Goal: Task Accomplishment & Management: Use online tool/utility

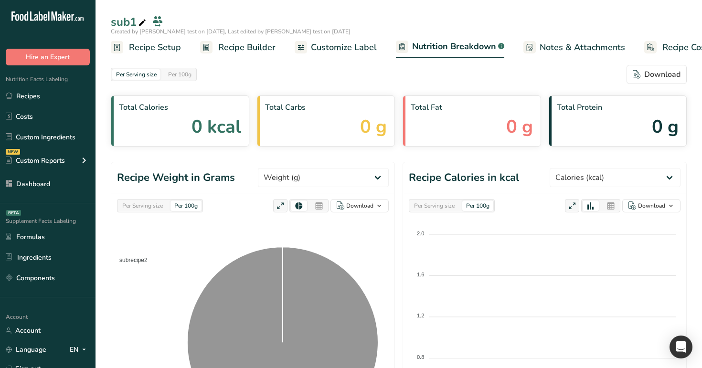
select select "Calories"
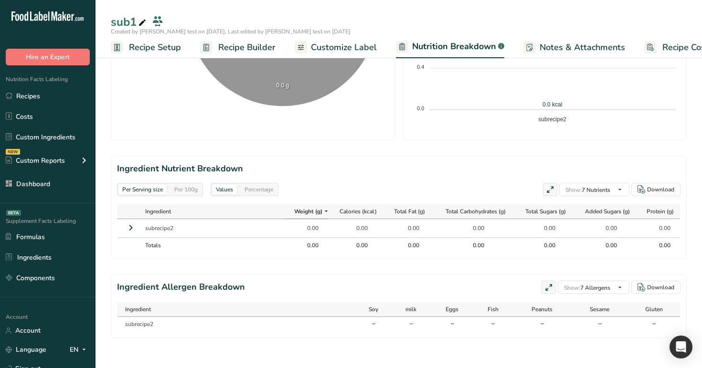
scroll to position [0, 33]
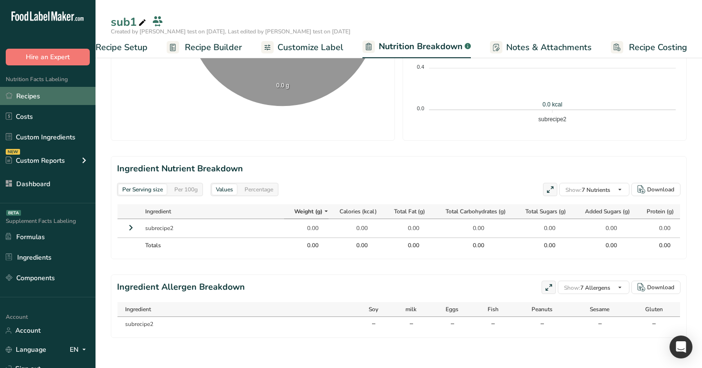
click at [38, 88] on link "Recipes" at bounding box center [48, 96] width 96 height 18
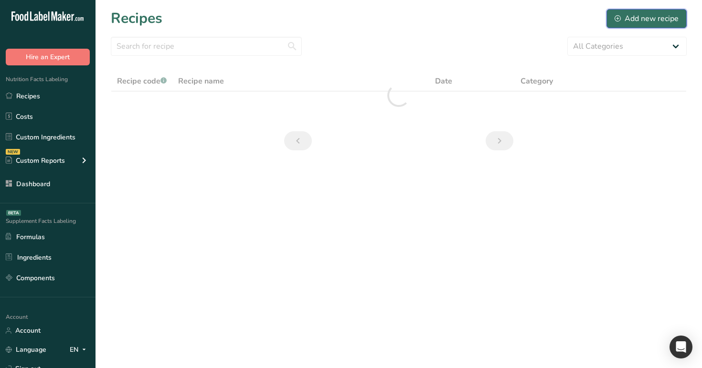
click at [655, 18] on div "Add new recipe" at bounding box center [647, 18] width 64 height 11
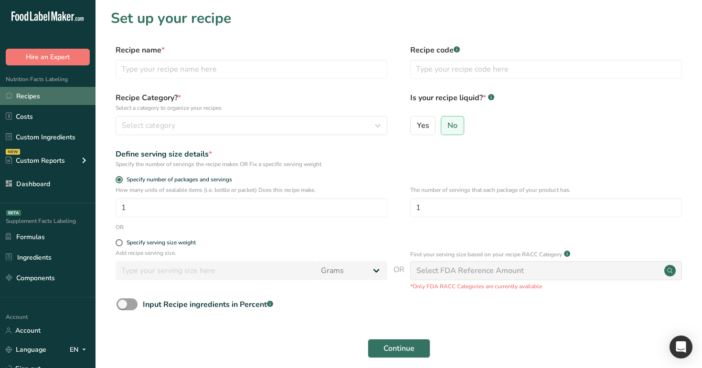
click at [25, 100] on link "Recipes" at bounding box center [48, 96] width 96 height 18
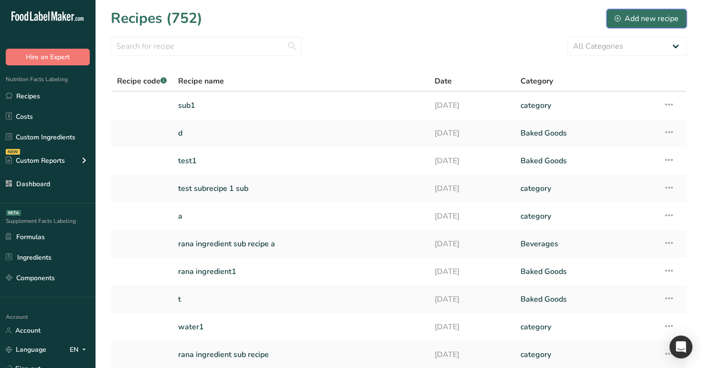
click at [649, 18] on div "Add new recipe" at bounding box center [647, 18] width 64 height 11
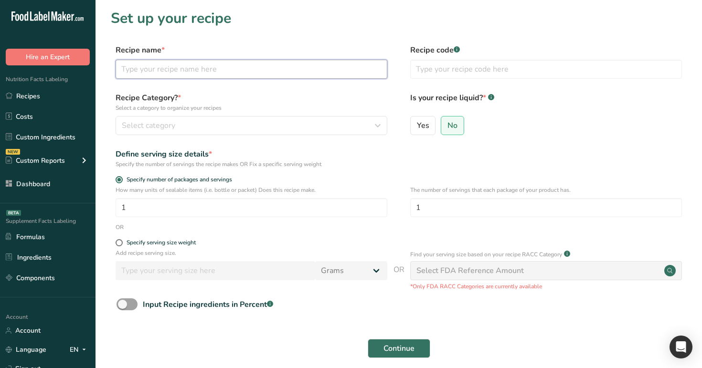
click at [232, 74] on input "text" at bounding box center [252, 69] width 272 height 19
type input "subrecipe calculations1"
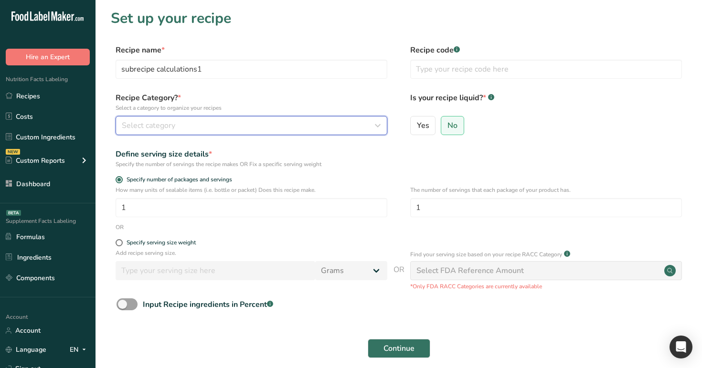
click at [172, 125] on span "Select category" at bounding box center [148, 125] width 53 height 11
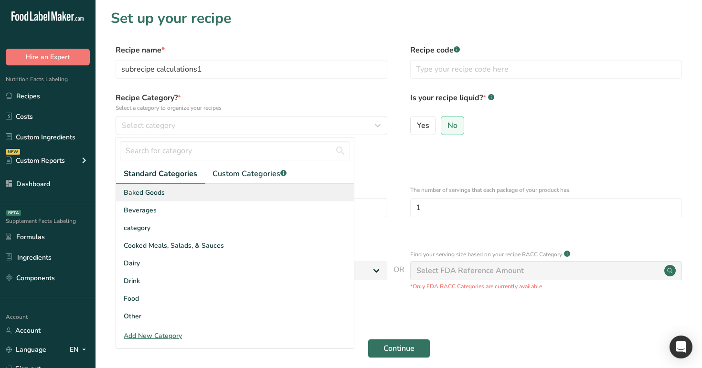
click at [172, 200] on div "Baked Goods" at bounding box center [235, 193] width 238 height 18
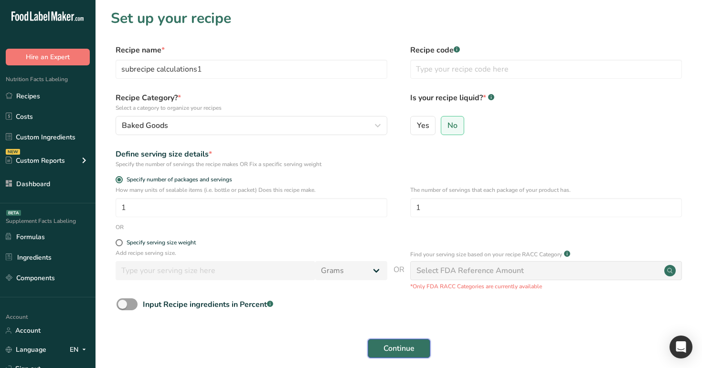
click at [388, 352] on span "Continue" at bounding box center [398, 348] width 31 height 11
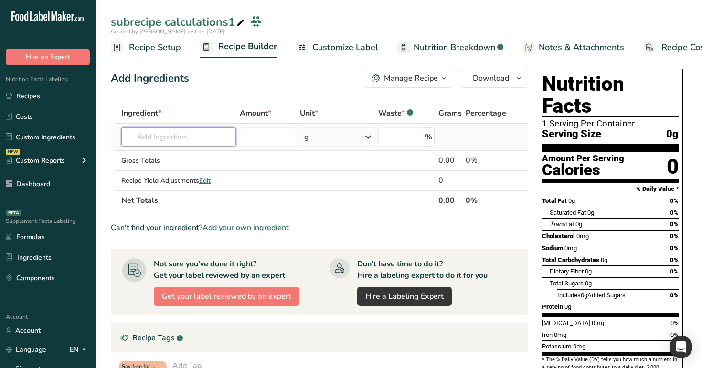
click at [166, 135] on input "text" at bounding box center [178, 137] width 115 height 19
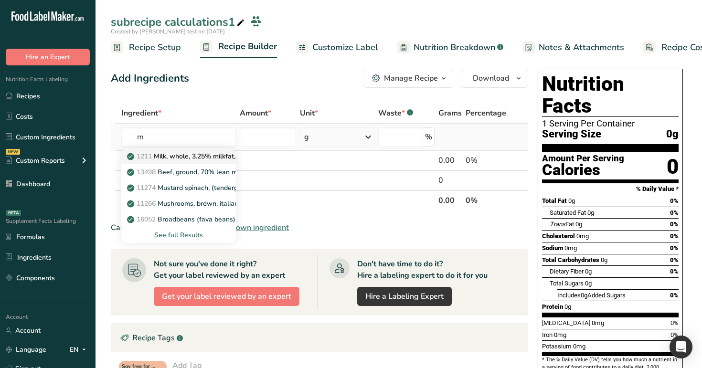
click at [170, 156] on p "1211 Milk, whole, 3.25% milkfat, without added vitamin A and vitamin D" at bounding box center [256, 156] width 255 height 10
type input "Milk, whole, 3.25% milkfat, without added vitamin A and [MEDICAL_DATA]"
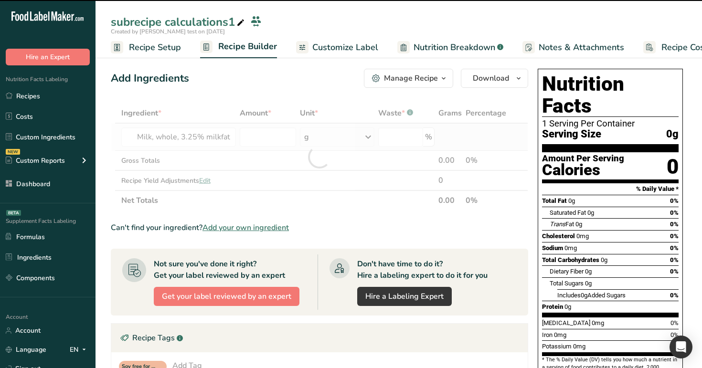
type input "0"
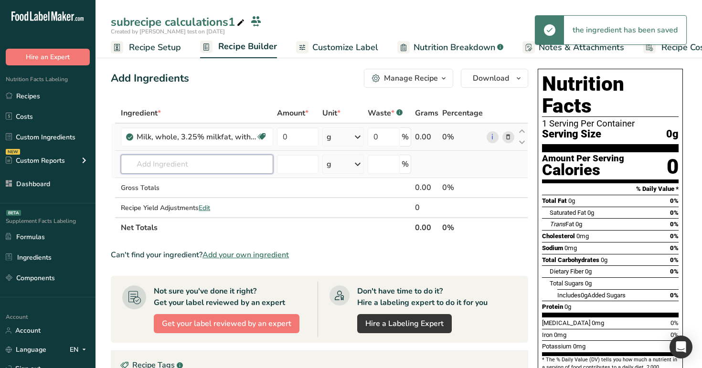
click at [202, 162] on input "text" at bounding box center [197, 164] width 152 height 19
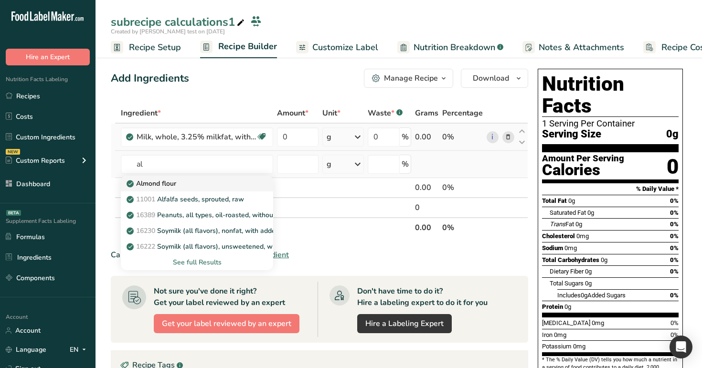
click at [197, 185] on div "Almond flour" at bounding box center [189, 184] width 122 height 10
type input "Almond flour"
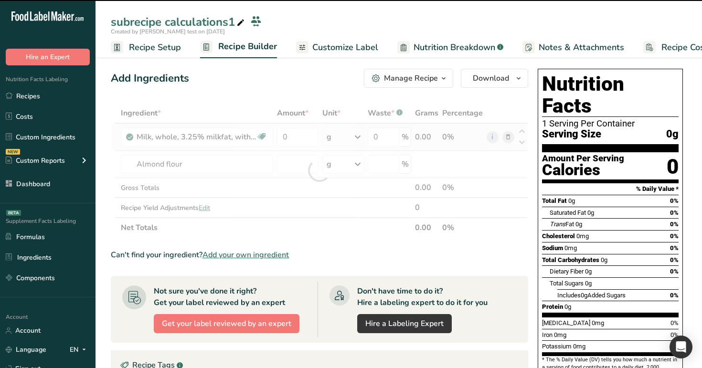
type input "0"
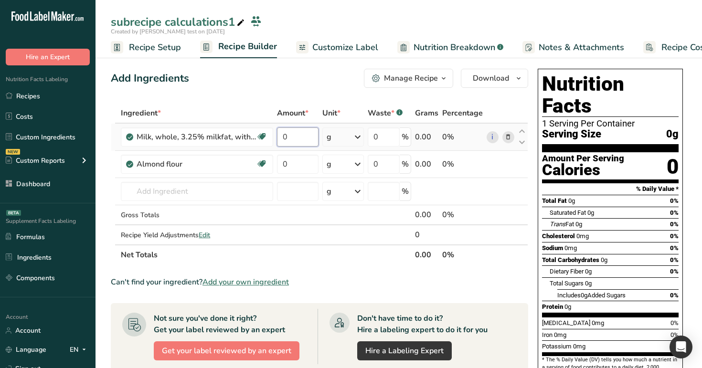
click at [300, 140] on input "0" at bounding box center [297, 137] width 41 height 19
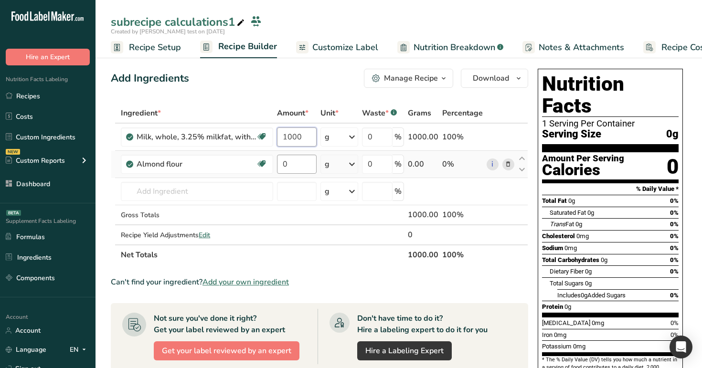
type input "1000"
click at [301, 163] on div "Ingredient * Amount * Unit * Waste * .a-a{fill:#347362;}.b-a{fill:#fff;} Grams …" at bounding box center [319, 184] width 417 height 162
type input "1"
click at [336, 164] on div "Ingredient * Amount * Unit * Waste * .a-a{fill:#347362;}.b-a{fill:#fff;} Grams …" at bounding box center [319, 184] width 417 height 162
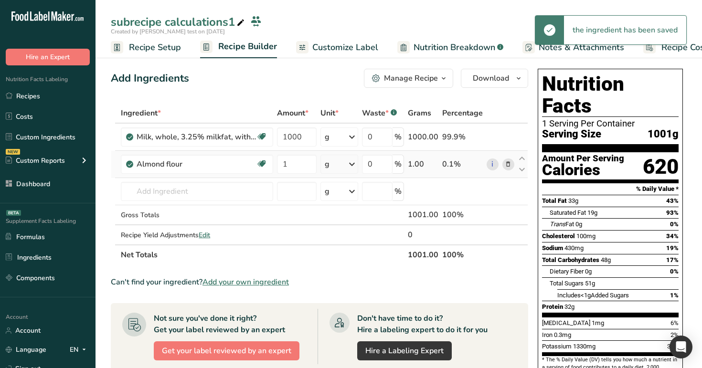
click at [341, 165] on div "g" at bounding box center [339, 164] width 38 height 19
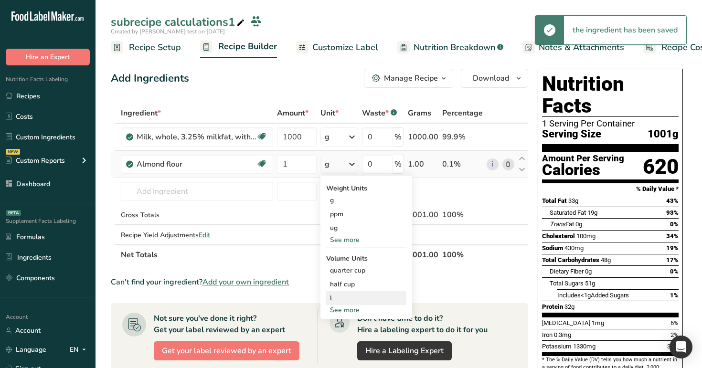
click at [356, 295] on div "l" at bounding box center [366, 298] width 73 height 10
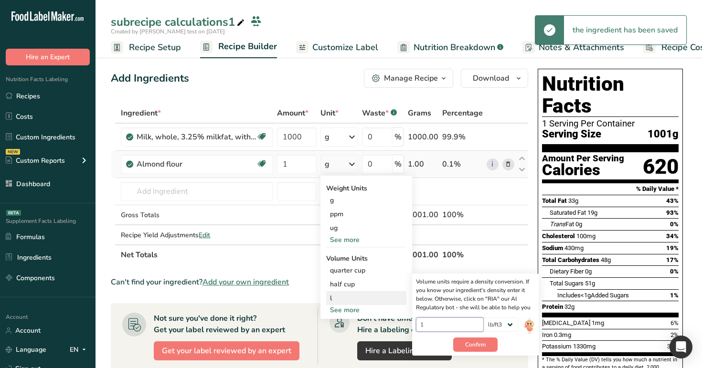
click at [430, 328] on input "1" at bounding box center [450, 325] width 68 height 14
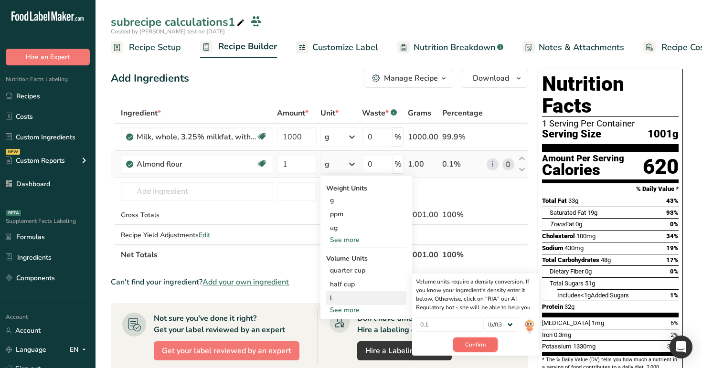
click at [472, 344] on span "Confirm" at bounding box center [475, 344] width 21 height 9
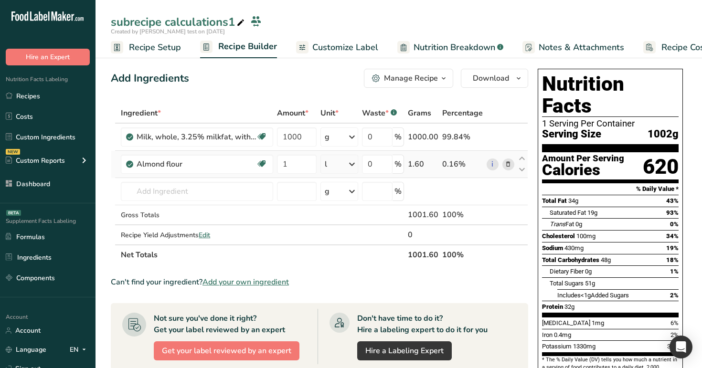
click at [333, 164] on div "l" at bounding box center [339, 164] width 38 height 19
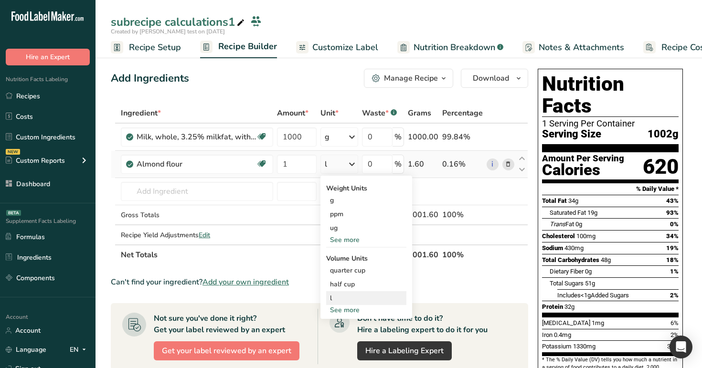
click at [345, 300] on div "l" at bounding box center [366, 298] width 73 height 10
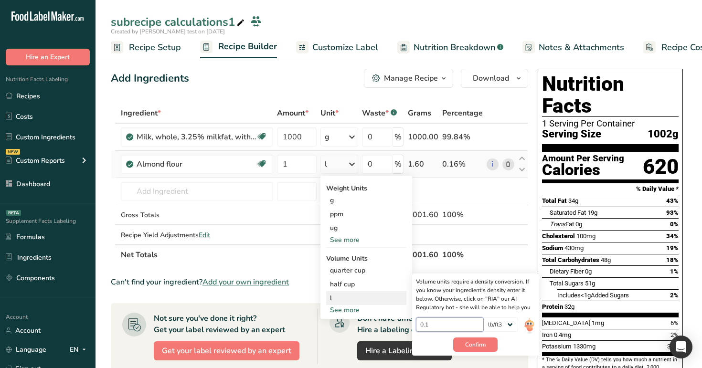
click at [436, 327] on input "0.1" at bounding box center [450, 325] width 68 height 14
type input "0.5"
click at [500, 325] on select "lb/ft3 g/cm3" at bounding box center [501, 325] width 34 height 14
select select "29"
click at [484, 318] on select "lb/ft3 g/cm3" at bounding box center [501, 325] width 34 height 14
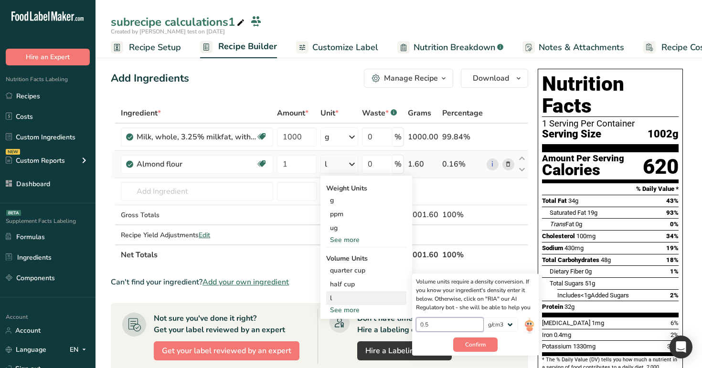
click at [436, 327] on input "0.5" at bounding box center [450, 325] width 68 height 14
type input "0.1"
click at [479, 348] on span "Confirm" at bounding box center [475, 344] width 21 height 9
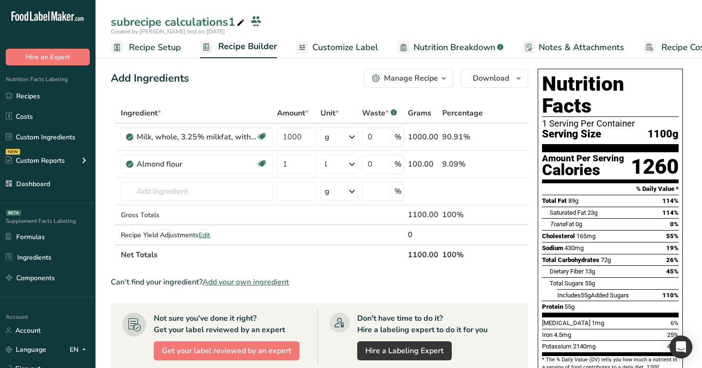
click at [392, 81] on div "Manage Recipe" at bounding box center [411, 78] width 54 height 11
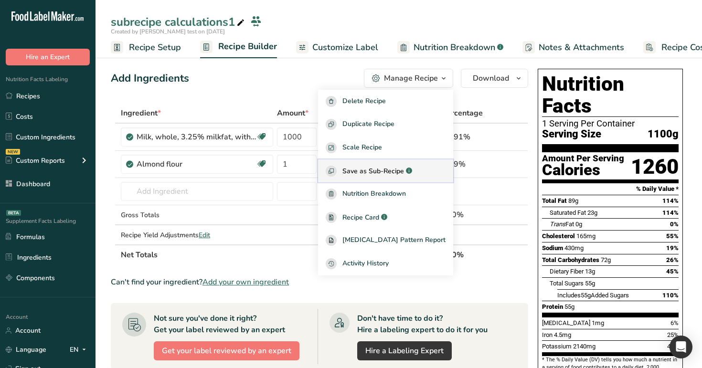
click at [390, 175] on span "Save as Sub-Recipe" at bounding box center [373, 171] width 62 height 10
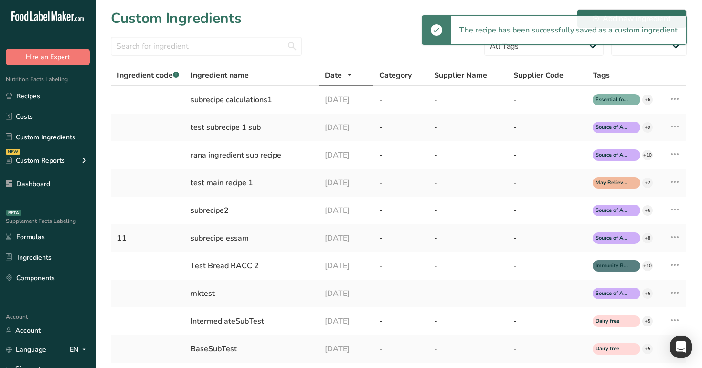
select select "30"
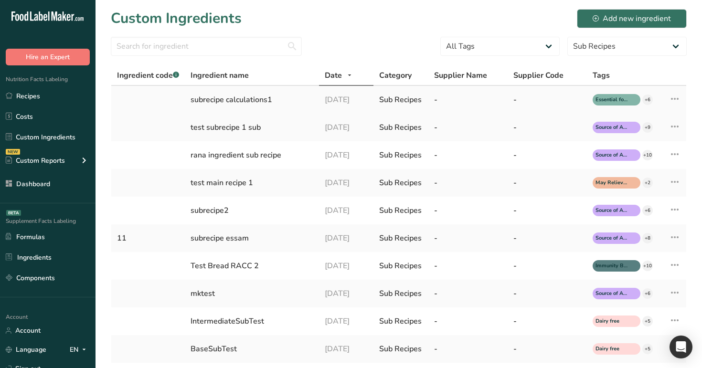
drag, startPoint x: 275, startPoint y: 100, endPoint x: 191, endPoint y: 94, distance: 83.8
click at [191, 94] on div "subrecipe calculations1" at bounding box center [252, 99] width 123 height 11
copy div "subrecipe calculations1"
click at [674, 96] on icon at bounding box center [674, 98] width 11 height 17
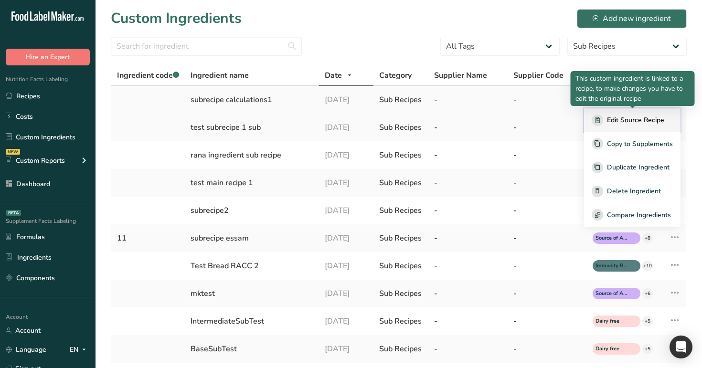
click at [659, 118] on span "Edit Source Recipe" at bounding box center [635, 120] width 57 height 10
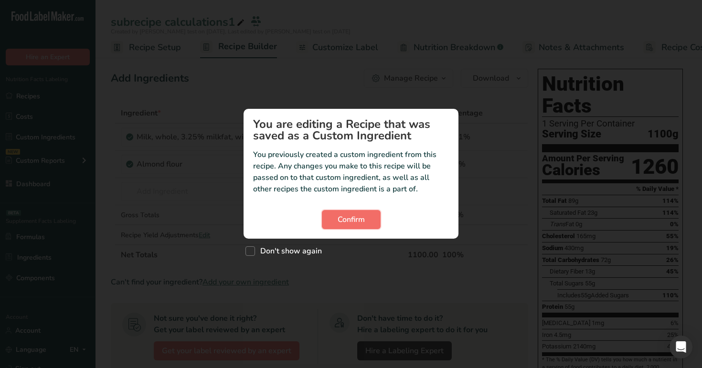
click at [361, 223] on span "Confirm" at bounding box center [351, 219] width 27 height 11
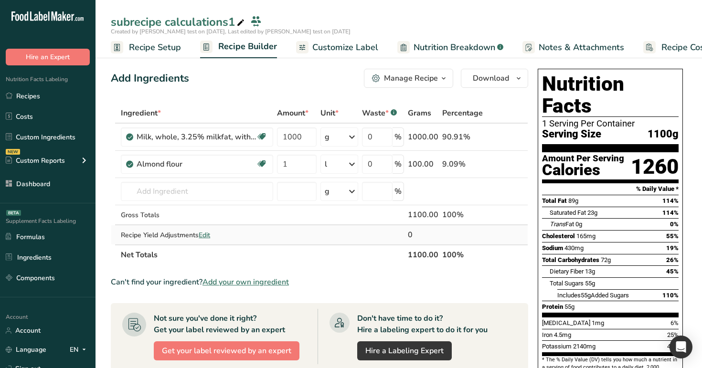
click at [204, 234] on span "Edit" at bounding box center [204, 235] width 11 height 9
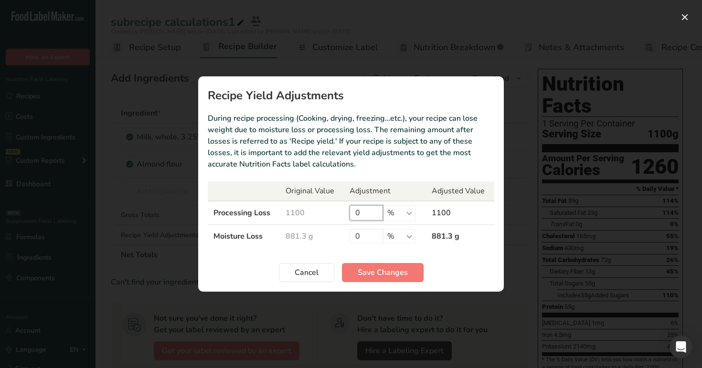
click at [352, 214] on input "0" at bounding box center [366, 212] width 33 height 15
type input "10"
click at [355, 237] on input "0" at bounding box center [366, 236] width 33 height 15
type input "20"
click at [369, 275] on span "Save Changes" at bounding box center [383, 272] width 50 height 11
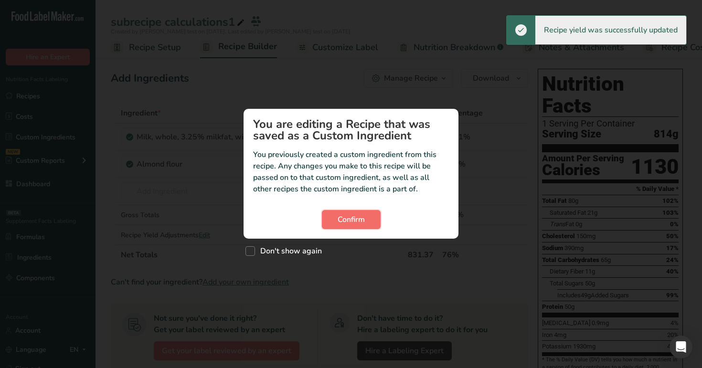
click at [362, 215] on span "Confirm" at bounding box center [351, 219] width 27 height 11
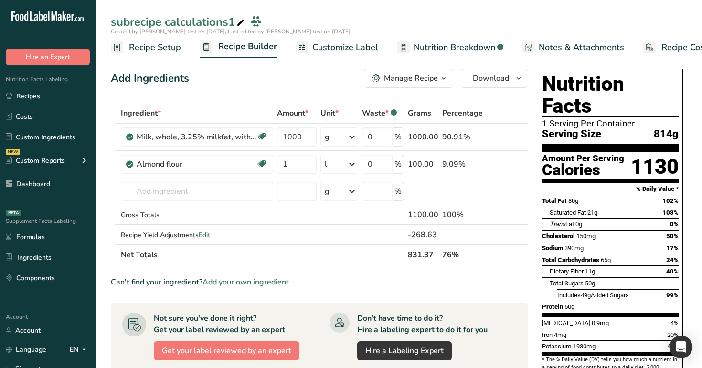
click at [418, 52] on span "Nutrition Breakdown" at bounding box center [455, 47] width 82 height 13
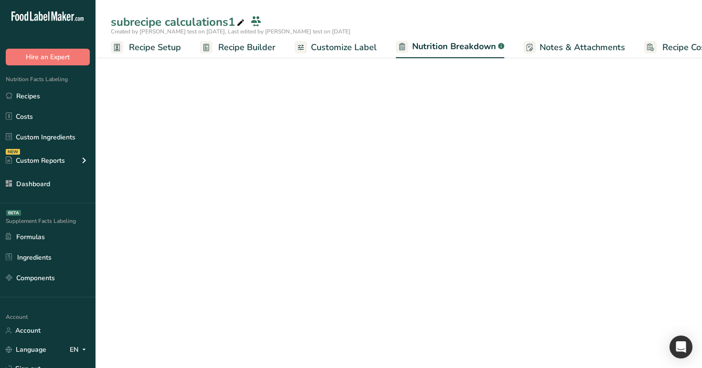
scroll to position [0, 33]
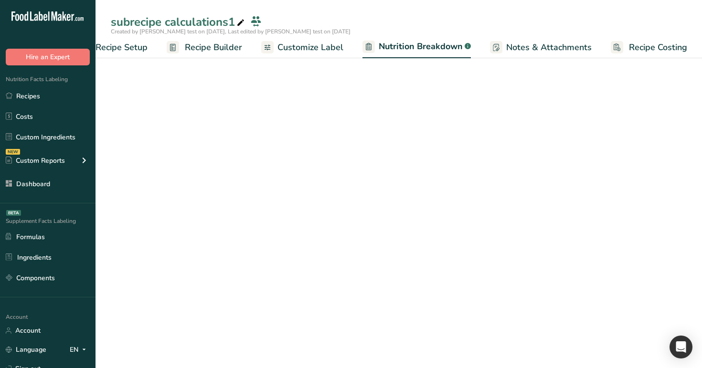
select select "Calories"
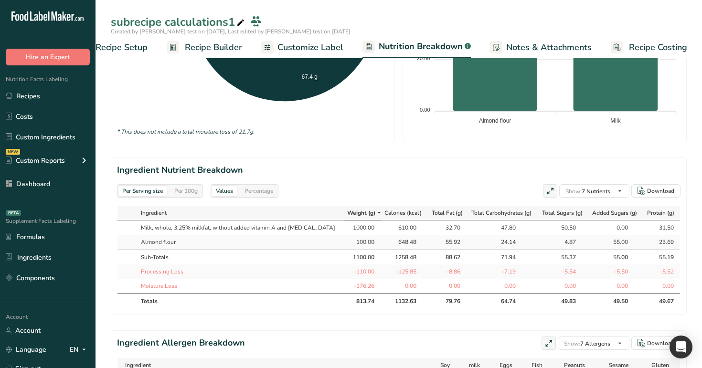
scroll to position [333, 0]
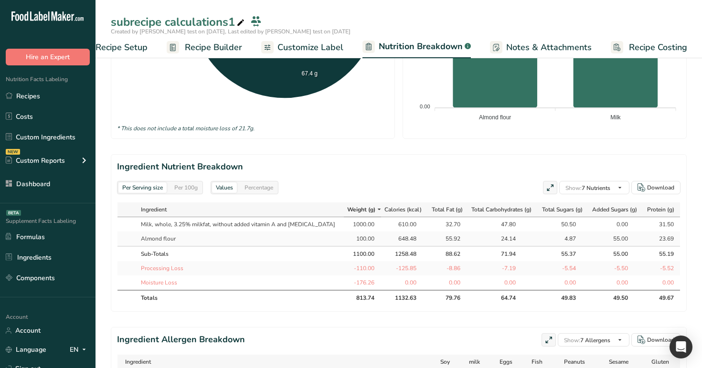
click at [188, 188] on div "Per 100g" at bounding box center [185, 187] width 31 height 11
click at [210, 40] on link "Recipe Builder" at bounding box center [204, 47] width 75 height 21
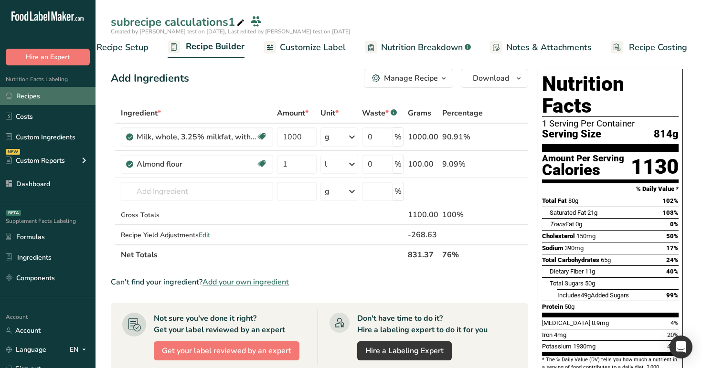
click at [39, 98] on link "Recipes" at bounding box center [48, 96] width 96 height 18
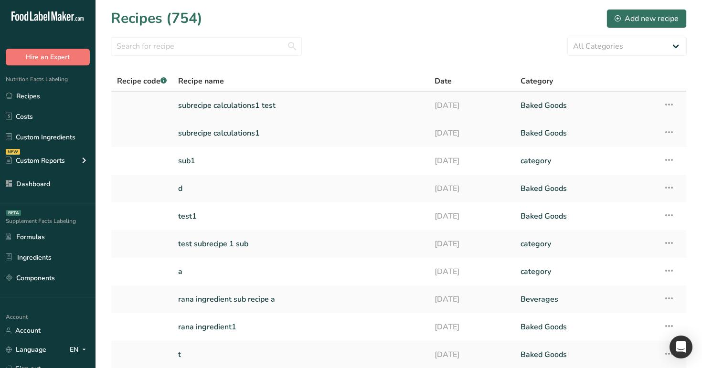
click at [286, 106] on link "subrecipe calculations1 test" at bounding box center [300, 106] width 245 height 20
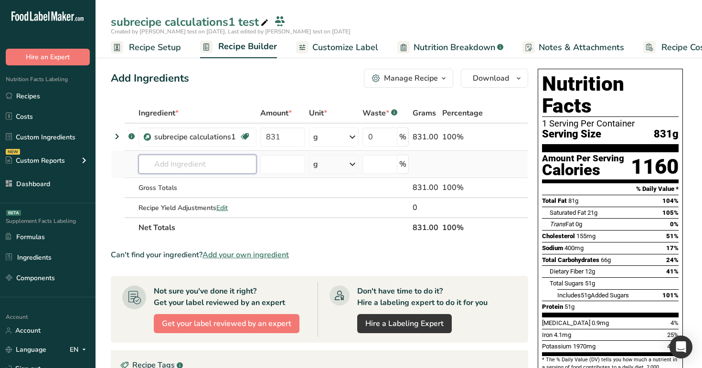
click at [199, 168] on input "text" at bounding box center [197, 164] width 118 height 19
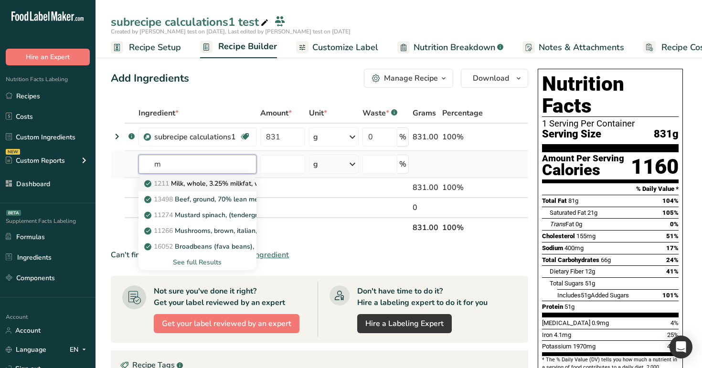
type input "m"
click at [193, 178] on link "1211 Milk, whole, 3.25% milkfat, without added vitamin A and vitamin D" at bounding box center [197, 184] width 118 height 16
type input "Milk, whole, 3.25% milkfat, without added vitamin A and [MEDICAL_DATA]"
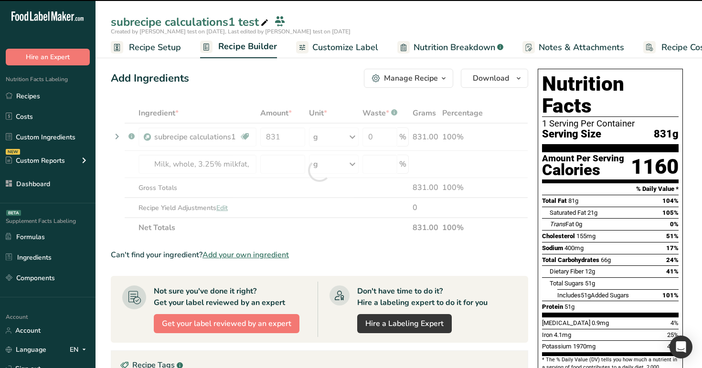
type input "0"
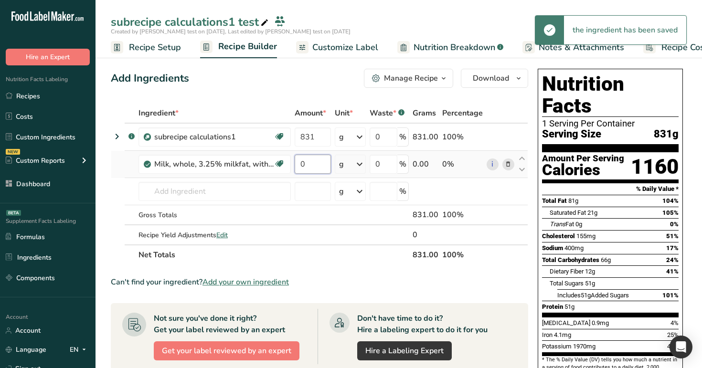
click at [322, 159] on input "0" at bounding box center [313, 164] width 36 height 19
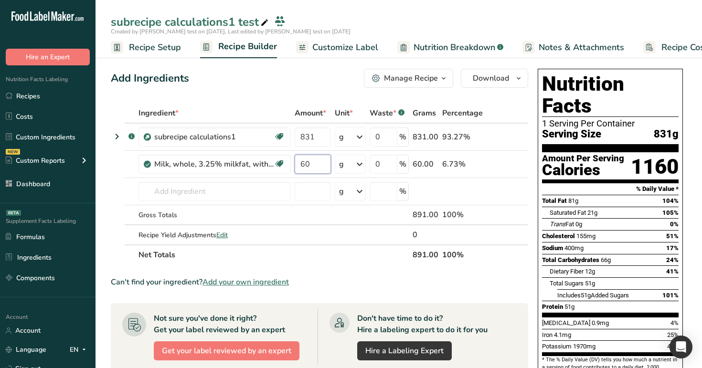
type input "60"
click at [307, 88] on div "Add Ingredients Manage Recipe Delete Recipe Duplicate Recipe Scale Recipe Save …" at bounding box center [322, 369] width 423 height 609
click at [190, 197] on input "text" at bounding box center [214, 191] width 152 height 19
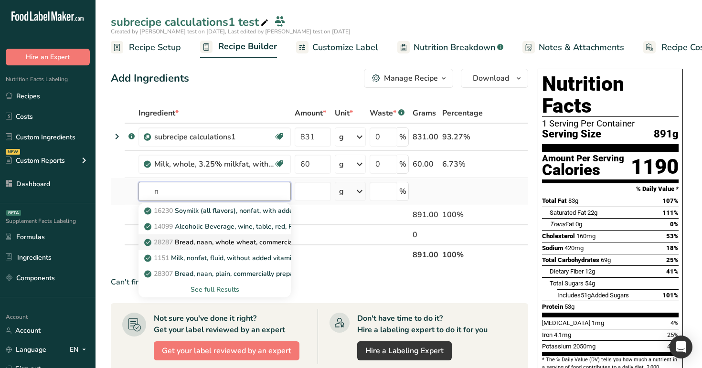
type input "n"
click at [209, 237] on p "28287 Bread, naan, whole wheat, commercially prepared, refrigerated" at bounding box center [257, 242] width 223 height 10
type input "Bread, naan, whole wheat, commercially prepared, refrigerated"
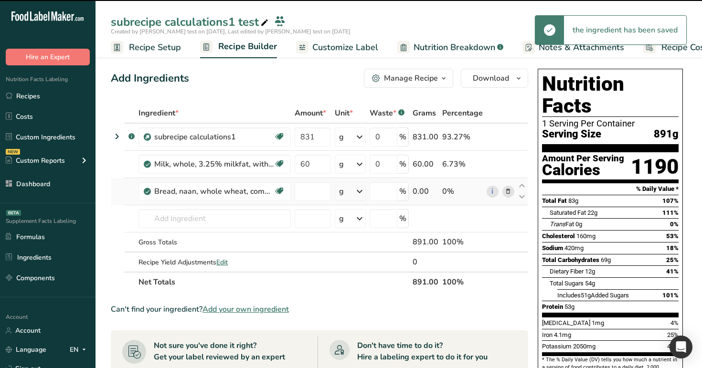
type input "0"
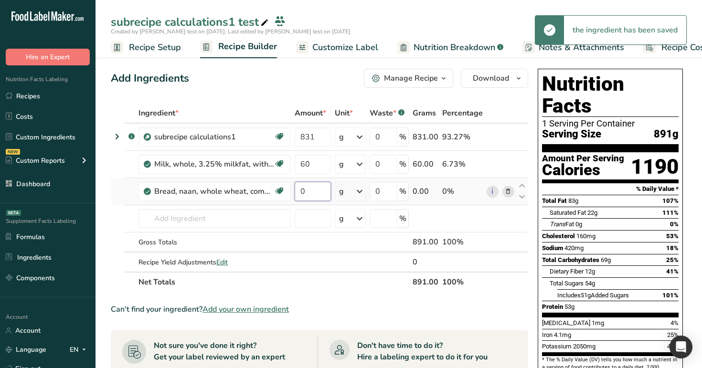
click at [312, 191] on input "0" at bounding box center [313, 191] width 36 height 19
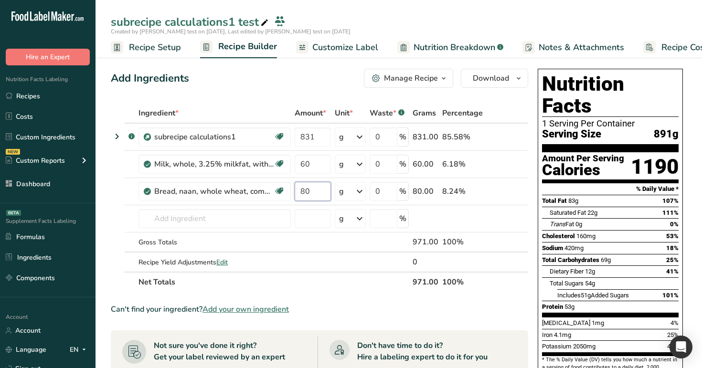
type input "80"
click at [181, 219] on input "text" at bounding box center [214, 218] width 152 height 19
click at [116, 136] on icon at bounding box center [116, 136] width 11 height 17
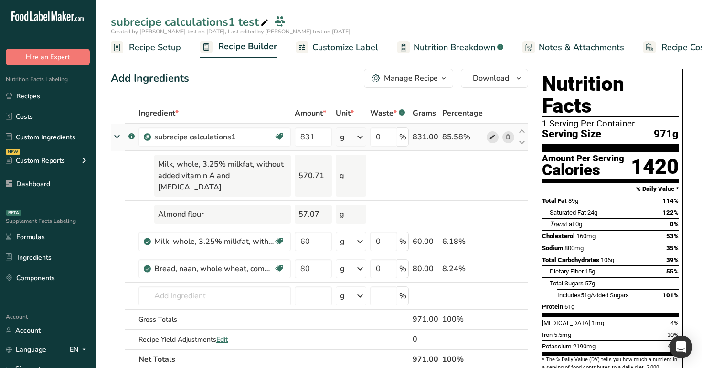
click at [491, 135] on icon at bounding box center [492, 137] width 7 height 10
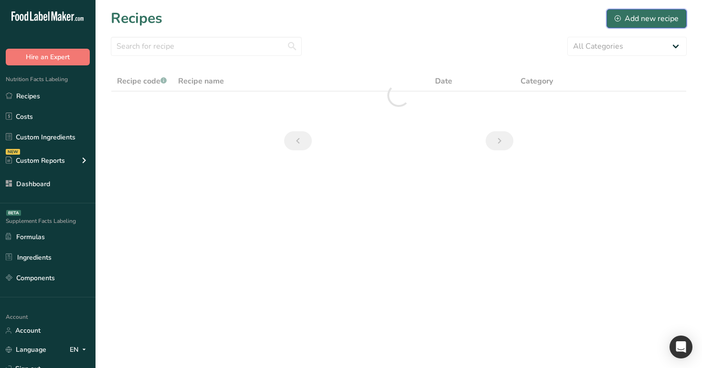
click at [636, 20] on div "Add new recipe" at bounding box center [647, 18] width 64 height 11
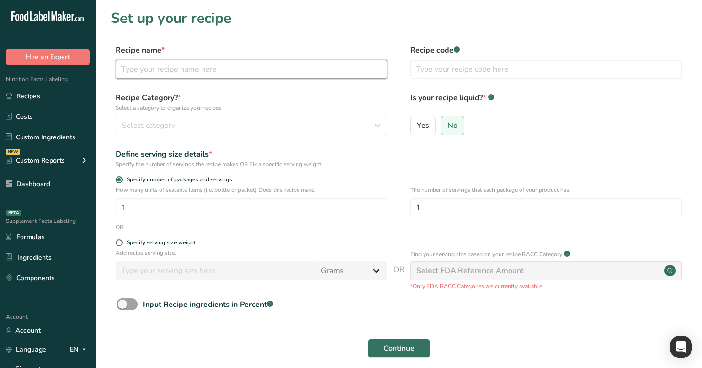
click at [247, 63] on input "text" at bounding box center [252, 69] width 272 height 19
paste input "subrecipe calculations1"
type input "subrecipe calculations1 test"
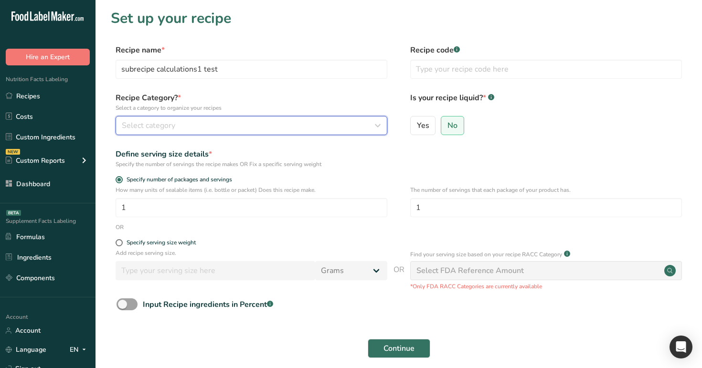
click at [198, 126] on div "Select category" at bounding box center [249, 125] width 254 height 11
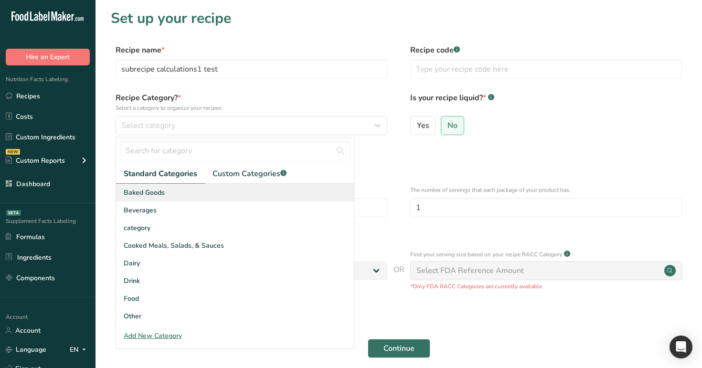
click at [197, 198] on div "Baked Goods" at bounding box center [235, 193] width 238 height 18
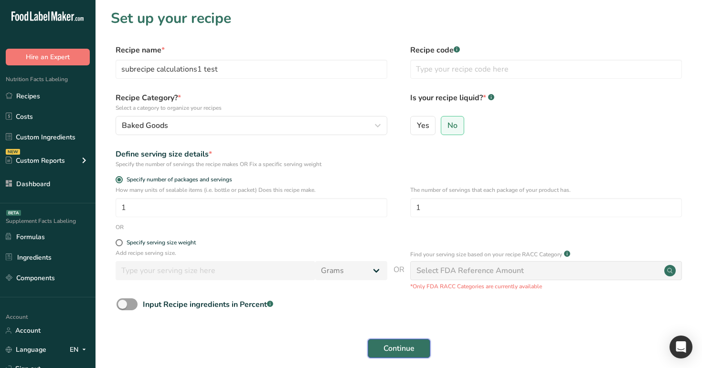
click at [412, 346] on span "Continue" at bounding box center [398, 348] width 31 height 11
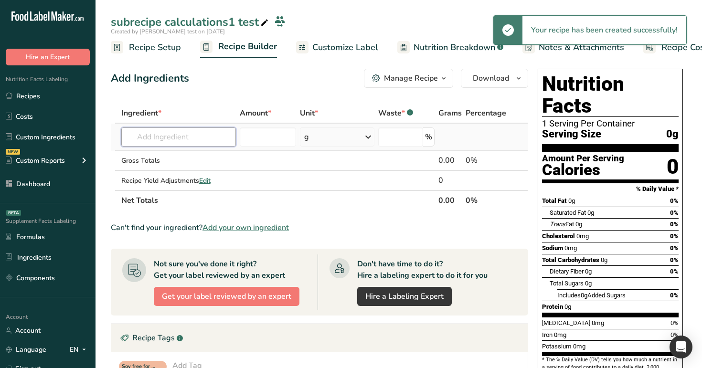
click at [149, 135] on input "text" at bounding box center [178, 137] width 115 height 19
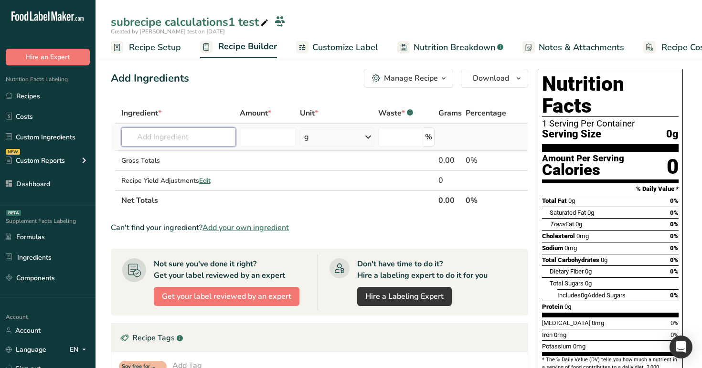
paste input "subrecipe calculations1"
type input "subrecipe calculations1"
click at [158, 155] on p "subrecipe calculations1" at bounding box center [169, 156] width 80 height 10
type input "subrecipe calculations1"
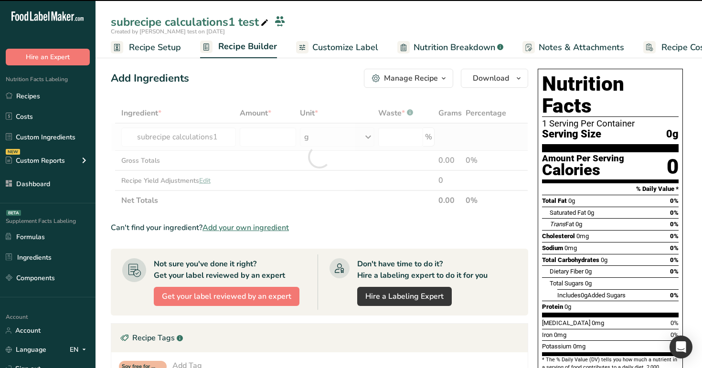
click at [158, 155] on div at bounding box center [319, 156] width 417 height 107
type input "0"
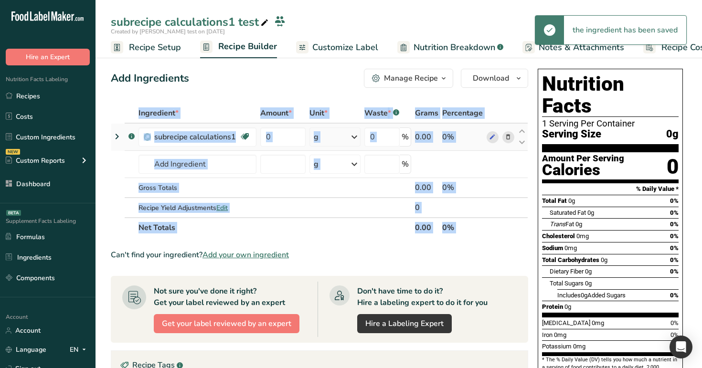
click at [116, 134] on icon at bounding box center [116, 136] width 11 height 17
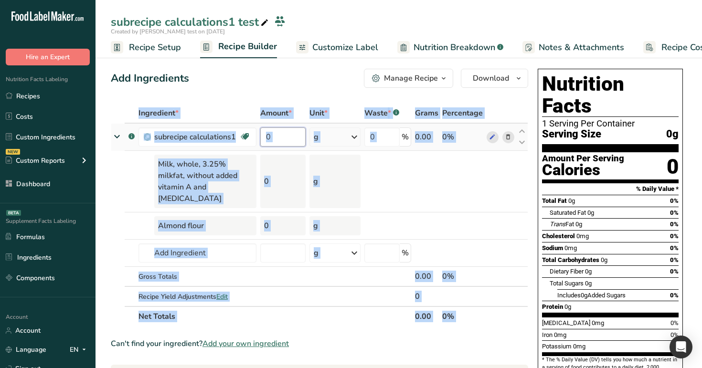
click at [279, 138] on input "0" at bounding box center [282, 137] width 45 height 19
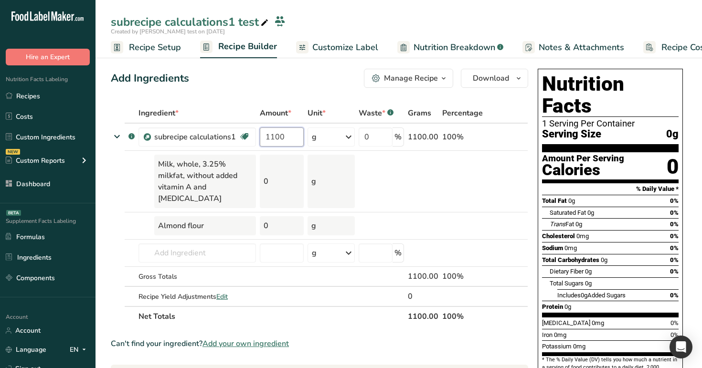
type input "1100"
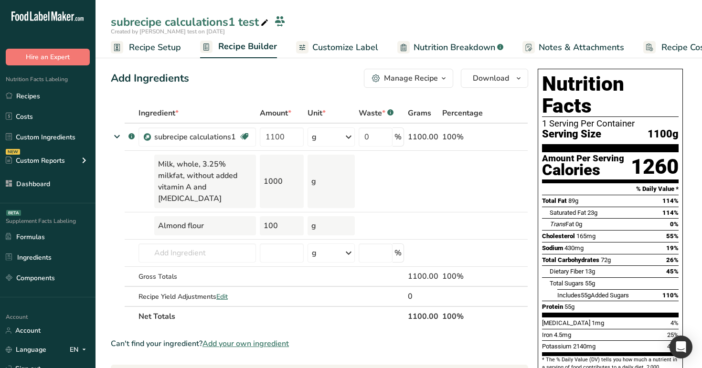
click at [435, 51] on span "Nutrition Breakdown" at bounding box center [455, 47] width 82 height 13
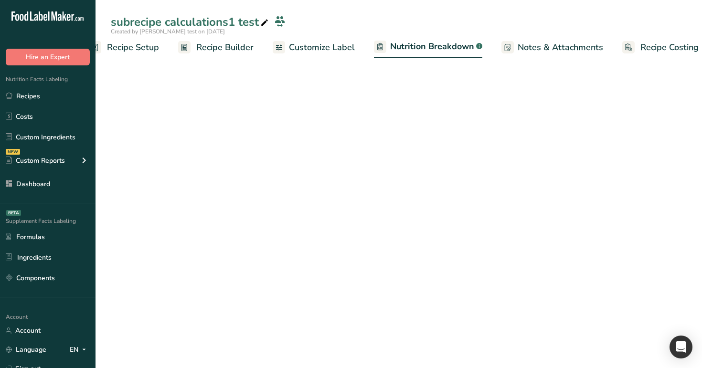
select select "Calories"
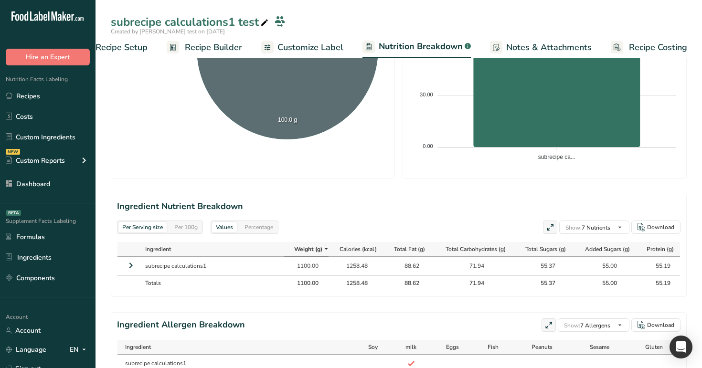
scroll to position [334, 0]
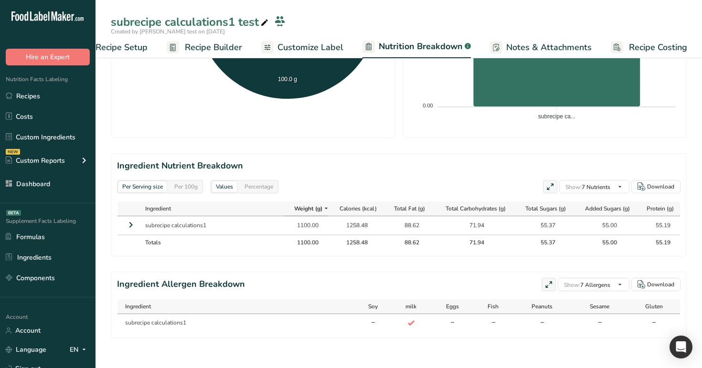
click at [128, 226] on icon at bounding box center [130, 224] width 11 height 17
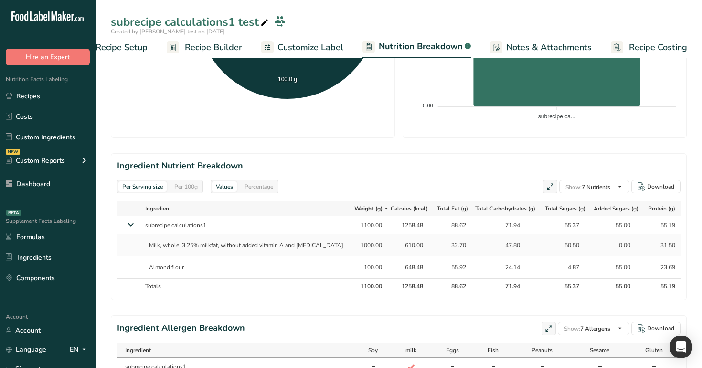
click at [192, 184] on div "Per 100g" at bounding box center [185, 186] width 31 height 11
click at [140, 188] on div "Per Serving size" at bounding box center [142, 186] width 48 height 11
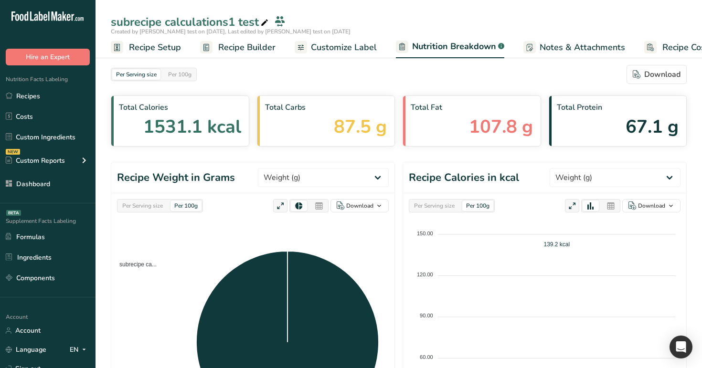
select select "Calories"
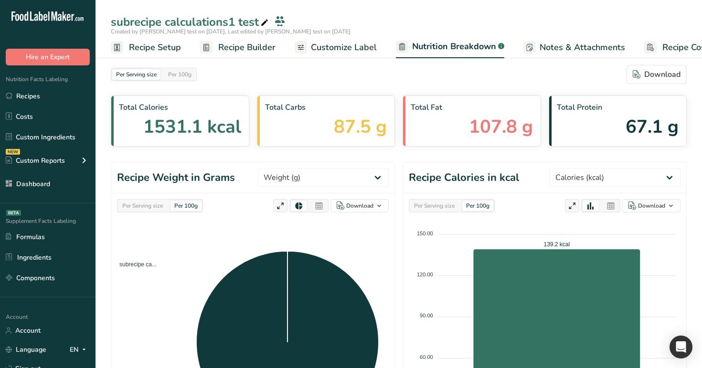
click at [259, 46] on span "Recipe Builder" at bounding box center [246, 47] width 57 height 13
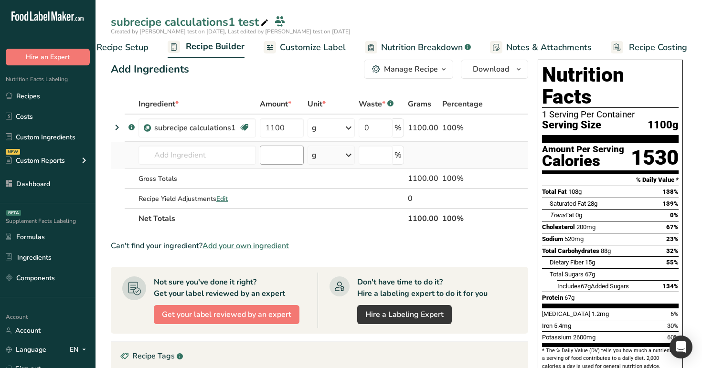
scroll to position [11, 0]
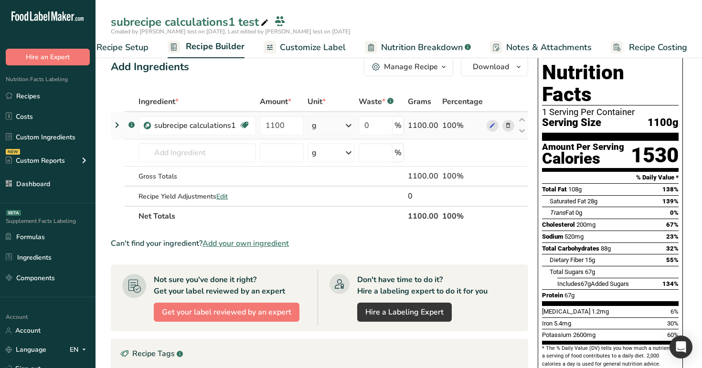
click at [118, 124] on icon at bounding box center [116, 125] width 11 height 17
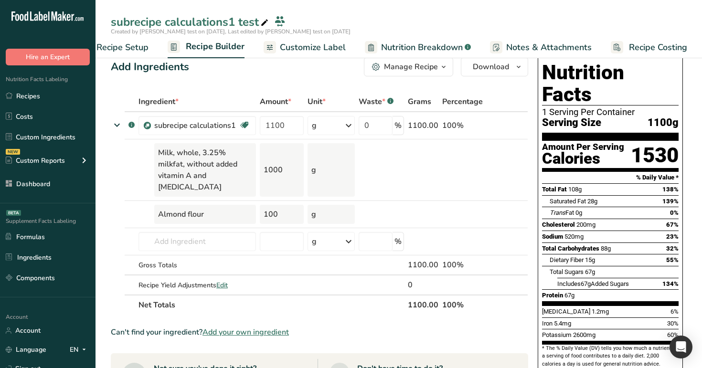
click at [254, 96] on div "Ingredient *" at bounding box center [196, 101] width 117 height 11
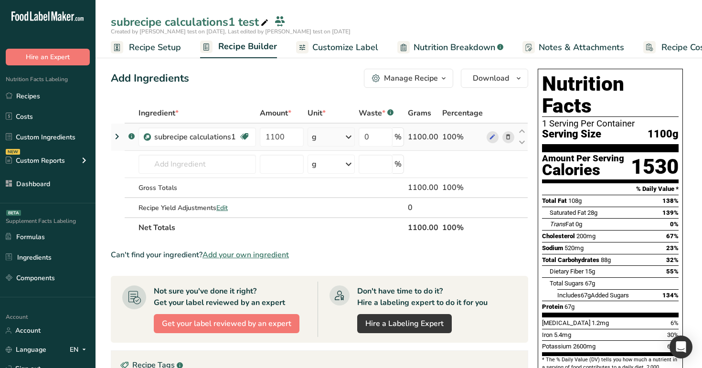
click at [117, 136] on icon at bounding box center [116, 136] width 11 height 17
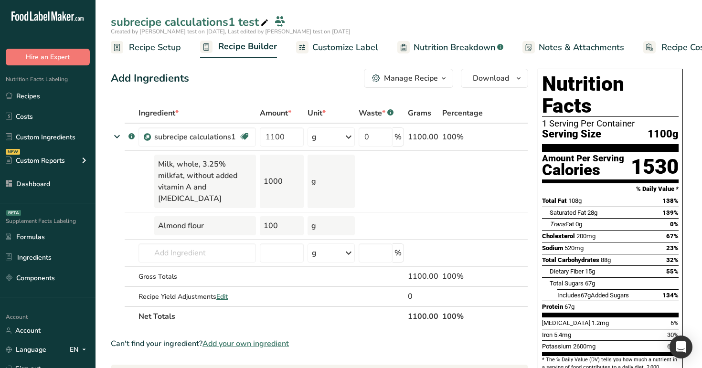
click at [429, 50] on span "Nutrition Breakdown" at bounding box center [455, 47] width 82 height 13
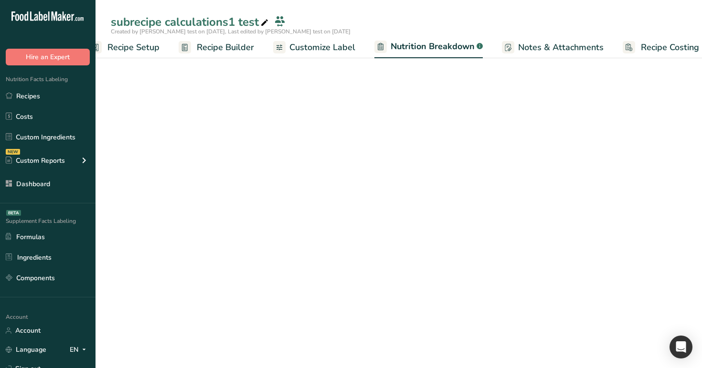
select select "Calories"
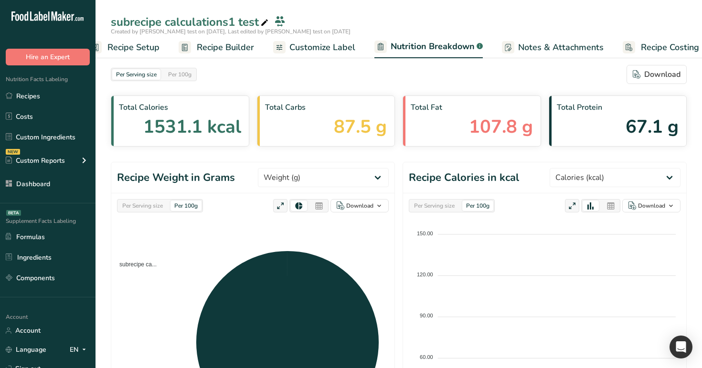
scroll to position [0, 33]
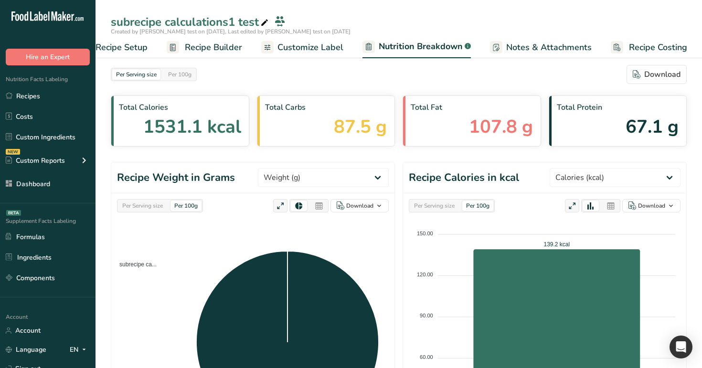
click at [197, 46] on span "Recipe Builder" at bounding box center [213, 47] width 57 height 13
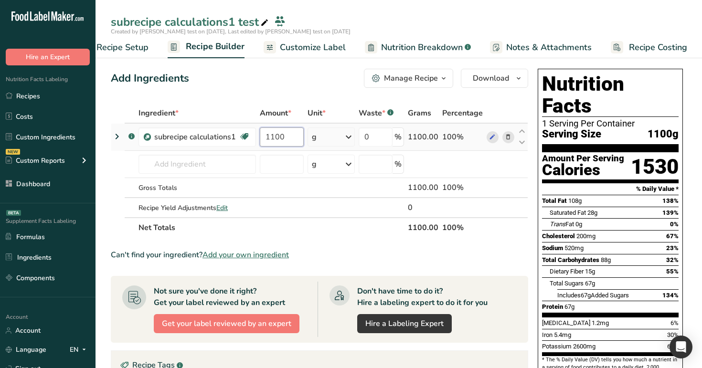
click at [287, 136] on input "1100" at bounding box center [282, 137] width 44 height 19
type input "1"
type input "831"
click at [303, 74] on div "Add Ingredients Manage Recipe Delete Recipe Duplicate Recipe Scale Recipe Save …" at bounding box center [319, 78] width 417 height 19
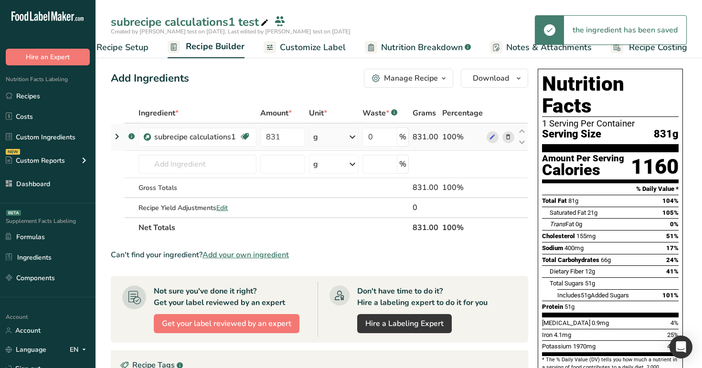
click at [120, 134] on icon at bounding box center [116, 136] width 11 height 17
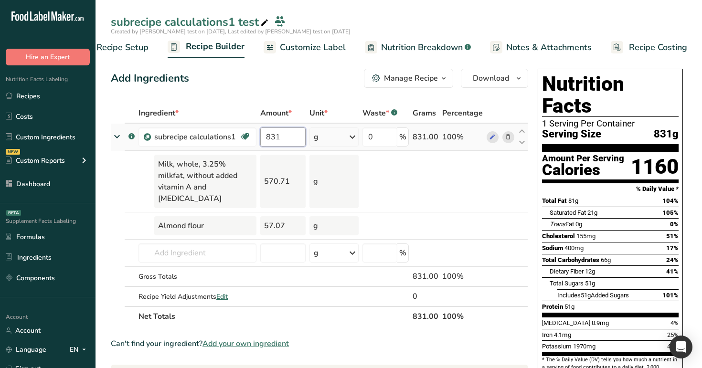
drag, startPoint x: 290, startPoint y: 138, endPoint x: 259, endPoint y: 137, distance: 30.6
click at [259, 137] on td "831" at bounding box center [282, 137] width 49 height 27
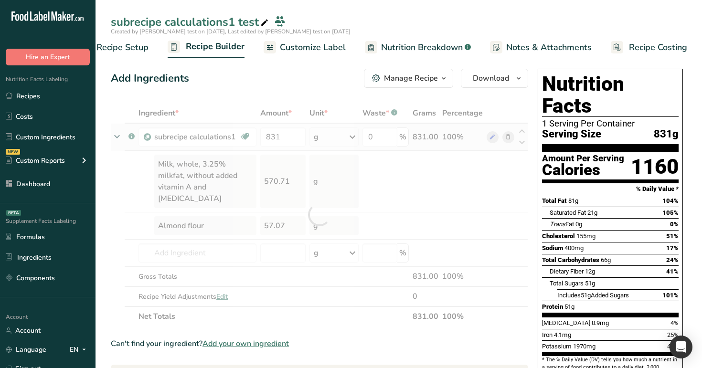
click at [259, 137] on div "Ingredient * Amount * Unit * Waste * .a-a{fill:#347362;}.b-a{fill:#fff;} Grams …" at bounding box center [319, 214] width 417 height 223
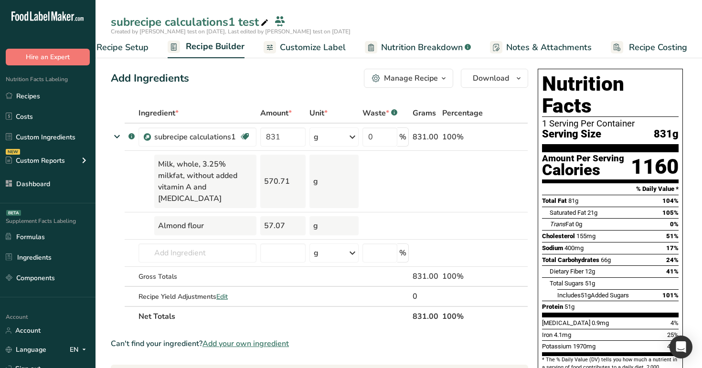
click at [421, 51] on span "Nutrition Breakdown" at bounding box center [422, 47] width 82 height 13
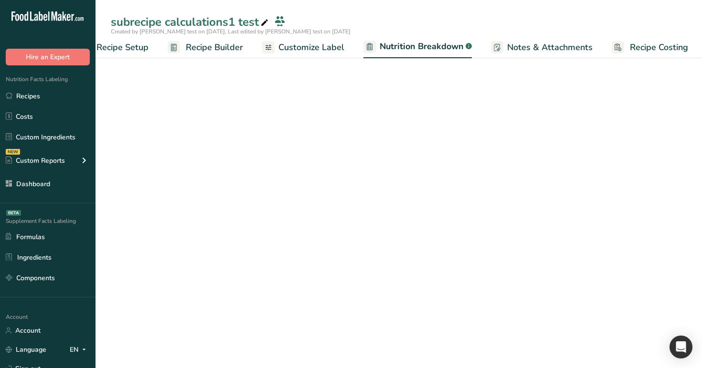
scroll to position [0, 33]
select select "Calories"
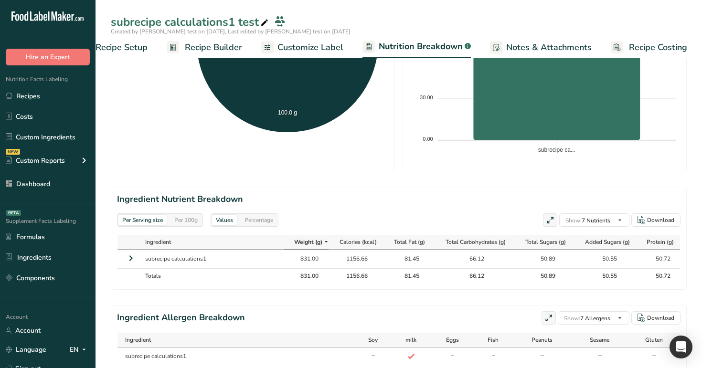
scroll to position [301, 0]
click at [130, 259] on icon at bounding box center [130, 257] width 11 height 17
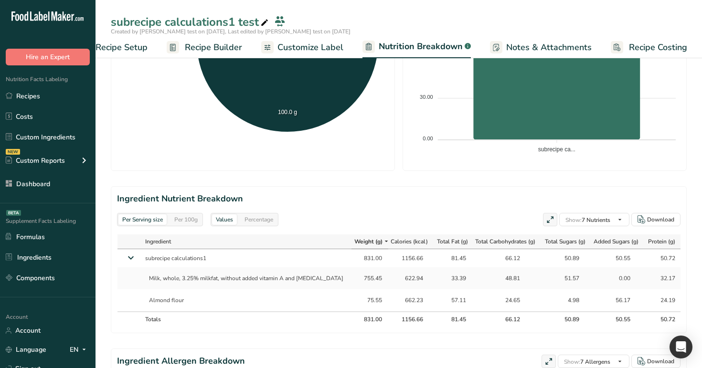
drag, startPoint x: 340, startPoint y: 276, endPoint x: 351, endPoint y: 308, distance: 33.1
click at [351, 308] on tbody "subrecipe calculations1 831.00 1156.66 81.45 66.12 50.89 50.55 50.72 Milk, whol…" at bounding box center [399, 280] width 564 height 62
click at [351, 308] on td "75.55" at bounding box center [369, 300] width 37 height 22
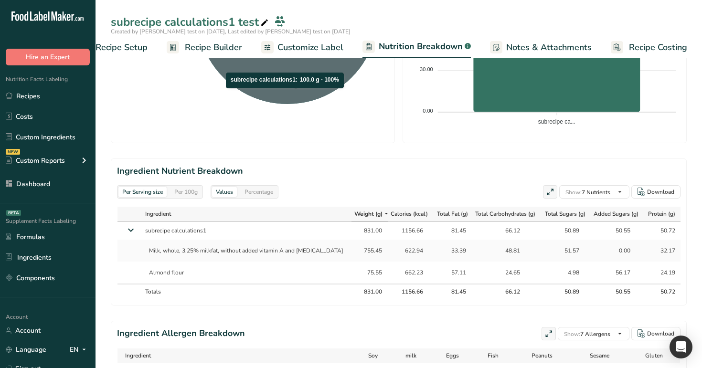
scroll to position [340, 0]
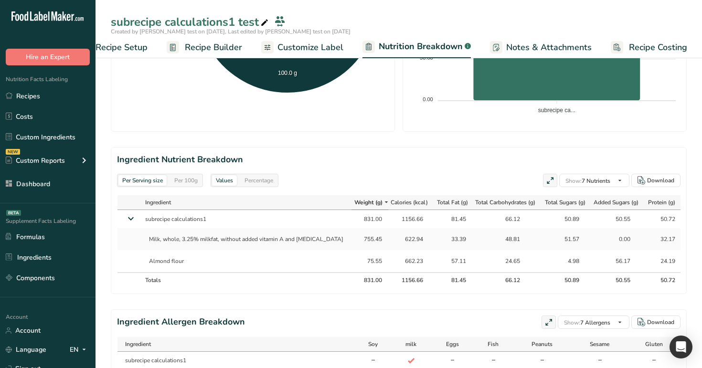
drag, startPoint x: 166, startPoint y: 280, endPoint x: 141, endPoint y: 213, distance: 71.9
click at [141, 213] on table "Ingredient Weight (g) Calories (kcal) Total Fat (g) Total Carbohydrates (g) Tot…" at bounding box center [399, 241] width 564 height 93
click at [141, 213] on td "subrecipe calculations1" at bounding box center [246, 219] width 211 height 18
click at [127, 220] on icon at bounding box center [130, 218] width 17 height 11
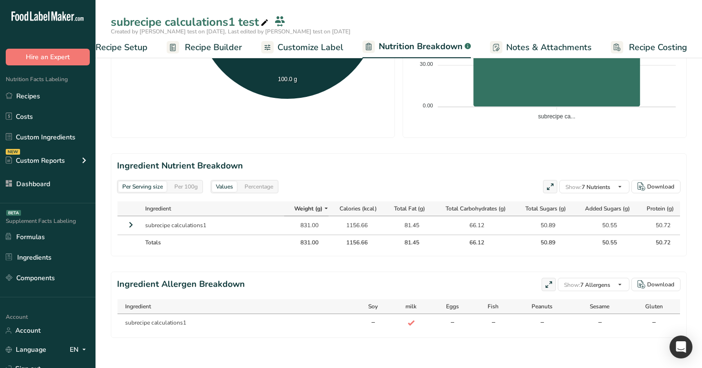
click at [130, 223] on icon at bounding box center [130, 224] width 11 height 17
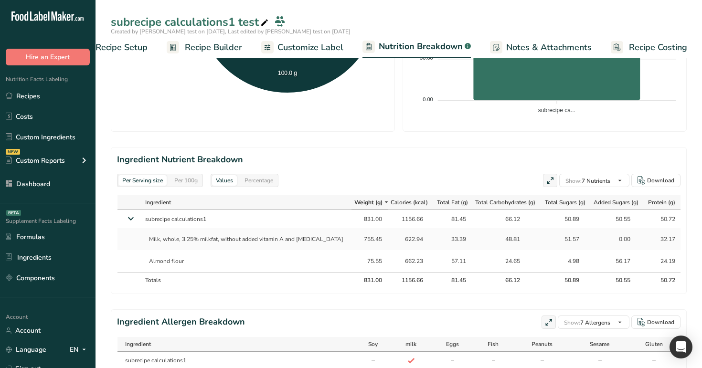
click at [130, 223] on icon at bounding box center [130, 218] width 17 height 11
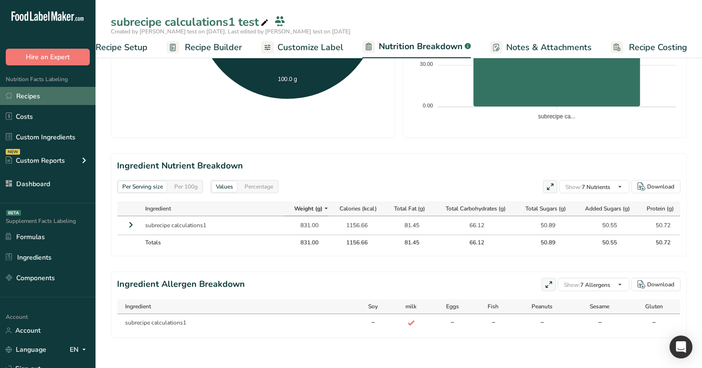
click at [23, 100] on link "Recipes" at bounding box center [48, 96] width 96 height 18
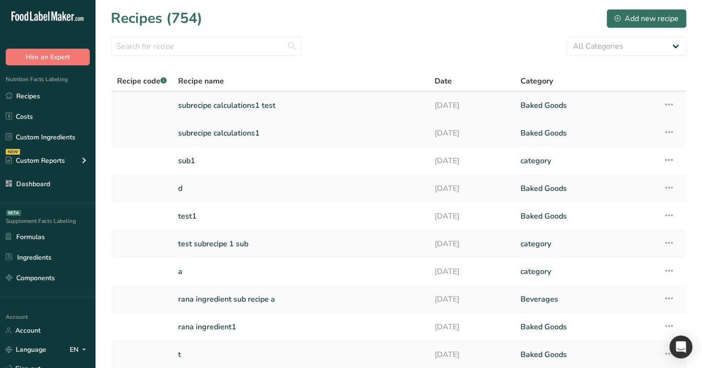
click at [249, 108] on link "subrecipe calculations1 test" at bounding box center [300, 106] width 245 height 20
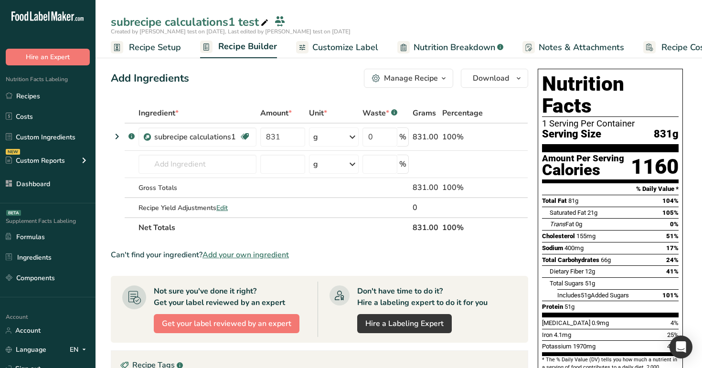
click at [474, 57] on link "Nutrition Breakdown .a-a{fill:#347362;}.b-a{fill:#fff;}" at bounding box center [450, 47] width 106 height 21
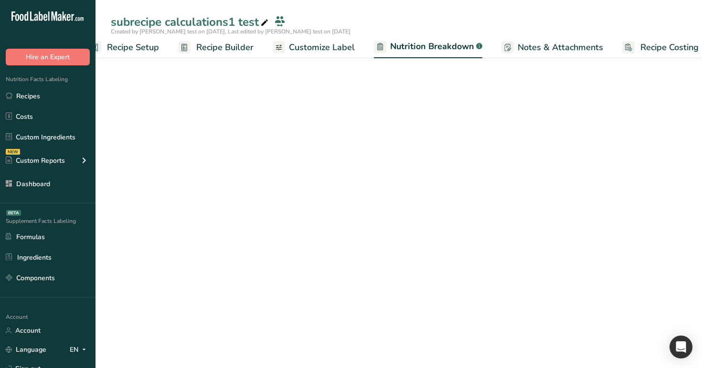
scroll to position [0, 33]
select select "Calories"
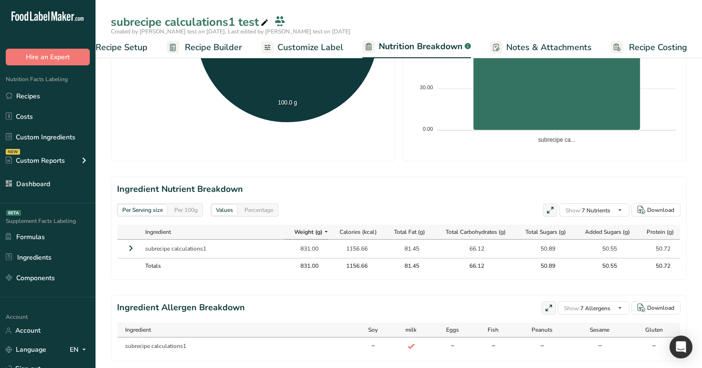
scroll to position [334, 0]
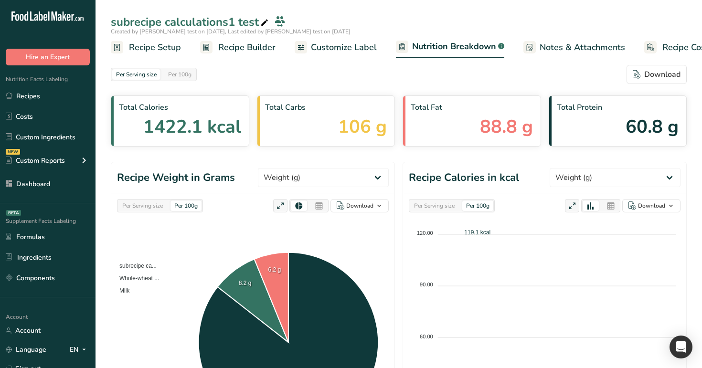
select select "Calories"
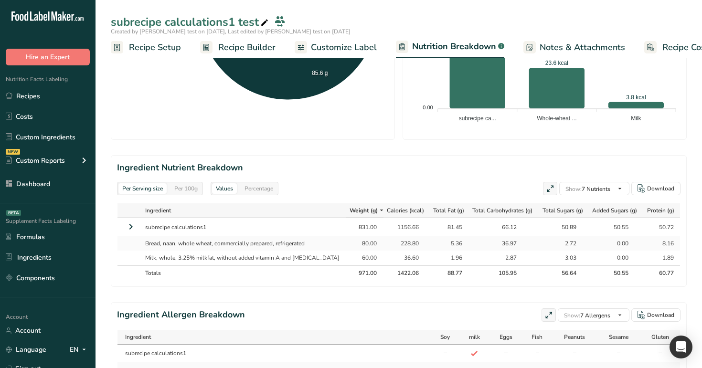
scroll to position [369, 0]
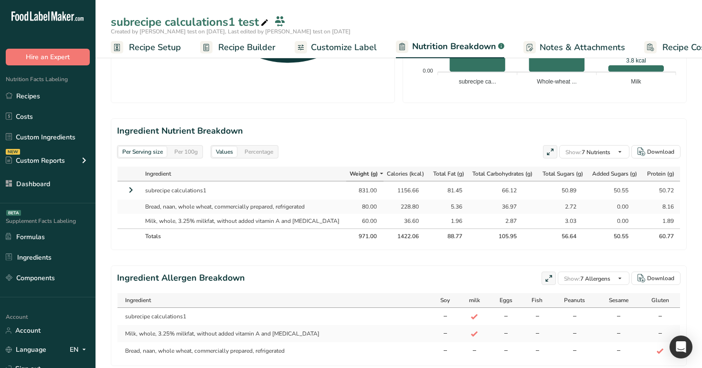
click at [131, 189] on icon at bounding box center [130, 189] width 11 height 17
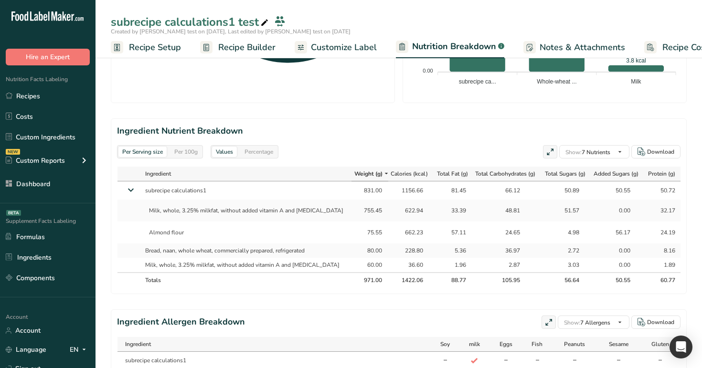
click at [366, 170] on span "Weight (g)" at bounding box center [368, 174] width 28 height 9
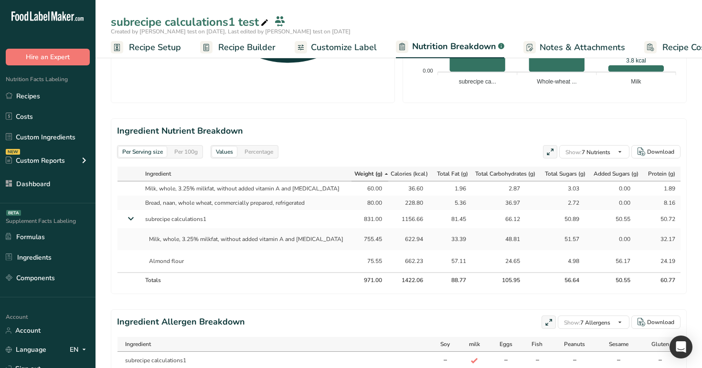
click at [366, 170] on span "Weight (g)" at bounding box center [368, 174] width 28 height 9
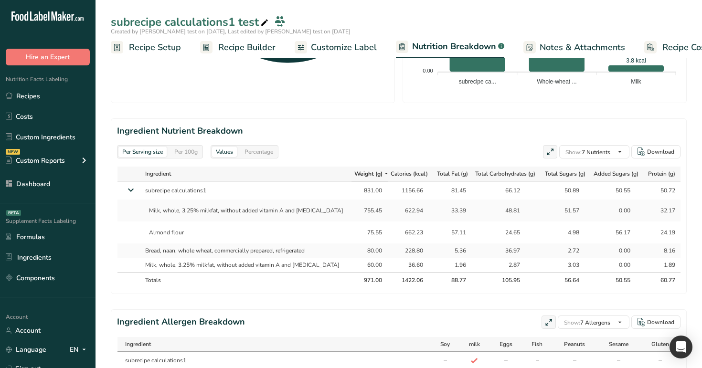
click at [366, 170] on span "Weight (g)" at bounding box center [368, 174] width 28 height 9
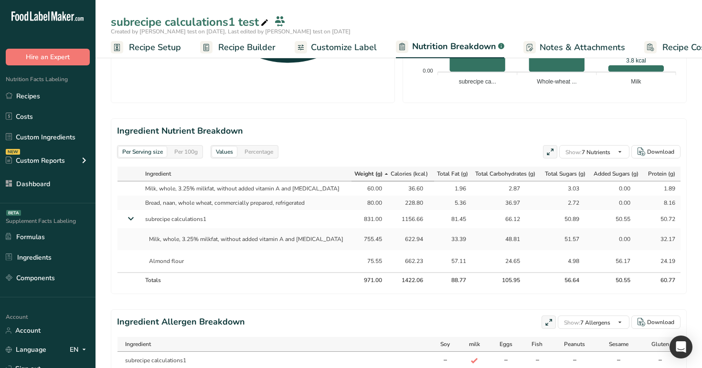
click at [406, 172] on span "Calories (kcal)" at bounding box center [409, 174] width 37 height 9
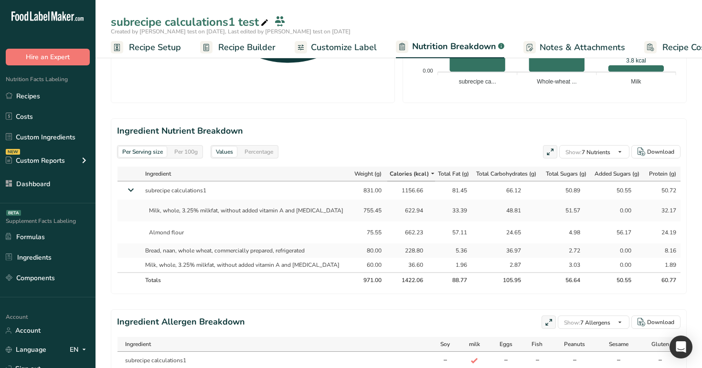
click at [406, 172] on span "Calories (kcal)" at bounding box center [409, 174] width 39 height 9
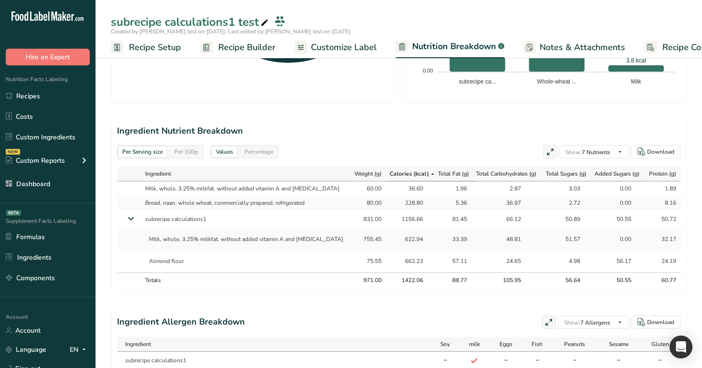
click at [453, 171] on span "Total Fat (g)" at bounding box center [453, 174] width 31 height 9
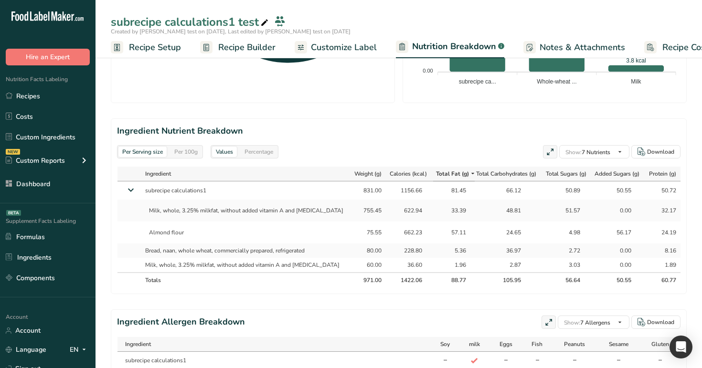
click at [453, 171] on span "Total Fat (g)" at bounding box center [452, 174] width 33 height 9
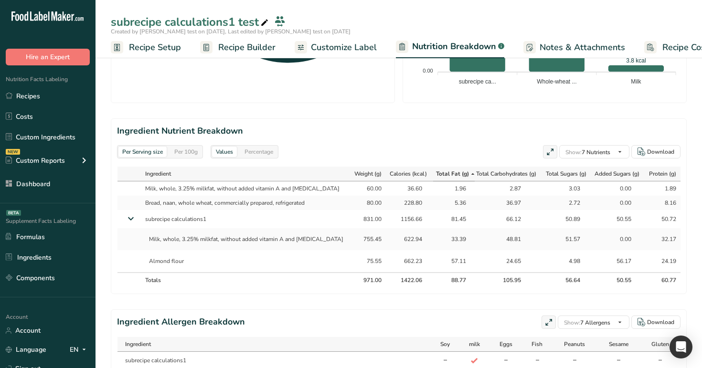
click at [453, 171] on span "Total Fat (g)" at bounding box center [452, 174] width 33 height 9
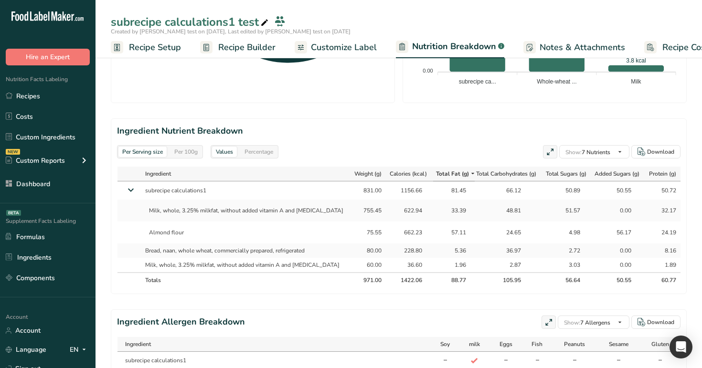
click at [129, 190] on icon at bounding box center [130, 189] width 17 height 11
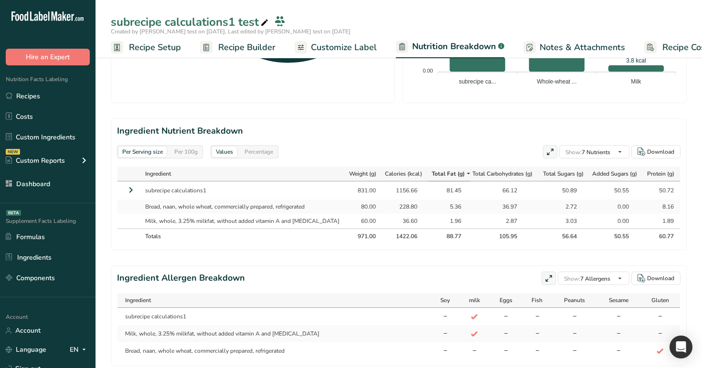
click at [441, 173] on span "Total Fat (g)" at bounding box center [448, 174] width 33 height 9
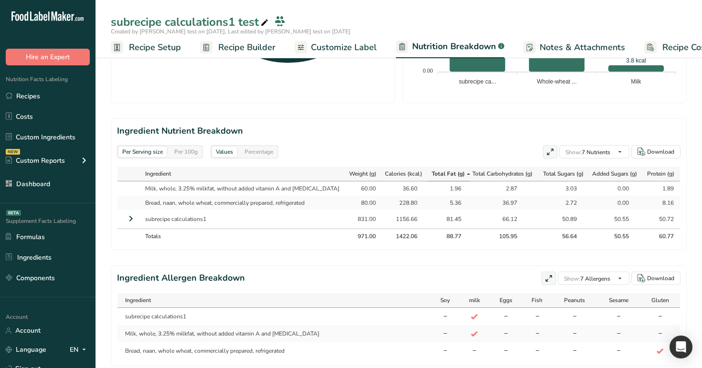
click at [441, 173] on span "Total Fat (g)" at bounding box center [448, 174] width 33 height 9
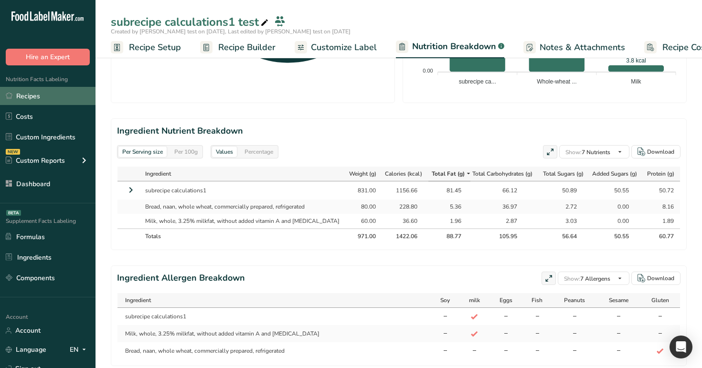
click at [32, 95] on link "Recipes" at bounding box center [48, 96] width 96 height 18
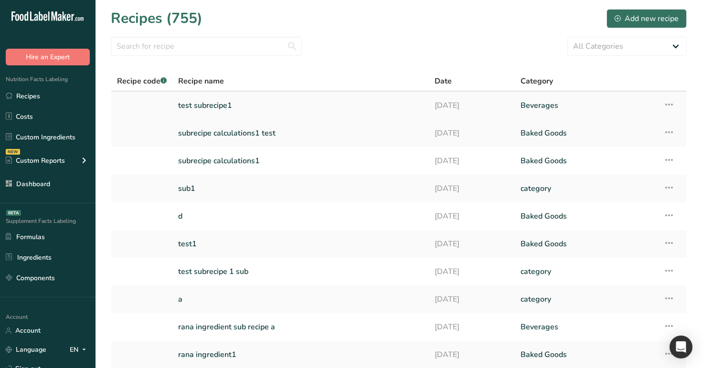
click at [412, 100] on link "test subrecipe1" at bounding box center [300, 106] width 245 height 20
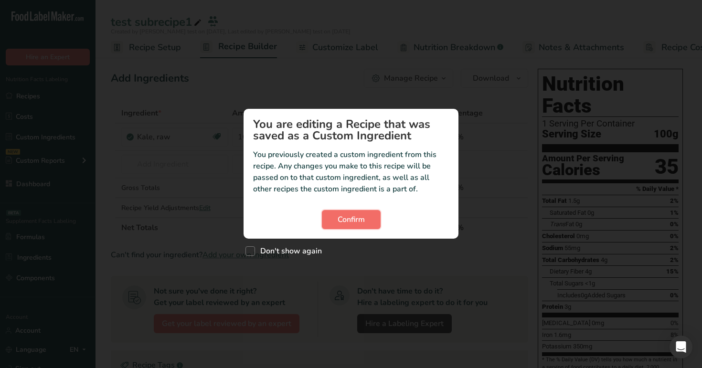
click at [348, 221] on span "Confirm" at bounding box center [351, 219] width 27 height 11
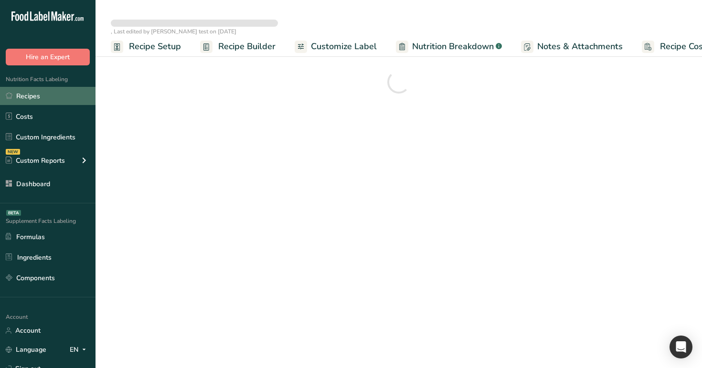
click at [32, 100] on link "Recipes" at bounding box center [48, 96] width 96 height 18
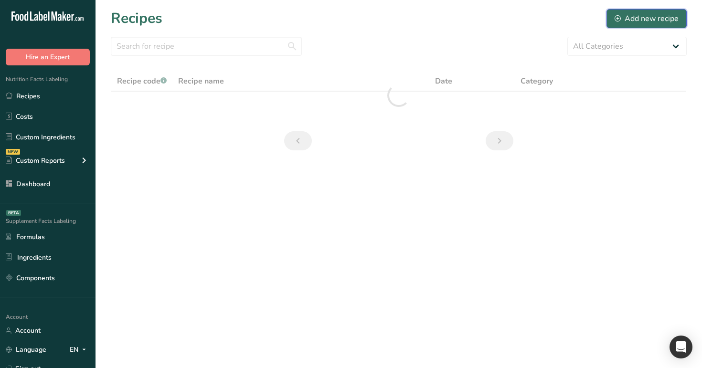
click at [656, 16] on div "Add new recipe" at bounding box center [647, 18] width 64 height 11
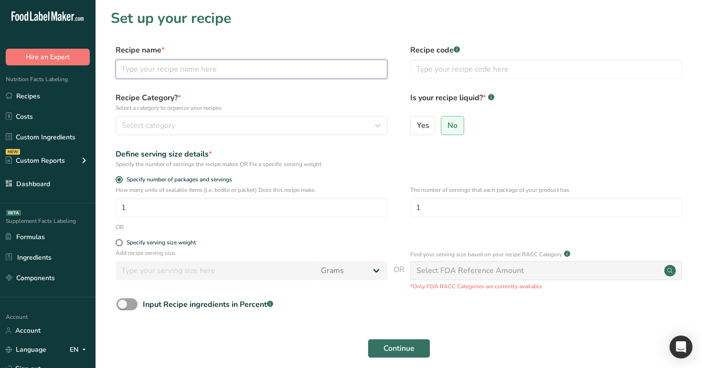
click at [263, 74] on input "text" at bounding box center [252, 69] width 272 height 19
type input "test subrecipe1"
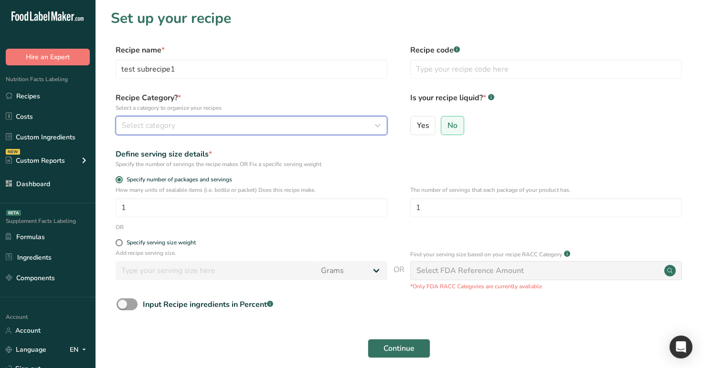
click at [249, 133] on button "Select category" at bounding box center [252, 125] width 272 height 19
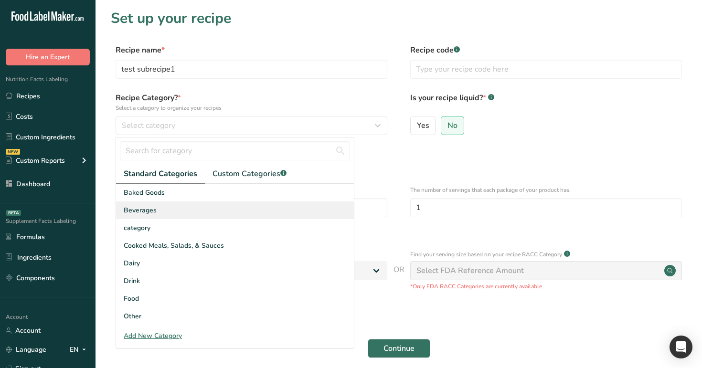
click at [215, 219] on div "Beverages" at bounding box center [235, 211] width 238 height 18
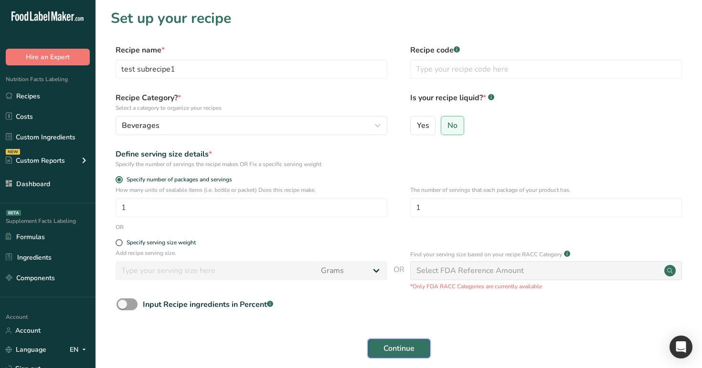
click at [411, 350] on span "Continue" at bounding box center [398, 348] width 31 height 11
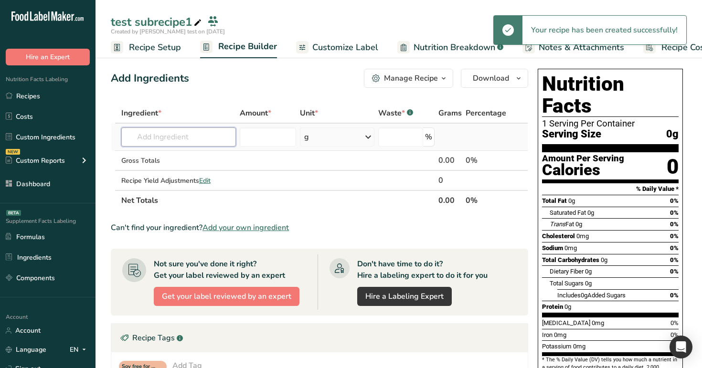
click at [186, 139] on input "text" at bounding box center [178, 137] width 115 height 19
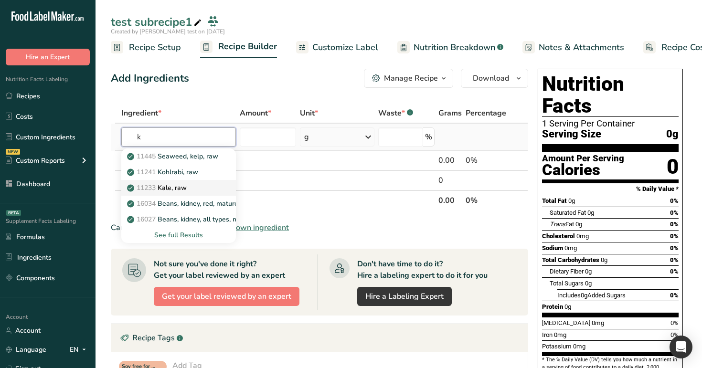
type input "k"
click at [182, 189] on p "11233 Kale, raw" at bounding box center [158, 188] width 58 height 10
type input "Kale, raw"
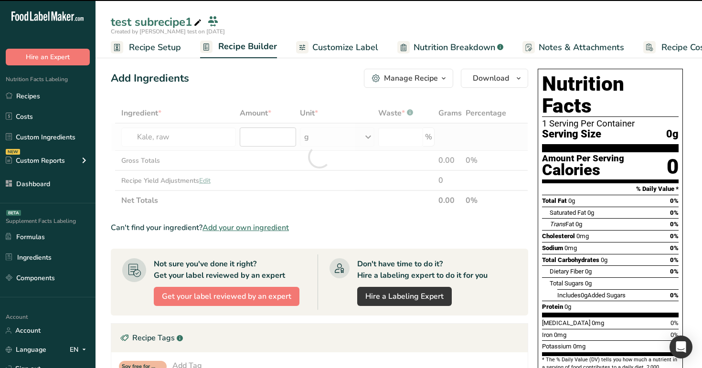
type input "0"
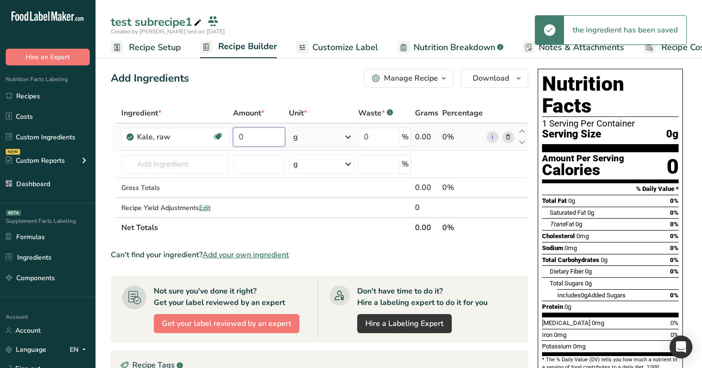
click at [264, 142] on input "0" at bounding box center [259, 137] width 52 height 19
type input "100"
click at [342, 91] on div "Add Ingredients Manage Recipe Delete Recipe Duplicate Recipe Scale Recipe Save …" at bounding box center [322, 346] width 423 height 562
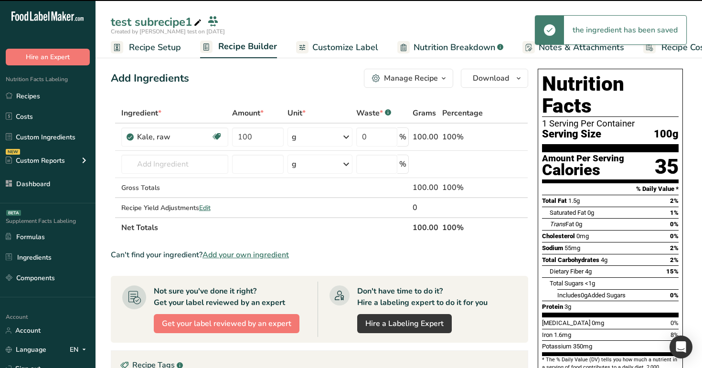
click at [419, 85] on button "Manage Recipe" at bounding box center [408, 78] width 89 height 19
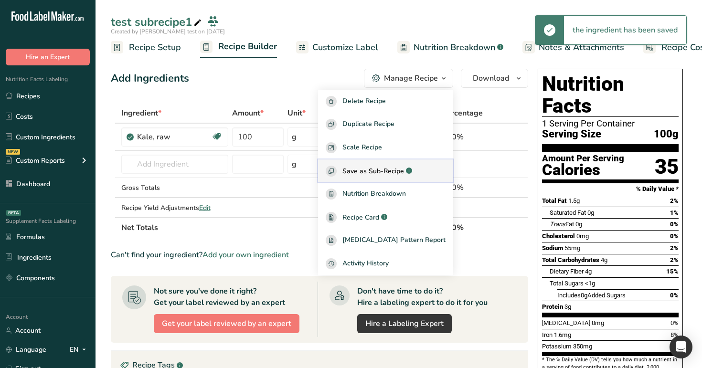
click at [404, 175] on span "Save as Sub-Recipe" at bounding box center [373, 171] width 62 height 10
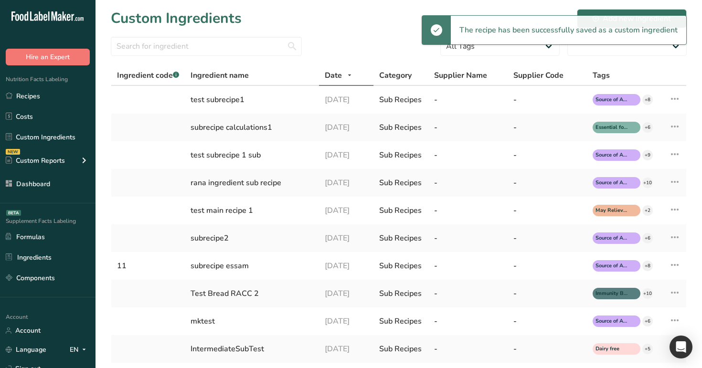
select select "30"
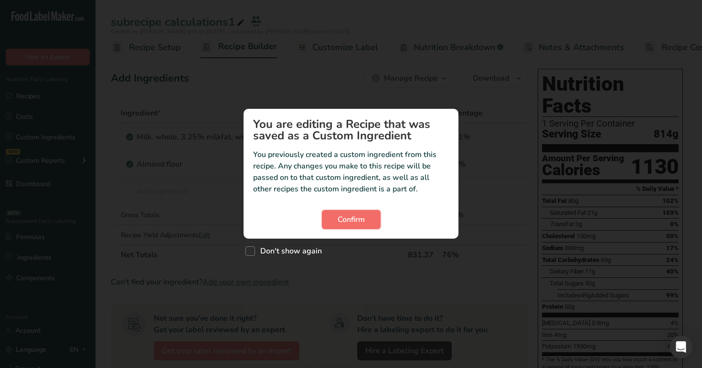
click at [356, 220] on span "Confirm" at bounding box center [351, 219] width 27 height 11
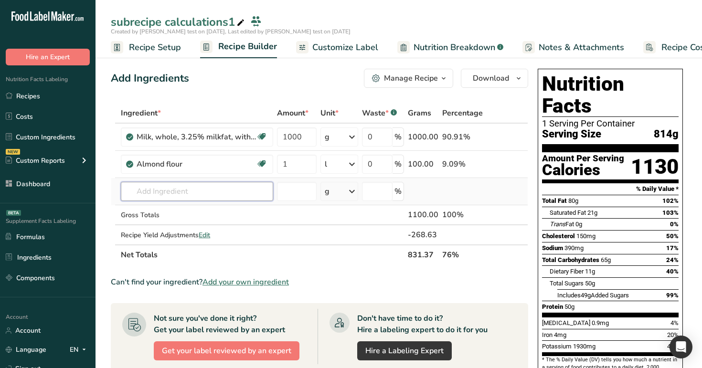
click at [195, 192] on input "text" at bounding box center [197, 191] width 152 height 19
paste input "test subrecipe1"
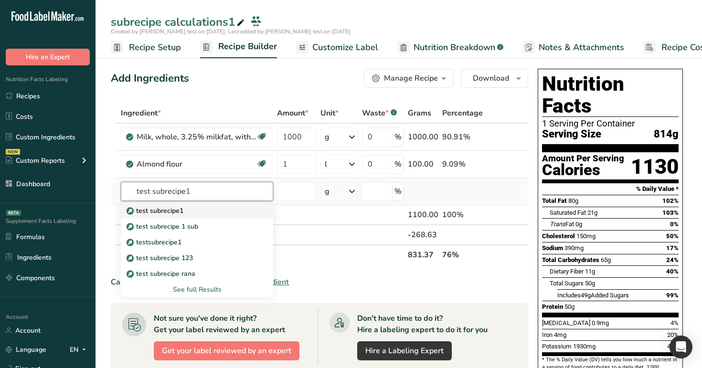
type input "test subrecipe1"
click at [189, 216] on link "test subrecipe1" at bounding box center [197, 211] width 152 height 16
type input "test subrecipe1"
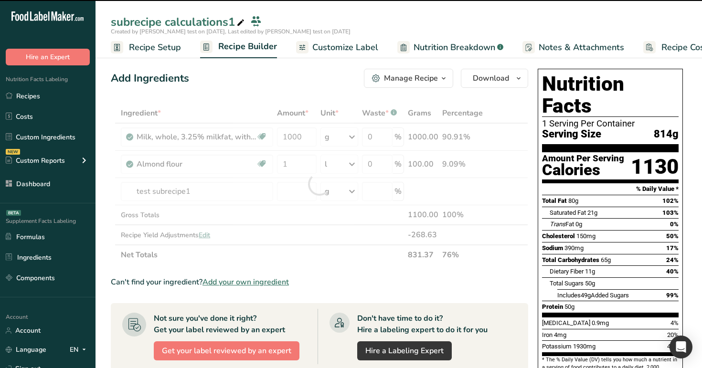
click at [171, 184] on div at bounding box center [319, 184] width 417 height 162
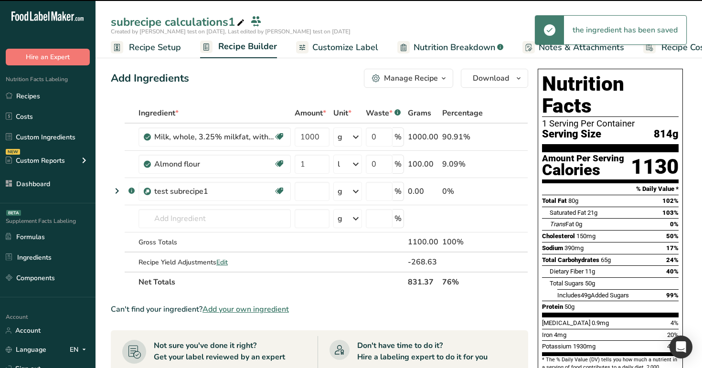
type input "0"
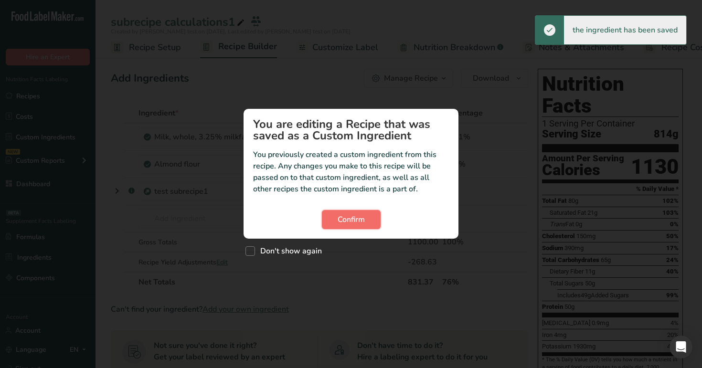
click at [355, 212] on button "Confirm" at bounding box center [351, 219] width 59 height 19
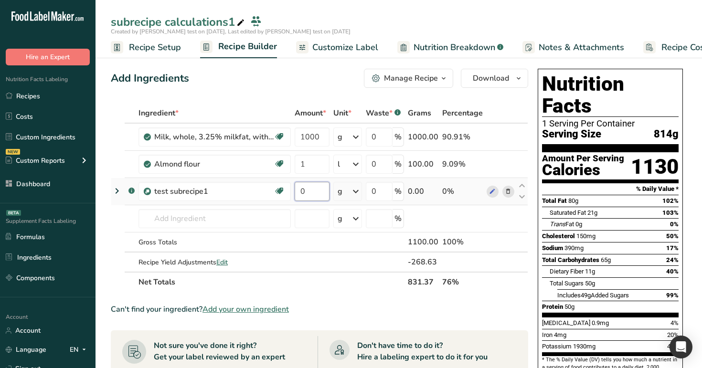
click at [306, 192] on input "0" at bounding box center [312, 191] width 35 height 19
type input "100"
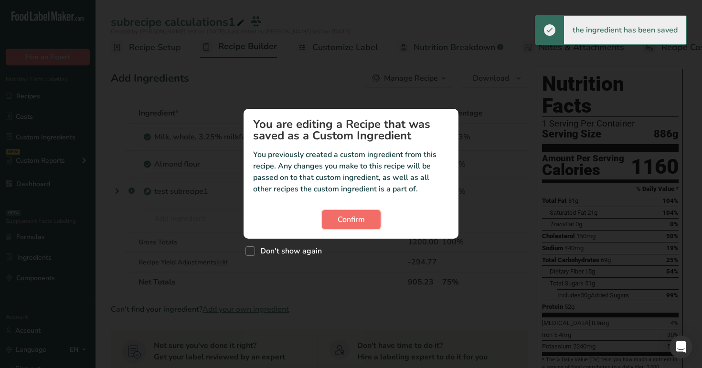
click at [362, 226] on button "Confirm" at bounding box center [351, 219] width 59 height 19
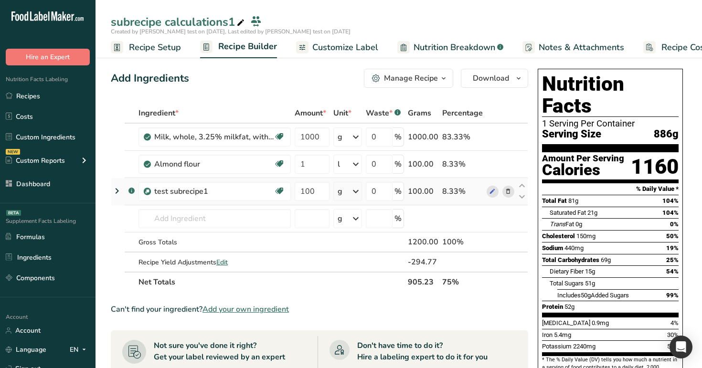
click at [121, 187] on icon at bounding box center [116, 190] width 11 height 17
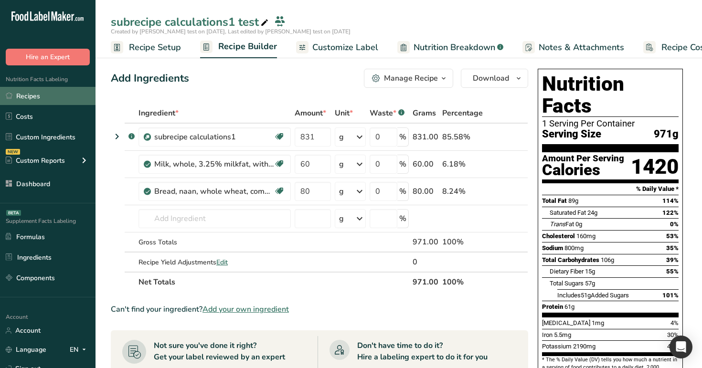
click at [32, 96] on link "Recipes" at bounding box center [48, 96] width 96 height 18
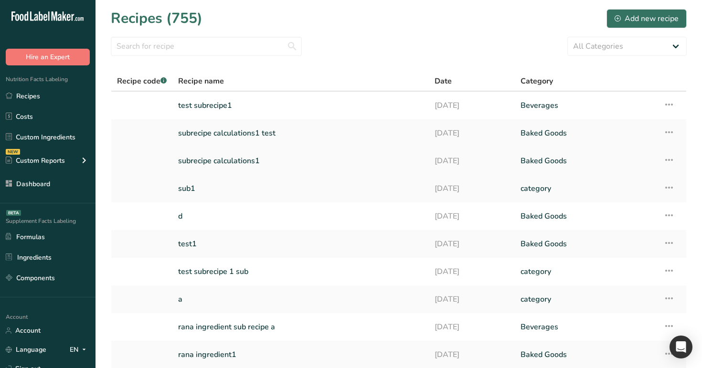
click at [276, 161] on link "subrecipe calculations1" at bounding box center [300, 161] width 245 height 20
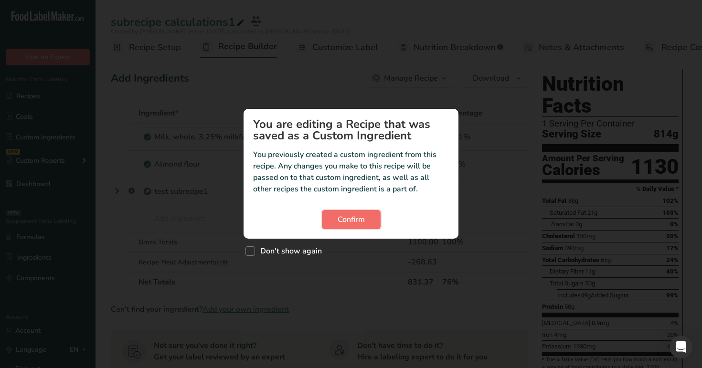
click at [351, 218] on span "Confirm" at bounding box center [351, 219] width 27 height 11
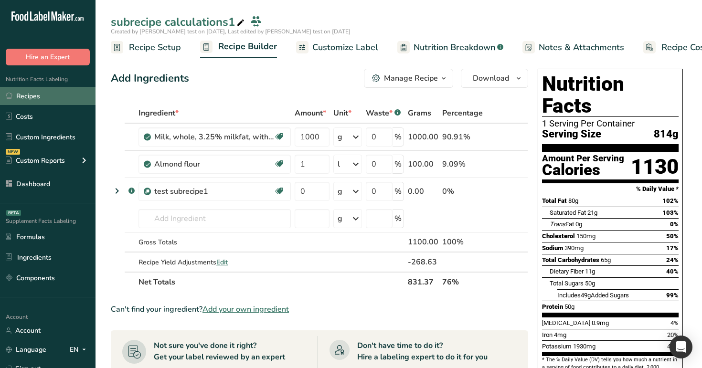
click at [32, 92] on link "Recipes" at bounding box center [48, 96] width 96 height 18
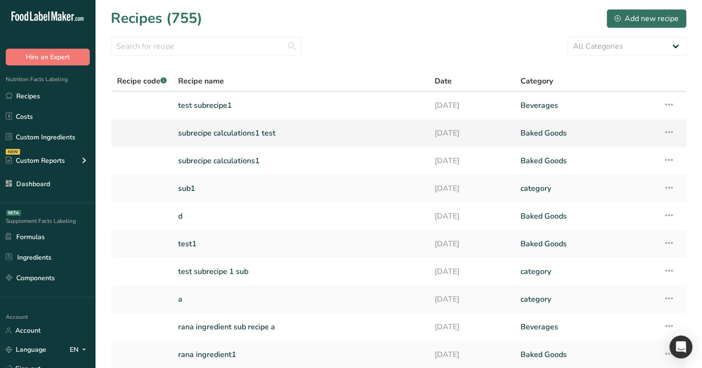
click at [219, 138] on link "subrecipe calculations1 test" at bounding box center [300, 133] width 245 height 20
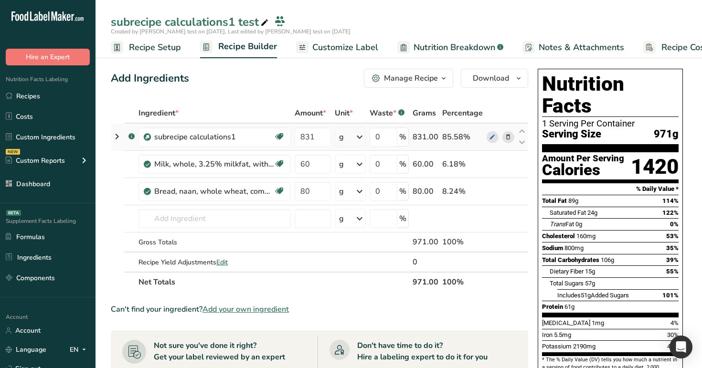
click at [112, 137] on icon at bounding box center [116, 136] width 11 height 17
click at [117, 136] on icon at bounding box center [116, 136] width 11 height 17
click at [114, 137] on icon at bounding box center [116, 136] width 11 height 17
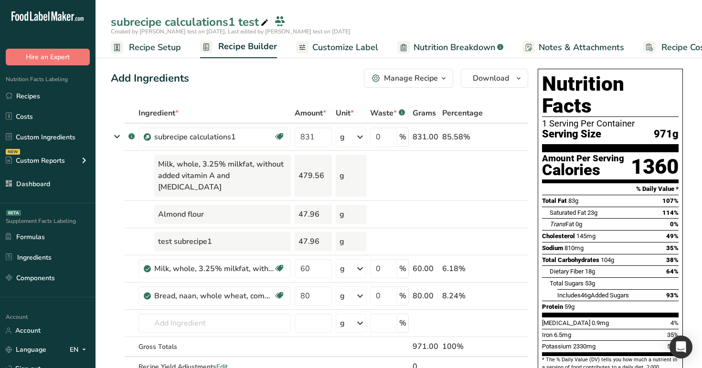
click at [447, 42] on span "Nutrition Breakdown" at bounding box center [455, 47] width 82 height 13
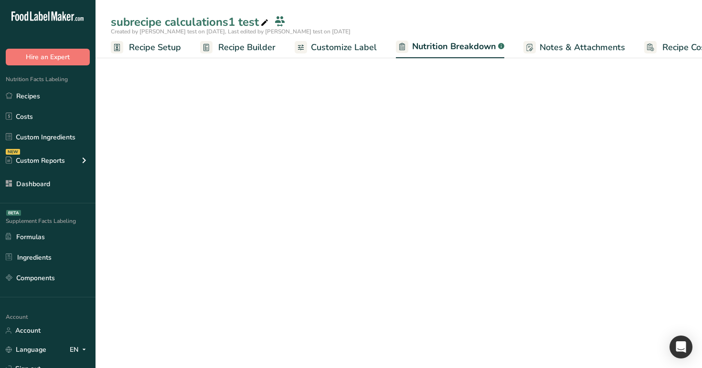
scroll to position [0, 22]
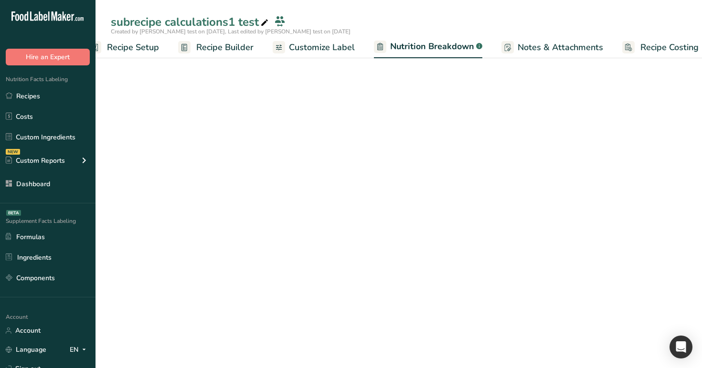
select select "Calories"
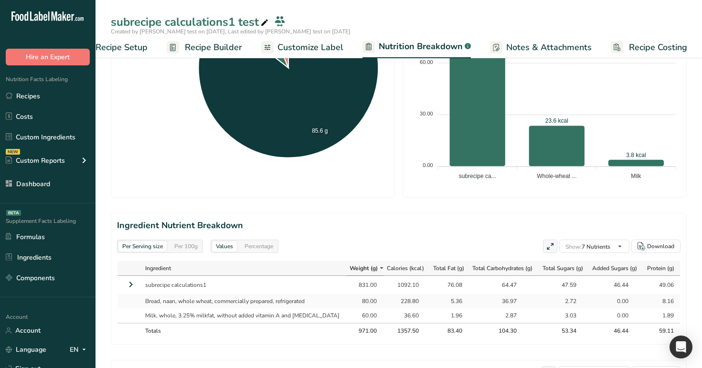
scroll to position [280, 0]
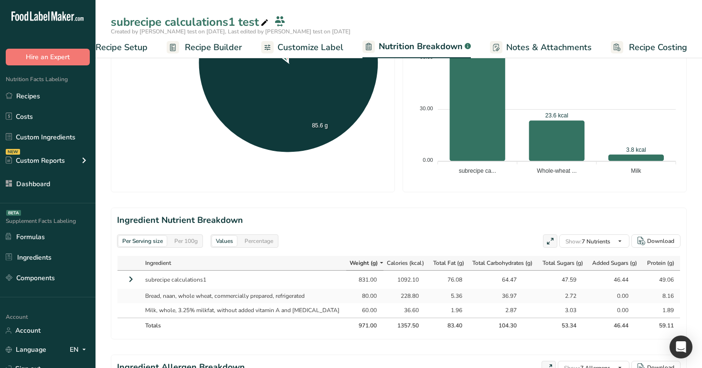
click at [130, 281] on icon at bounding box center [130, 279] width 11 height 17
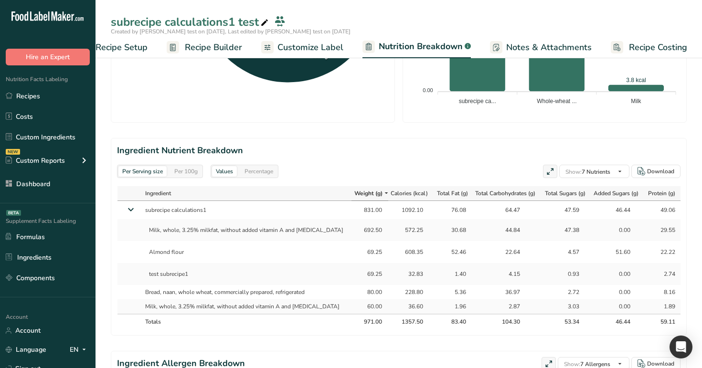
scroll to position [350, 0]
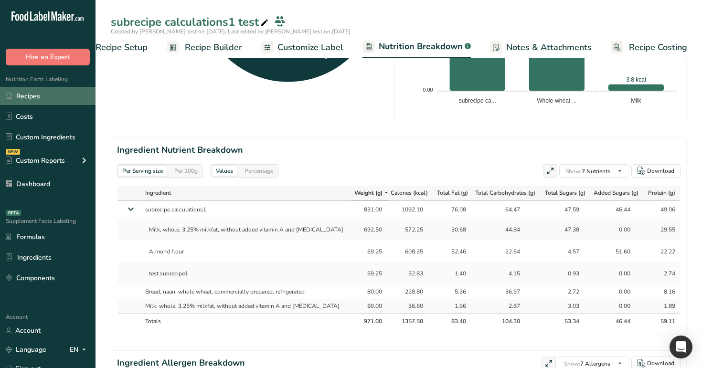
click at [55, 94] on link "Recipes" at bounding box center [48, 96] width 96 height 18
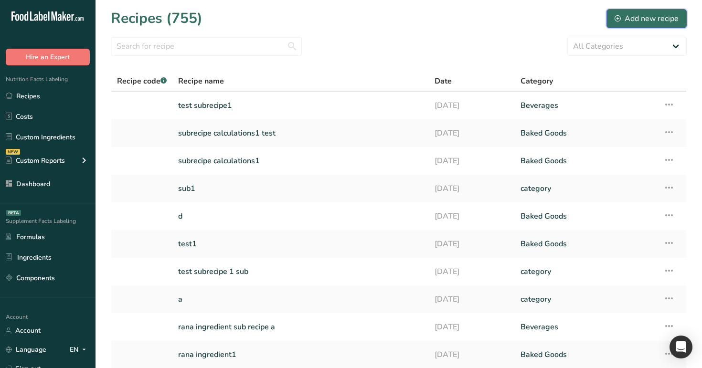
click at [649, 20] on div "Add new recipe" at bounding box center [647, 18] width 64 height 11
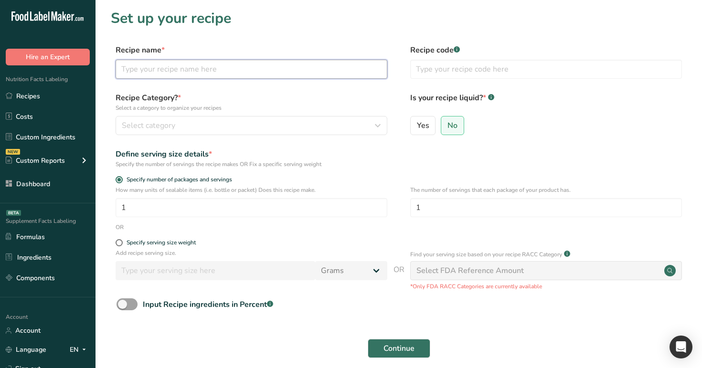
click at [264, 70] on input "text" at bounding box center [252, 69] width 272 height 19
type input "test"
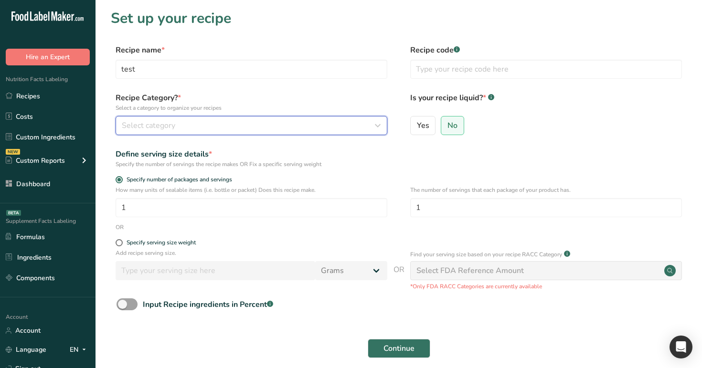
click at [221, 123] on div "Select category" at bounding box center [249, 125] width 254 height 11
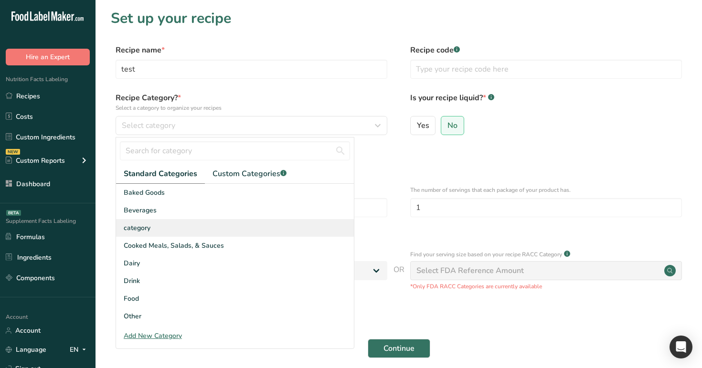
click at [229, 229] on div "category" at bounding box center [235, 228] width 238 height 18
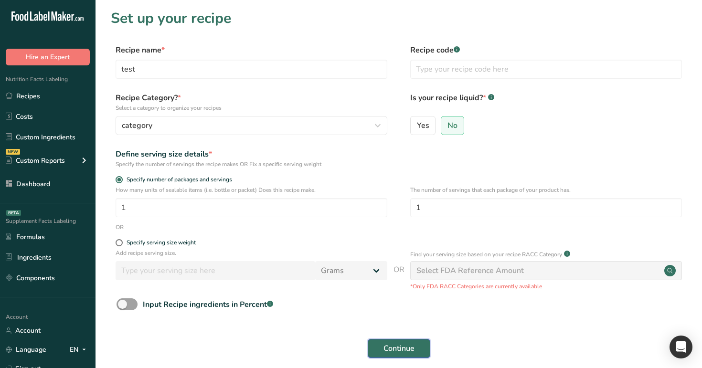
click at [413, 343] on span "Continue" at bounding box center [398, 348] width 31 height 11
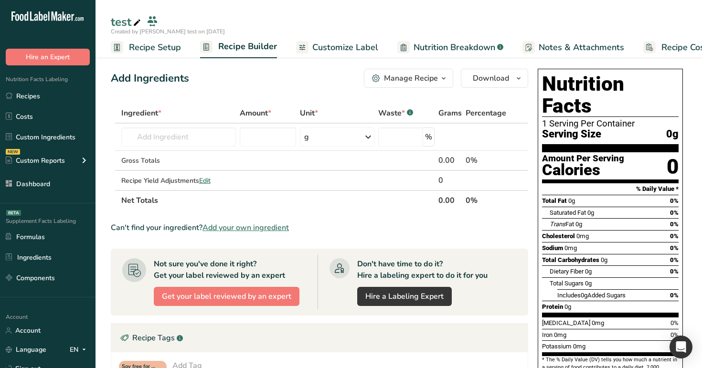
click at [413, 343] on div "Recipe Tags .a-a{fill:#347362;}.b-a{fill:#fff;}" at bounding box center [319, 338] width 416 height 29
click at [46, 99] on link "Recipes" at bounding box center [48, 96] width 96 height 18
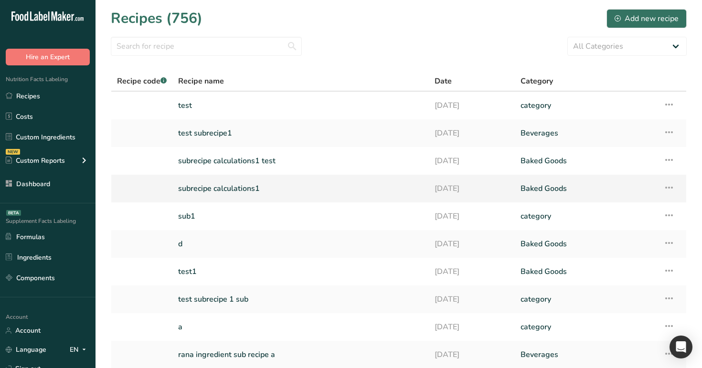
click at [247, 184] on link "subrecipe calculations1" at bounding box center [300, 189] width 245 height 20
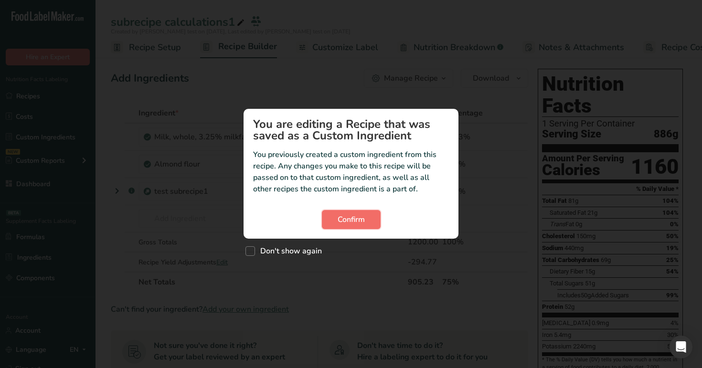
click at [356, 220] on span "Confirm" at bounding box center [351, 219] width 27 height 11
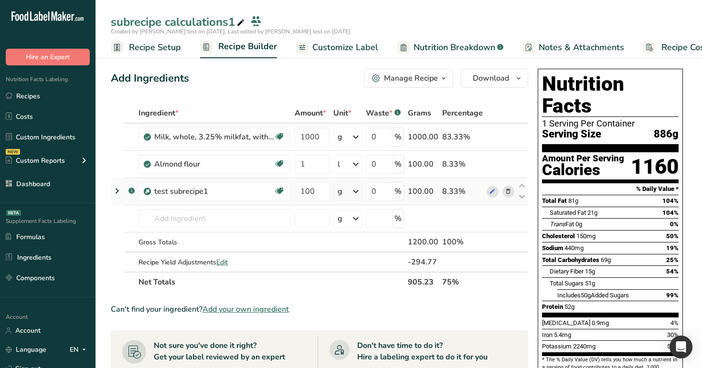
click at [117, 190] on icon at bounding box center [116, 190] width 11 height 17
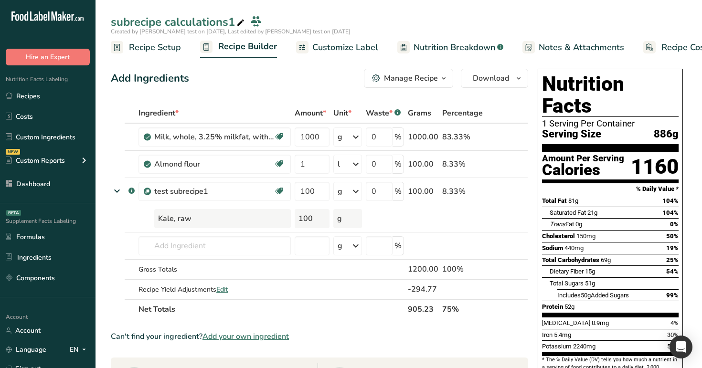
click at [353, 41] on span "Customize Label" at bounding box center [345, 47] width 66 height 13
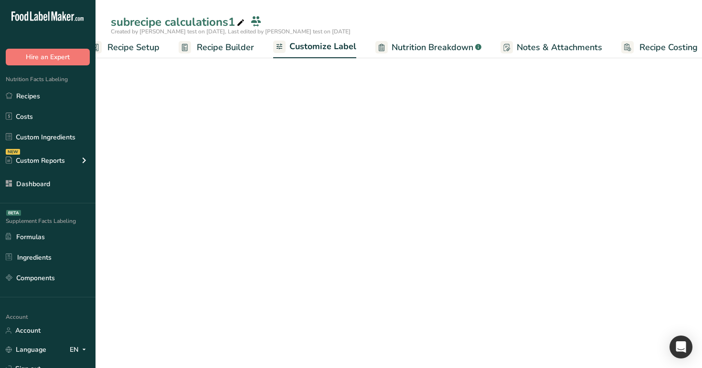
scroll to position [0, 32]
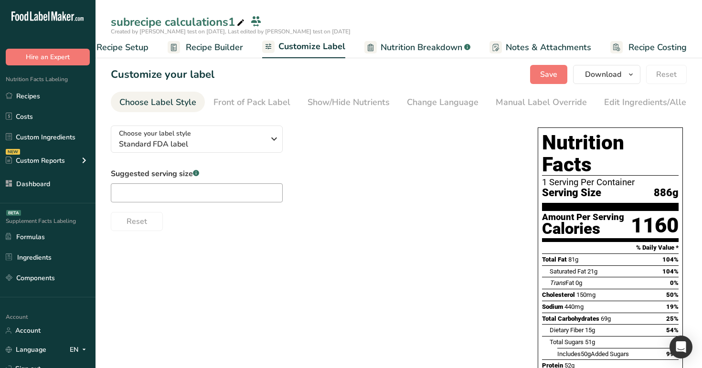
click at [382, 45] on span "Nutrition Breakdown" at bounding box center [422, 47] width 82 height 13
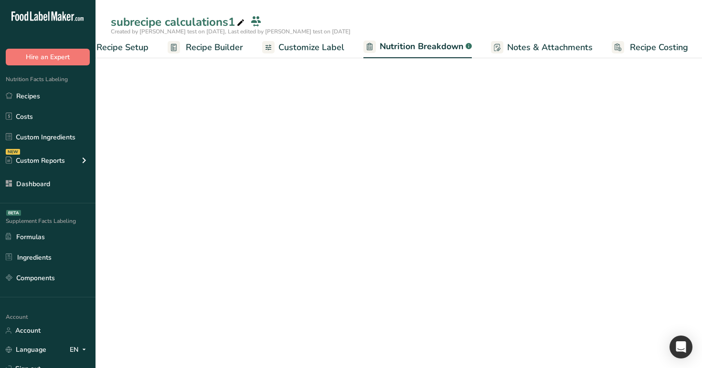
scroll to position [0, 33]
select select "Calories"
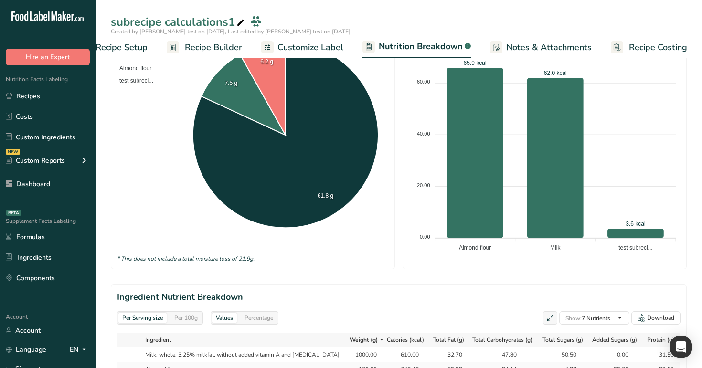
scroll to position [436, 0]
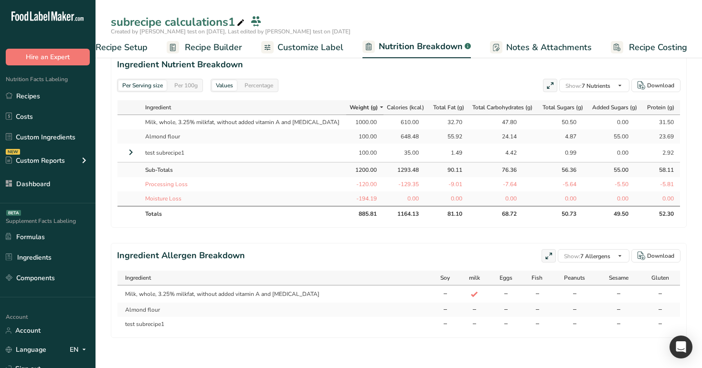
click at [131, 153] on icon at bounding box center [130, 152] width 11 height 17
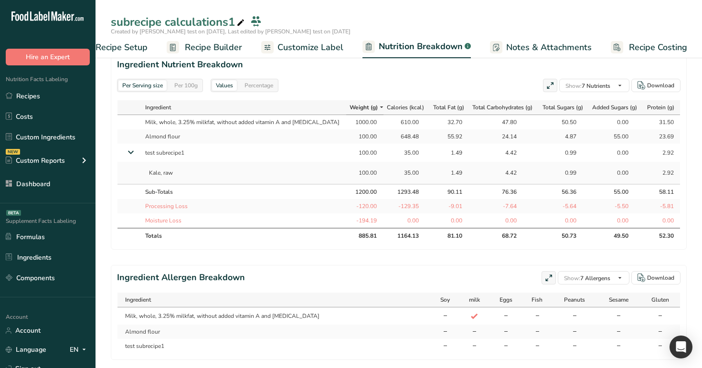
click at [132, 150] on icon at bounding box center [130, 152] width 17 height 11
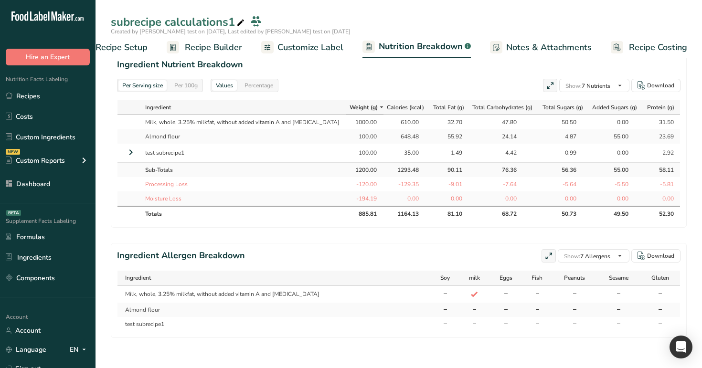
click at [135, 150] on icon at bounding box center [130, 152] width 11 height 17
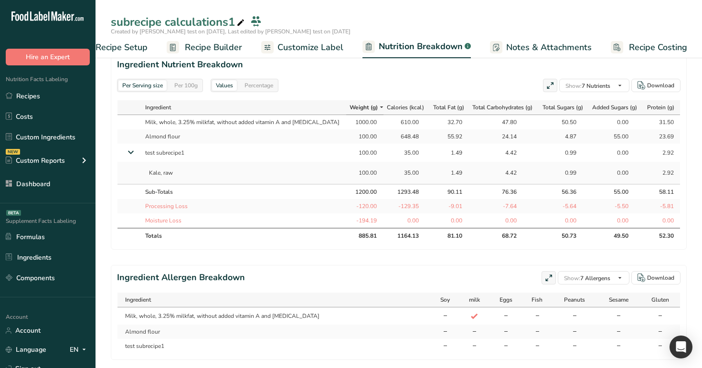
click at [135, 150] on icon at bounding box center [130, 152] width 17 height 11
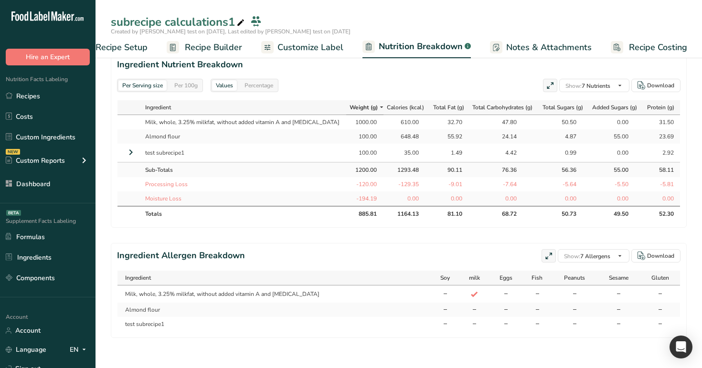
click at [135, 150] on icon at bounding box center [130, 152] width 11 height 17
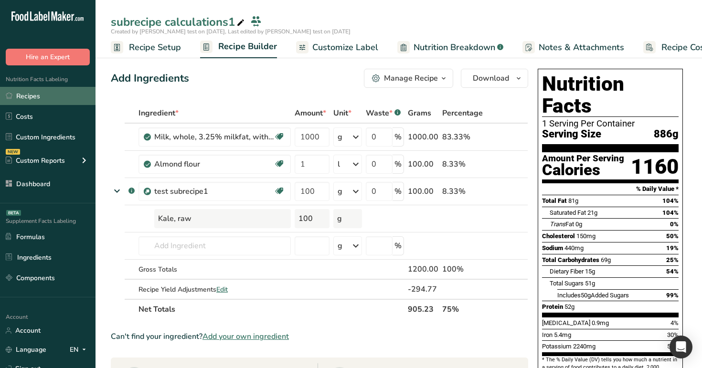
click at [41, 99] on link "Recipes" at bounding box center [48, 96] width 96 height 18
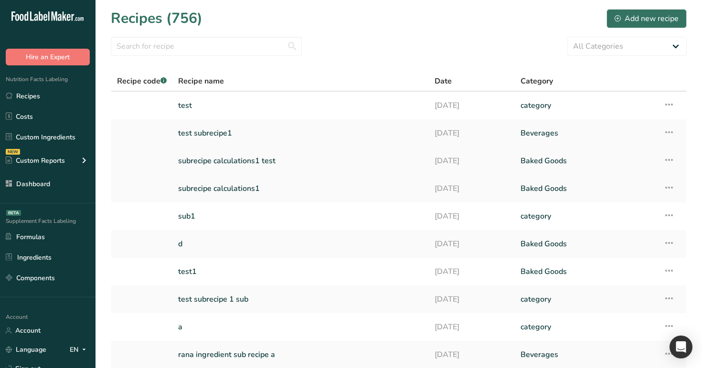
click at [260, 165] on link "subrecipe calculations1 test" at bounding box center [300, 161] width 245 height 20
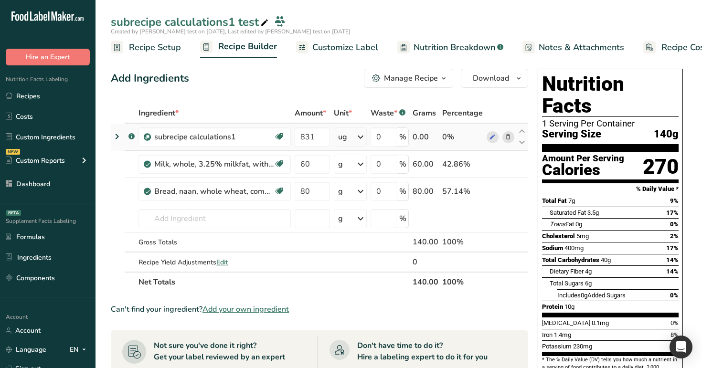
click at [114, 135] on icon at bounding box center [116, 136] width 11 height 17
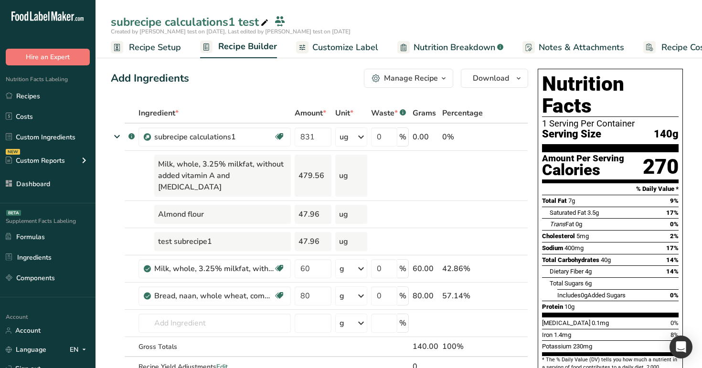
click at [349, 51] on span "Customize Label" at bounding box center [345, 47] width 66 height 13
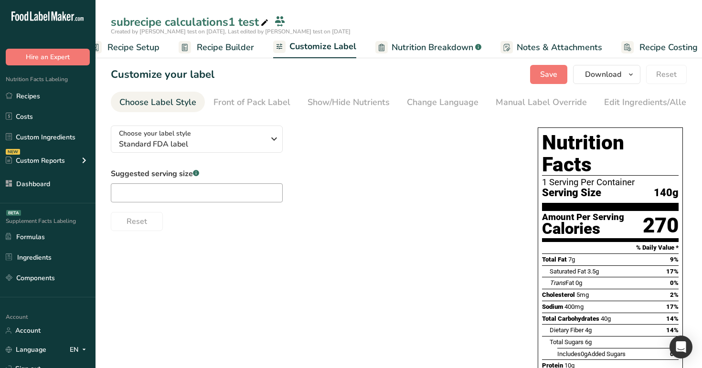
scroll to position [0, 32]
click at [429, 47] on span "Nutrition Breakdown" at bounding box center [422, 47] width 82 height 13
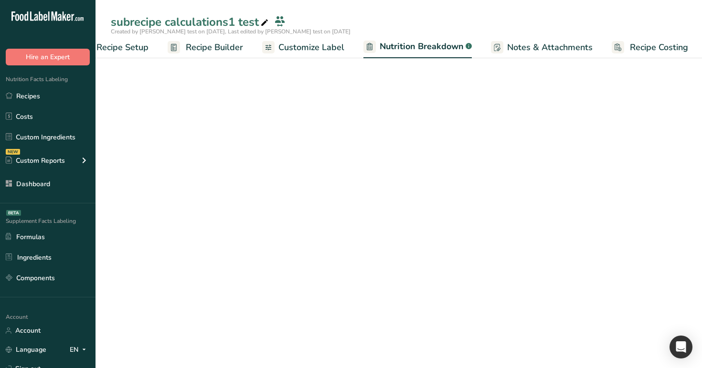
scroll to position [0, 33]
select select "Calories"
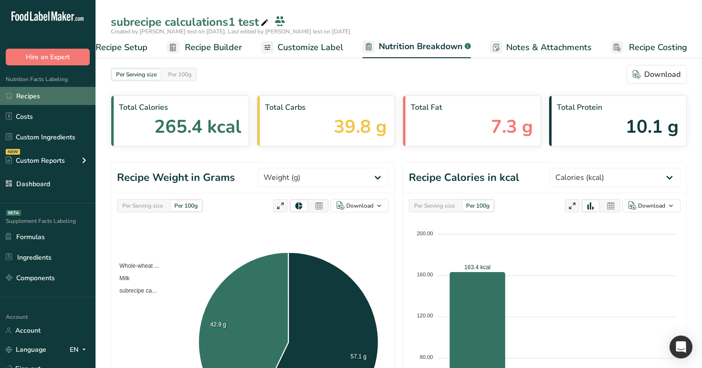
click at [58, 96] on link "Recipes" at bounding box center [48, 96] width 96 height 18
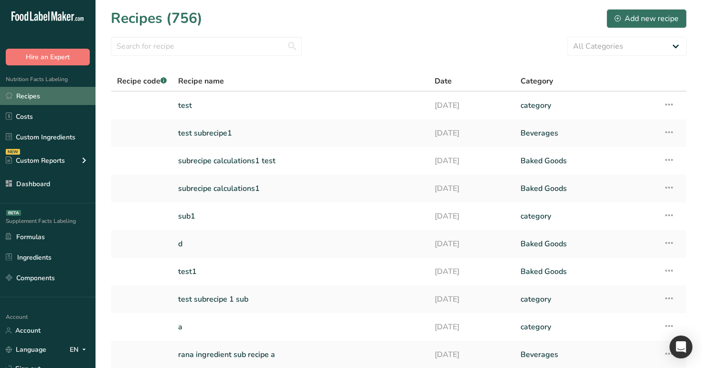
click at [34, 100] on link "Recipes" at bounding box center [48, 96] width 96 height 18
click at [240, 165] on link "subrecipe calculations1 test" at bounding box center [300, 161] width 245 height 20
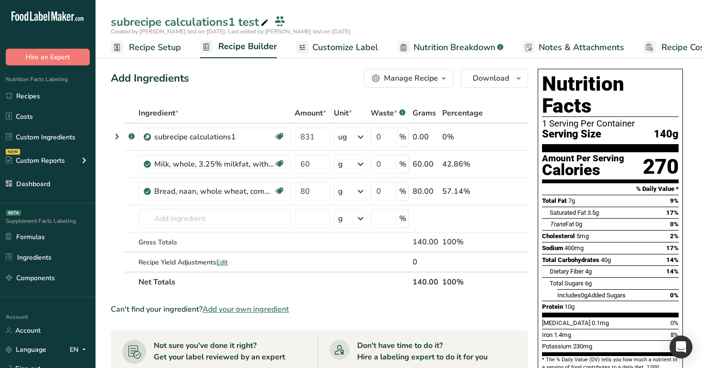
click at [362, 49] on span "Customize Label" at bounding box center [345, 47] width 66 height 13
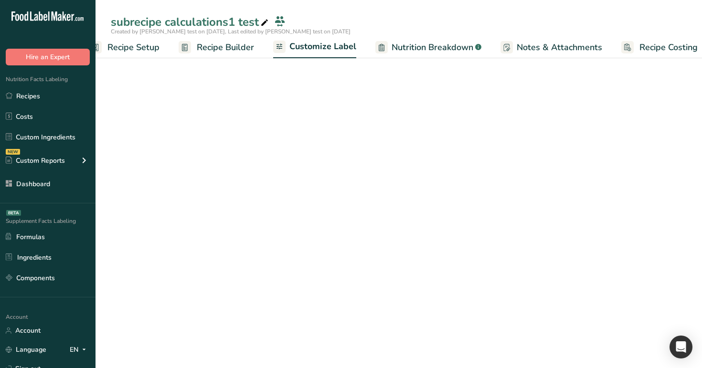
scroll to position [0, 32]
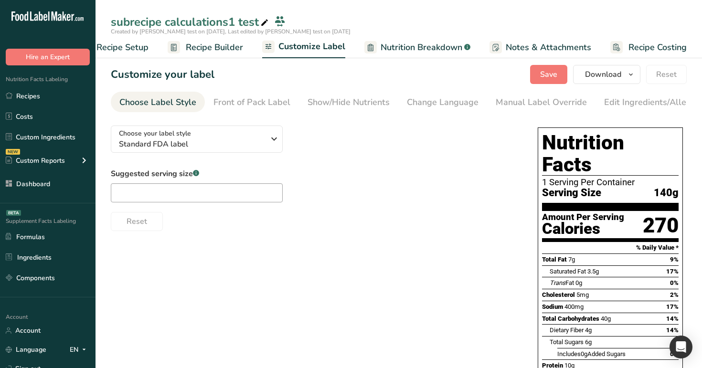
click at [419, 46] on span "Nutrition Breakdown" at bounding box center [422, 47] width 82 height 13
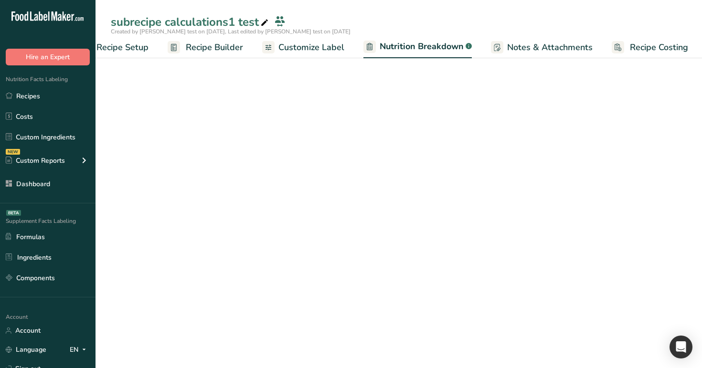
scroll to position [0, 33]
select select "Calories"
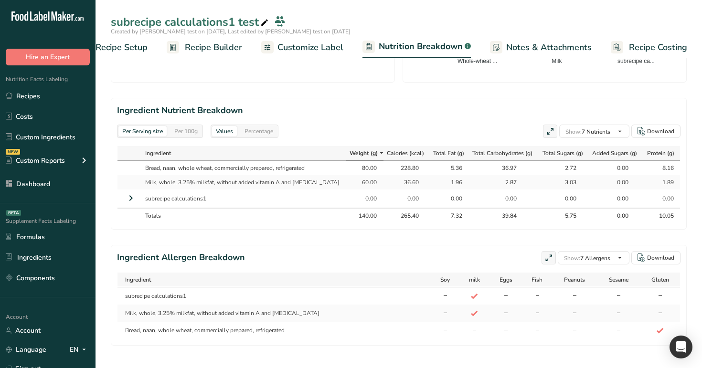
scroll to position [396, 0]
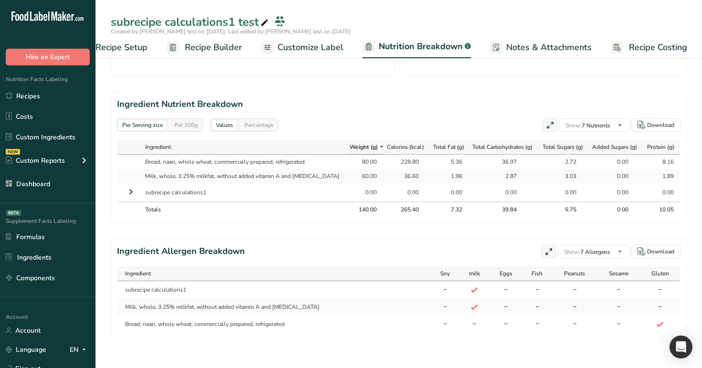
click at [130, 190] on icon at bounding box center [130, 191] width 11 height 17
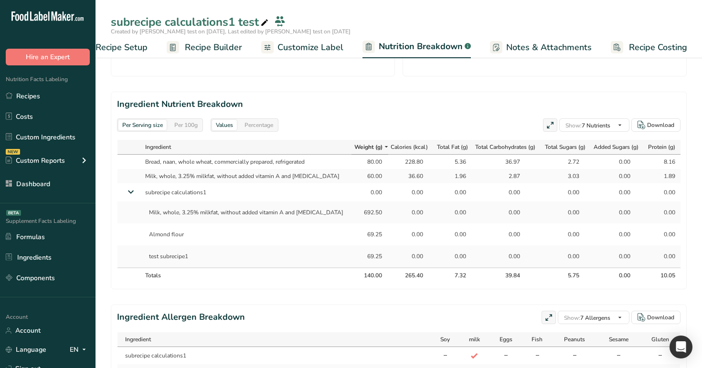
scroll to position [0, 1]
click at [404, 141] on th "Calories (kcal)" at bounding box center [410, 147] width 46 height 15
click at [404, 141] on th "Calories (kcal)" at bounding box center [410, 147] width 48 height 15
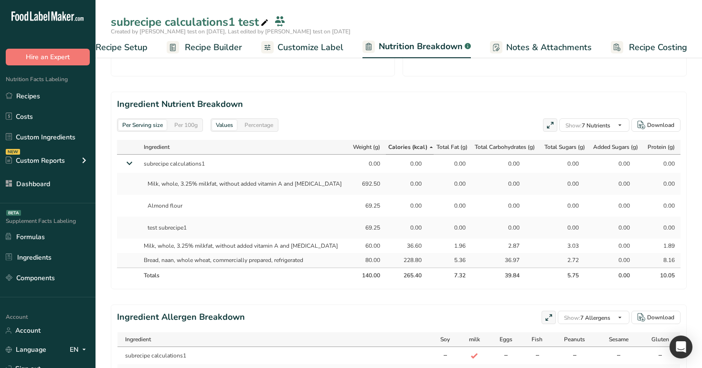
click at [404, 141] on th "Calories (kcal)" at bounding box center [410, 147] width 48 height 15
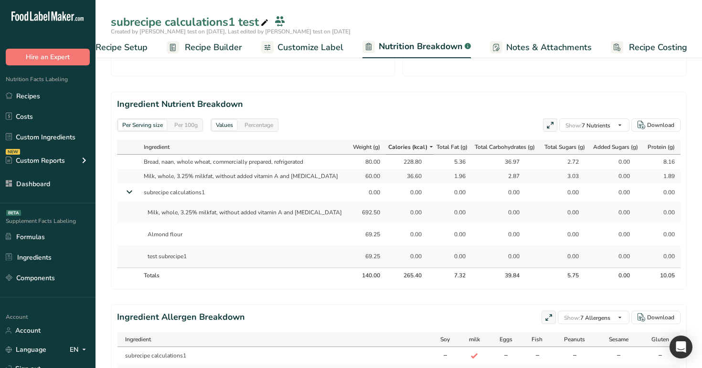
click at [404, 141] on th "Calories (kcal)" at bounding box center [410, 147] width 48 height 15
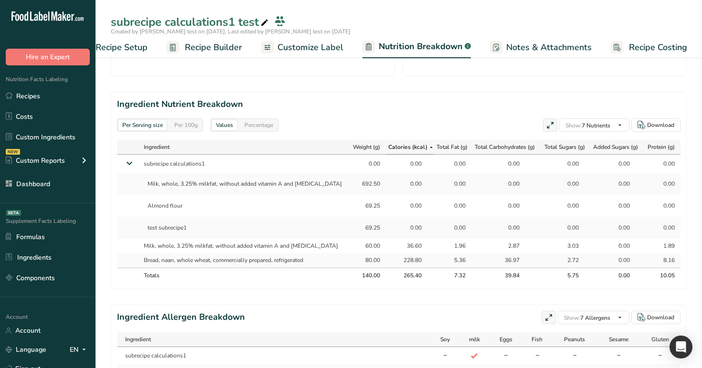
click at [404, 141] on th "Calories (kcal)" at bounding box center [410, 147] width 48 height 15
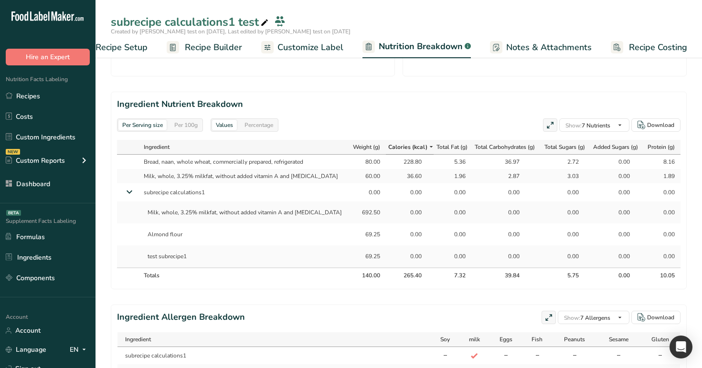
click at [404, 141] on th "Calories (kcal)" at bounding box center [410, 147] width 48 height 15
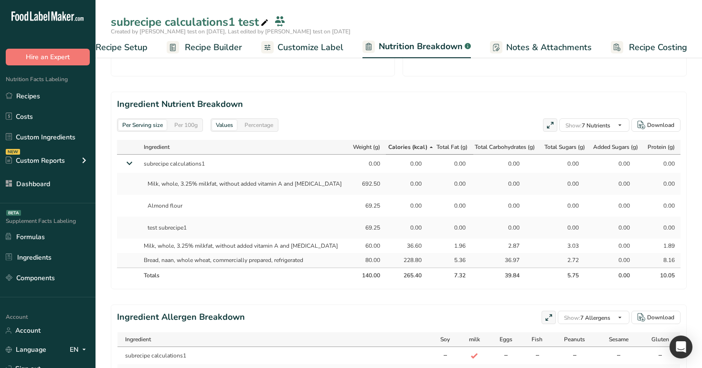
click at [453, 143] on span "Total Fat (g)" at bounding box center [451, 147] width 31 height 9
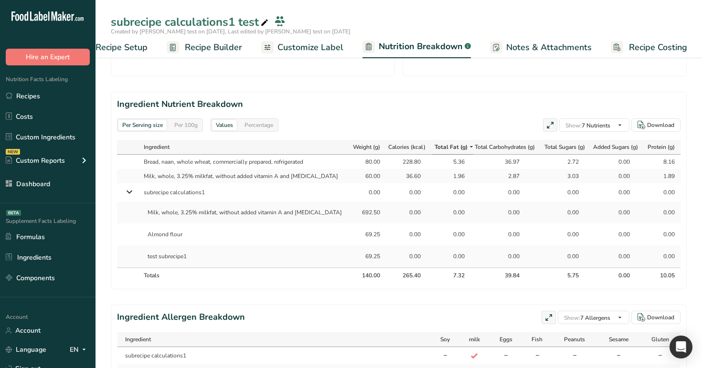
click at [453, 143] on span "Total Fat (g)" at bounding box center [451, 147] width 33 height 9
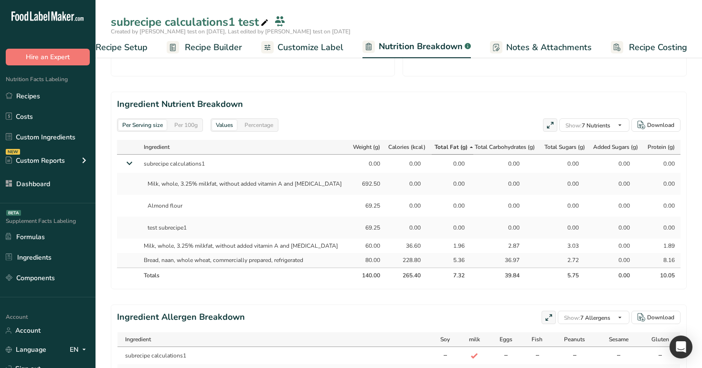
click at [453, 143] on span "Total Fat (g)" at bounding box center [451, 147] width 33 height 9
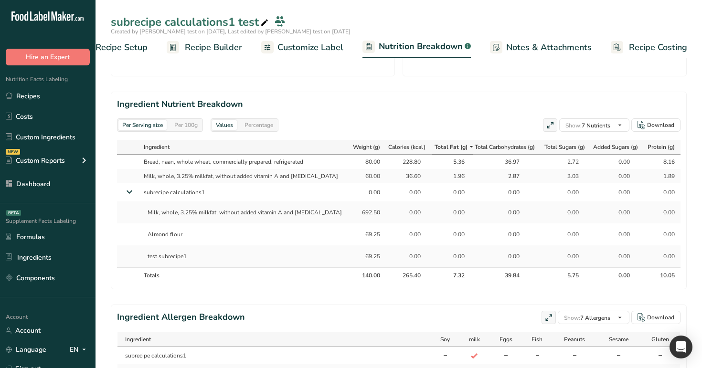
click at [453, 143] on span "Total Fat (g)" at bounding box center [451, 147] width 33 height 9
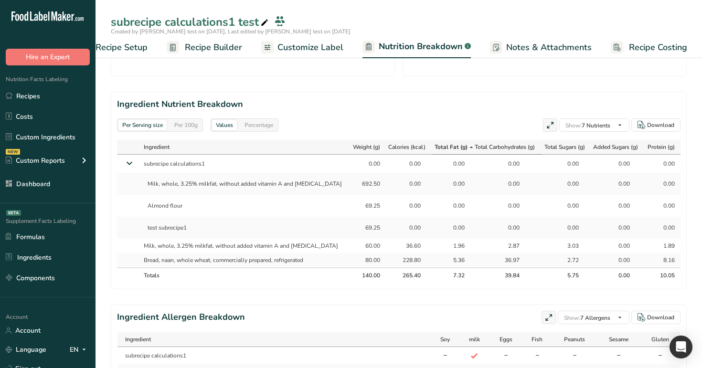
click at [528, 146] on th "Total Carbohydrates (g)" at bounding box center [507, 147] width 69 height 15
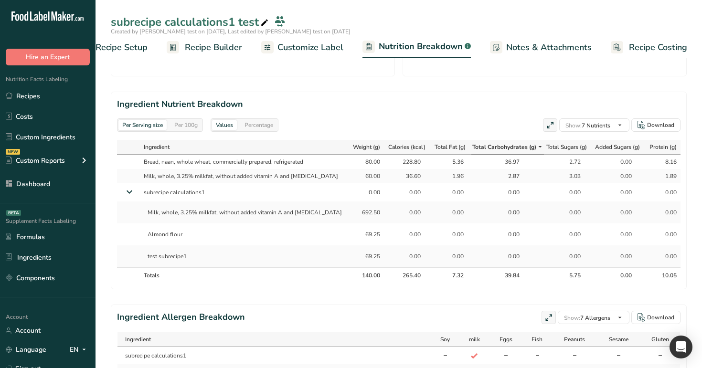
click at [536, 146] on icon at bounding box center [540, 147] width 8 height 12
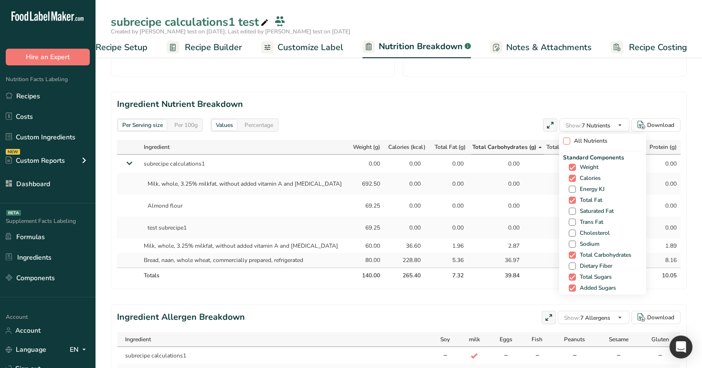
click at [594, 140] on span "All Nutrients" at bounding box center [588, 141] width 37 height 7
click at [569, 140] on input "All Nutrients" at bounding box center [566, 141] width 6 height 6
checkbox input "true"
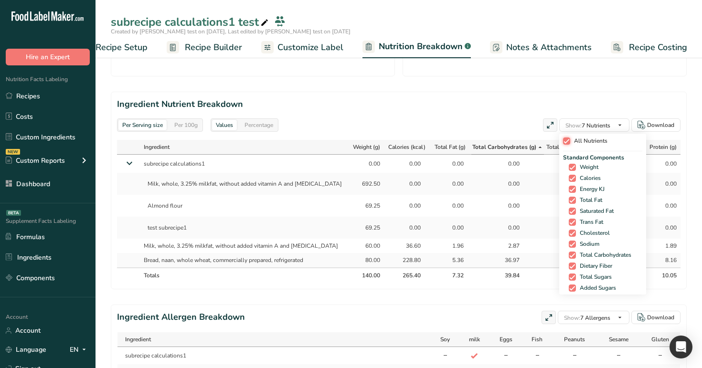
checkbox input "true"
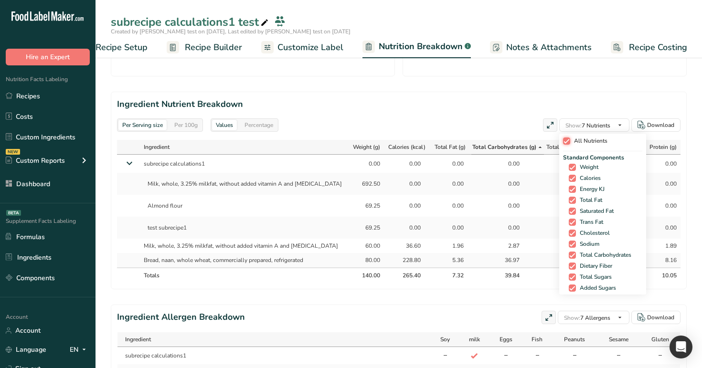
checkbox input "true"
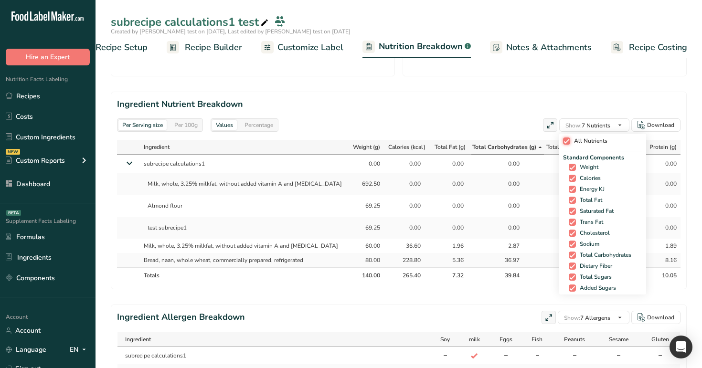
checkbox input "true"
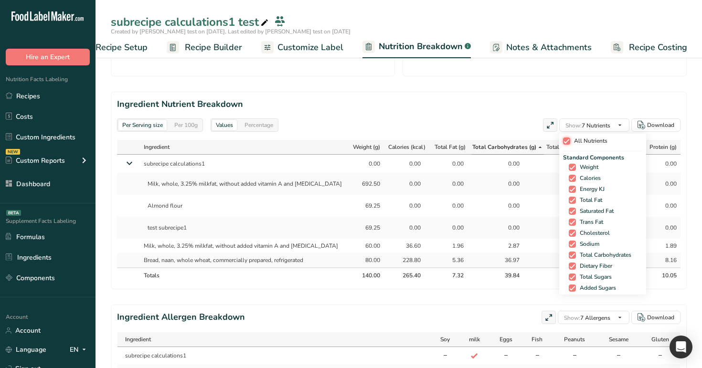
checkbox input "true"
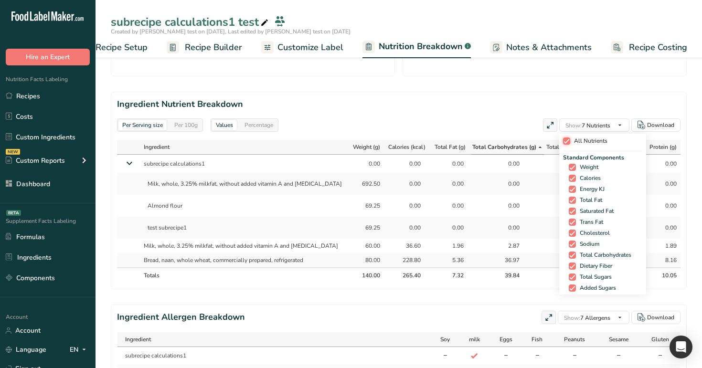
checkbox input "true"
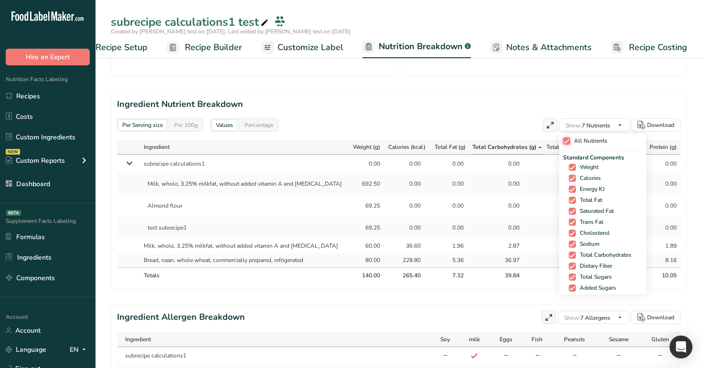
checkbox input "true"
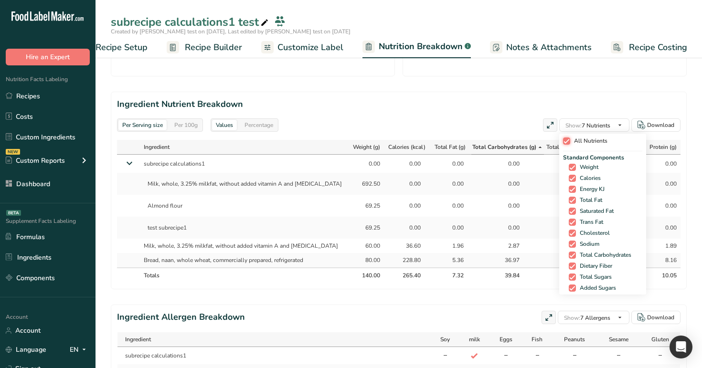
checkbox input "true"
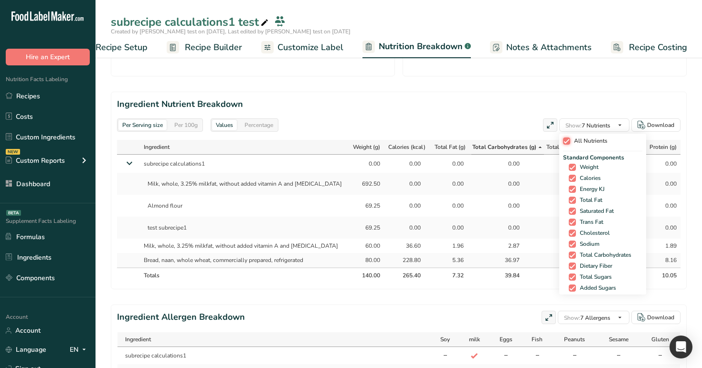
checkbox input "true"
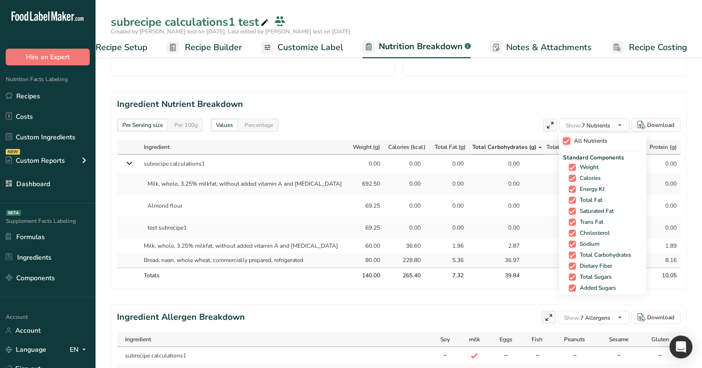
checkbox input "true"
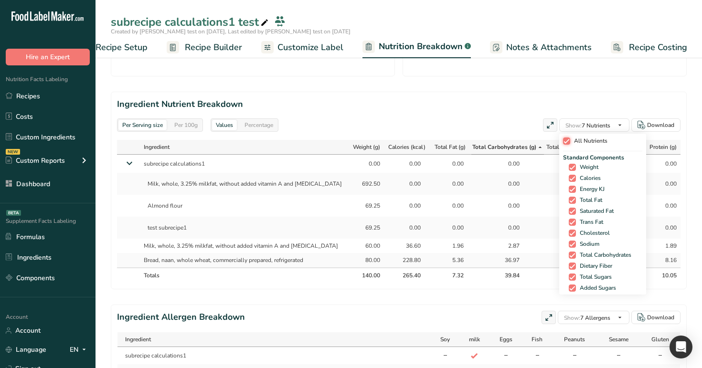
checkbox input "true"
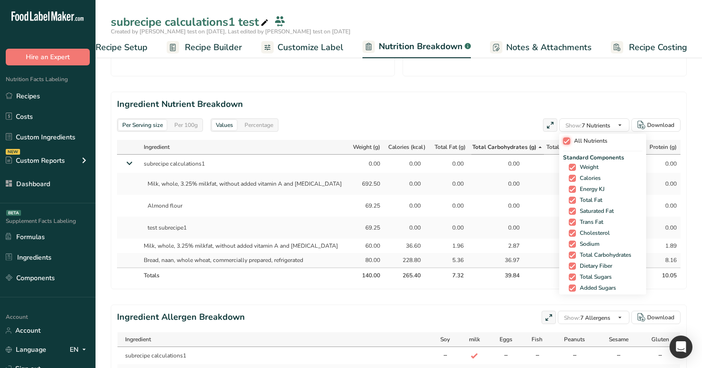
checkbox input "true"
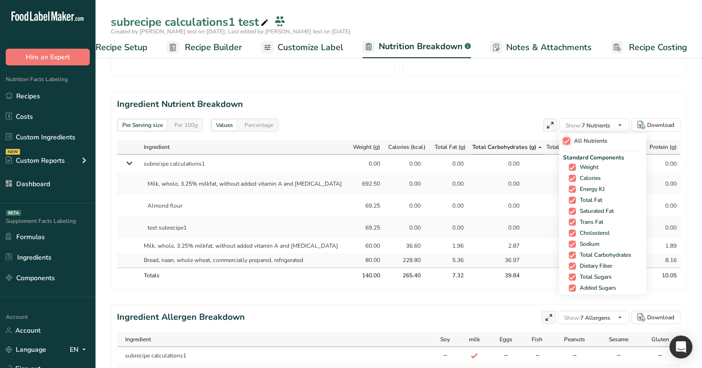
checkbox input "true"
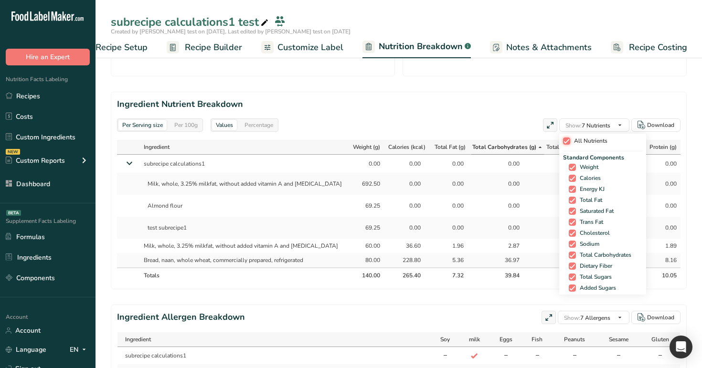
checkbox input "true"
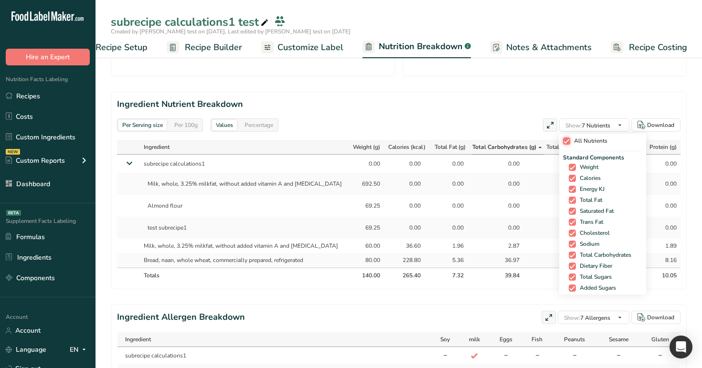
checkbox input "true"
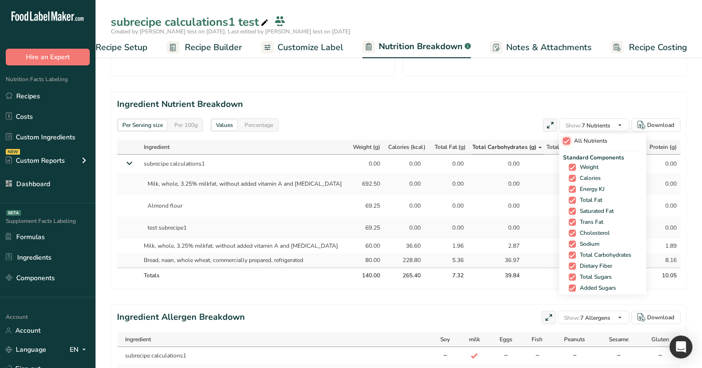
checkbox input "true"
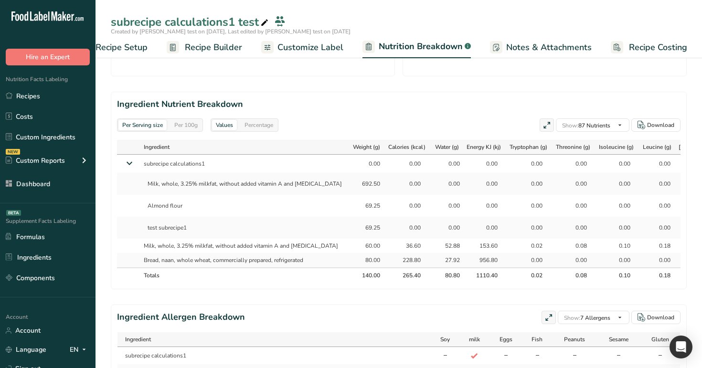
click at [486, 112] on section "Ingredient Nutrient Breakdown Per Serving size Per 100g Values Percentage Show:…" at bounding box center [399, 191] width 576 height 198
click at [184, 122] on div "Per 100g" at bounding box center [185, 125] width 31 height 11
click at [353, 145] on span "Weight (g)" at bounding box center [366, 147] width 27 height 9
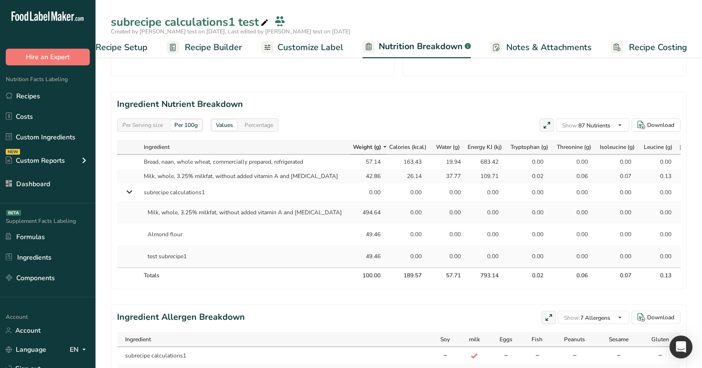
click at [353, 145] on span "Weight (g)" at bounding box center [367, 147] width 28 height 9
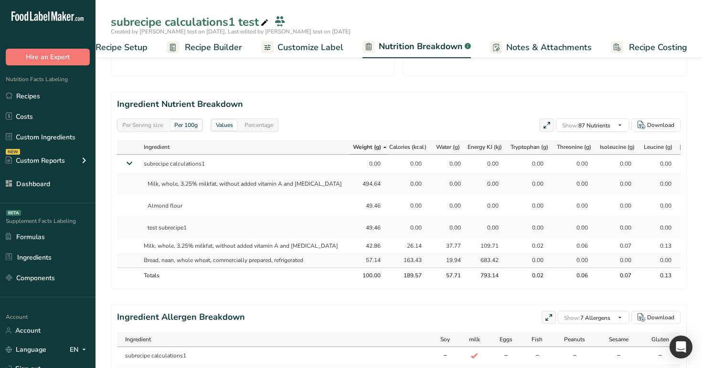
click at [145, 50] on span "Recipe Setup" at bounding box center [122, 47] width 52 height 13
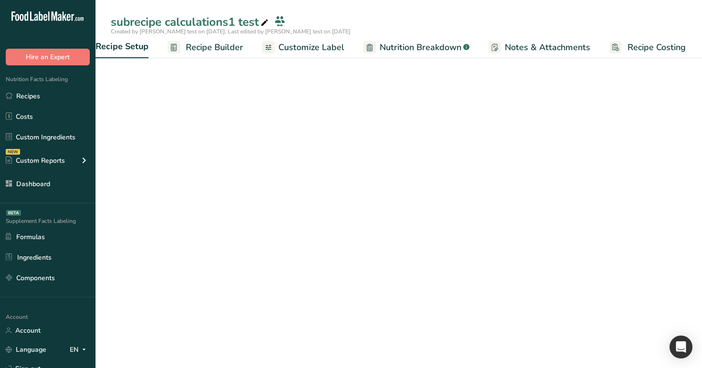
scroll to position [0, 3]
click at [449, 47] on span "Nutrition Breakdown" at bounding box center [451, 47] width 82 height 13
click at [441, 43] on span "Nutrition Breakdown" at bounding box center [451, 47] width 82 height 13
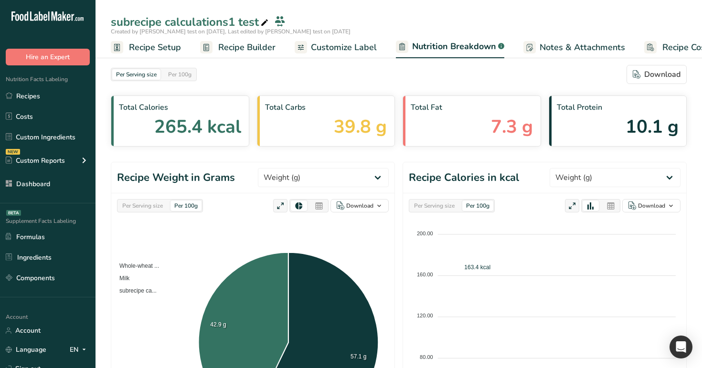
select select "Calories"
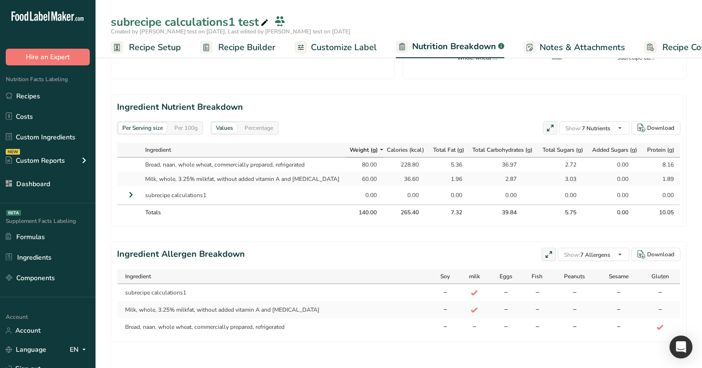
scroll to position [397, 0]
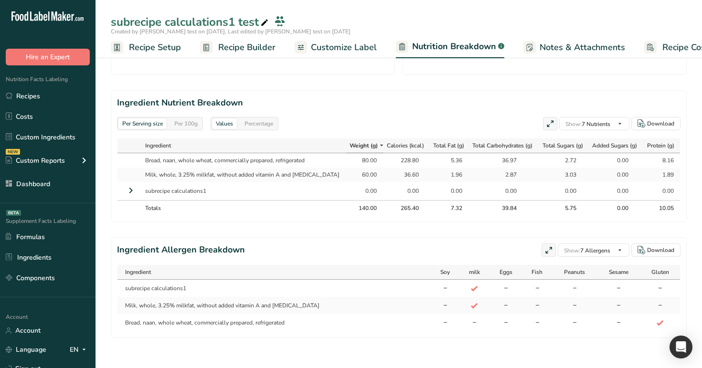
click at [190, 124] on div "Per 100g" at bounding box center [185, 123] width 31 height 11
click at [122, 119] on div "Per Serving size" at bounding box center [142, 123] width 48 height 11
click at [165, 117] on div "Per Serving size Per 100g" at bounding box center [160, 123] width 86 height 13
click at [195, 124] on div "Per 100g" at bounding box center [185, 123] width 31 height 11
click at [378, 145] on icon at bounding box center [382, 146] width 8 height 12
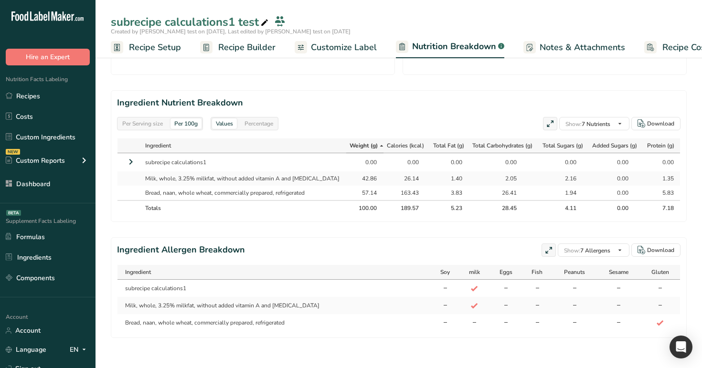
click at [153, 128] on div "Per Serving size" at bounding box center [142, 123] width 48 height 11
click at [188, 124] on div "Per 100g" at bounding box center [185, 123] width 31 height 11
click at [275, 122] on div "Percentage" at bounding box center [259, 123] width 36 height 11
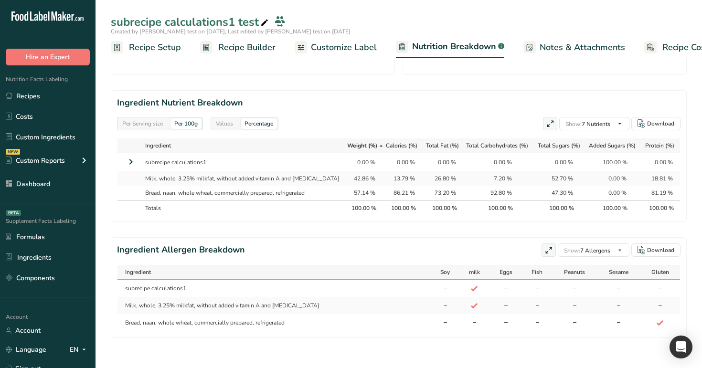
click at [213, 122] on div "Values" at bounding box center [224, 123] width 25 height 11
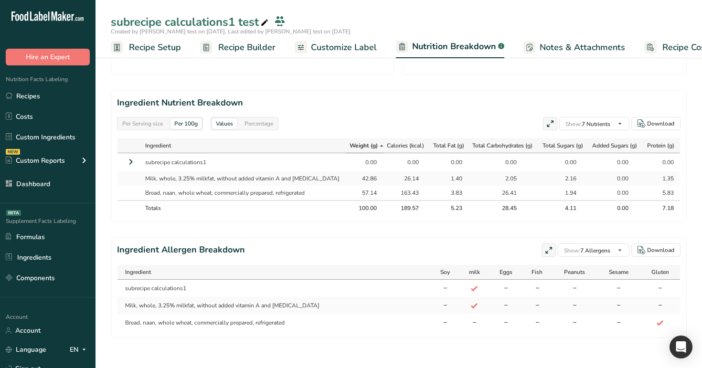
click at [258, 125] on div "Percentage" at bounding box center [259, 123] width 36 height 11
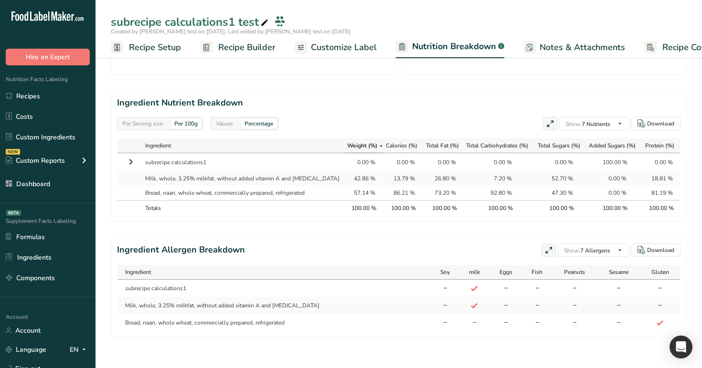
click at [142, 125] on div "Per Serving size" at bounding box center [142, 123] width 48 height 11
click at [191, 128] on div "Per 100g" at bounding box center [185, 123] width 31 height 11
click at [656, 120] on div "Download" at bounding box center [660, 123] width 27 height 9
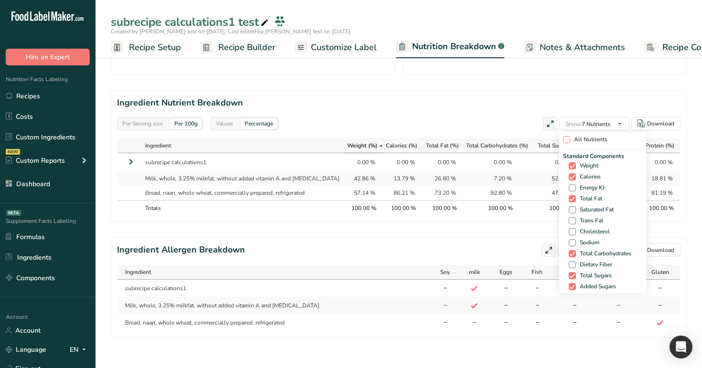
click at [571, 140] on span "All Nutrients" at bounding box center [588, 139] width 37 height 7
click at [569, 140] on input "All Nutrients" at bounding box center [566, 140] width 6 height 6
checkbox input "true"
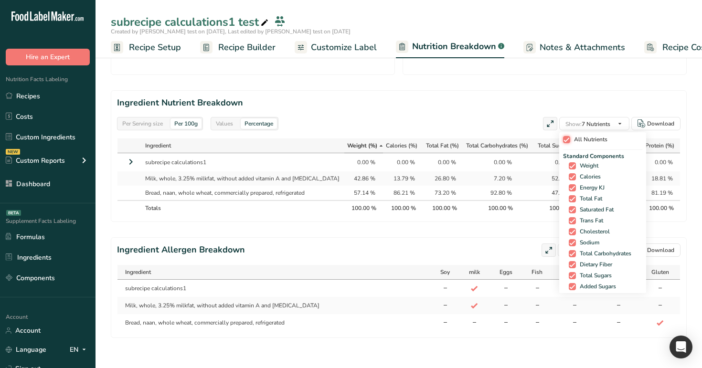
checkbox input "true"
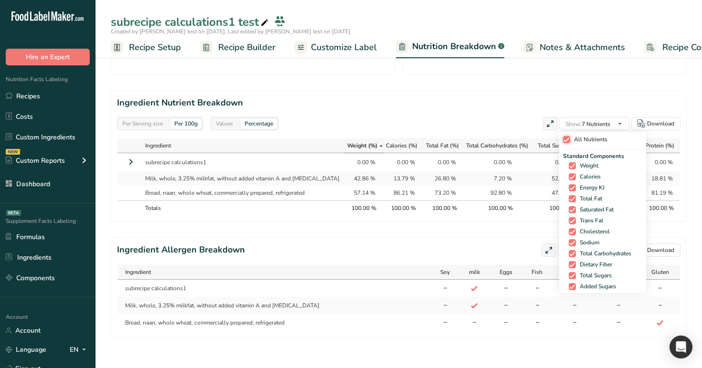
checkbox input "true"
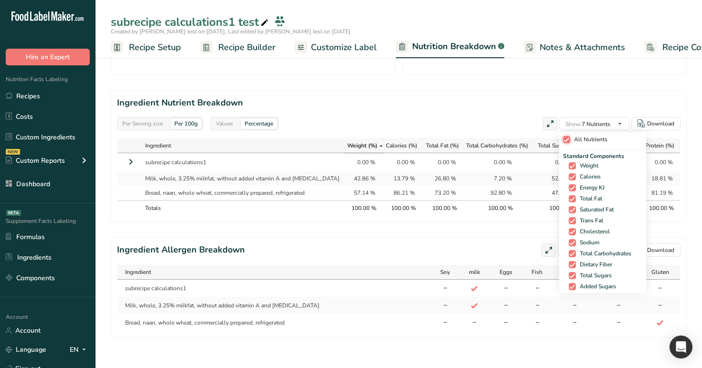
checkbox input "true"
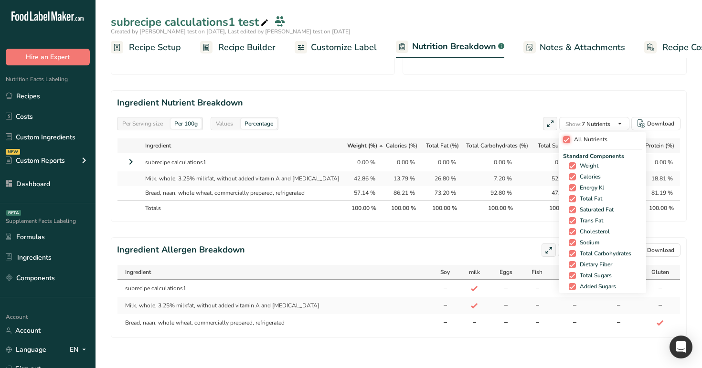
checkbox input "true"
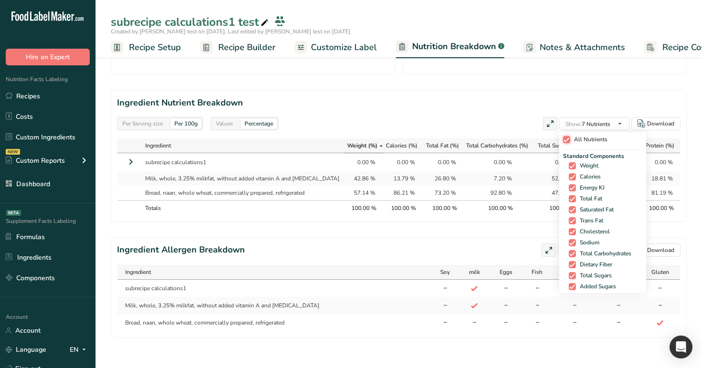
checkbox input "true"
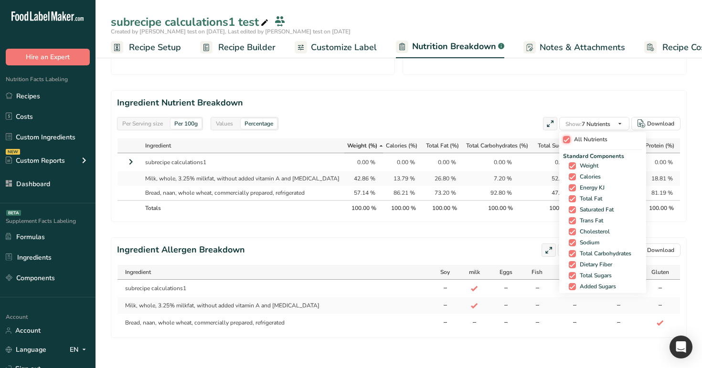
checkbox input "true"
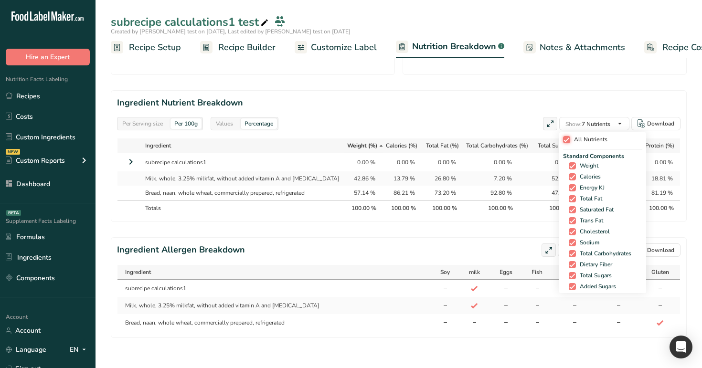
checkbox input "true"
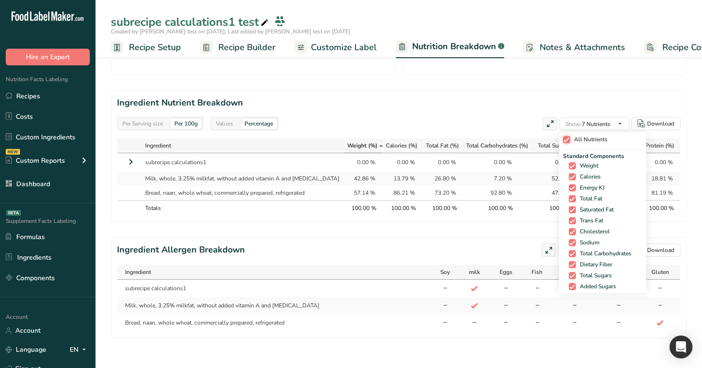
checkbox input "true"
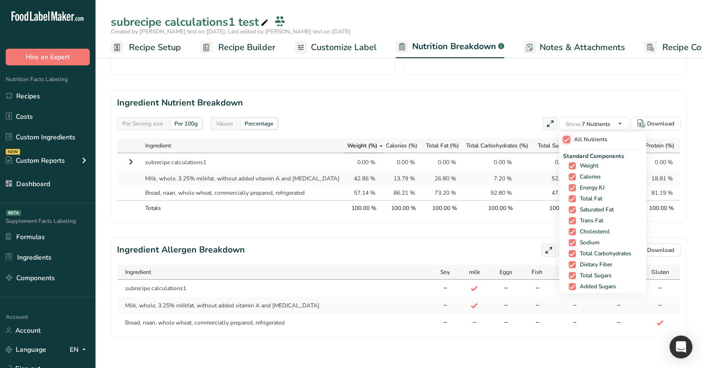
checkbox input "true"
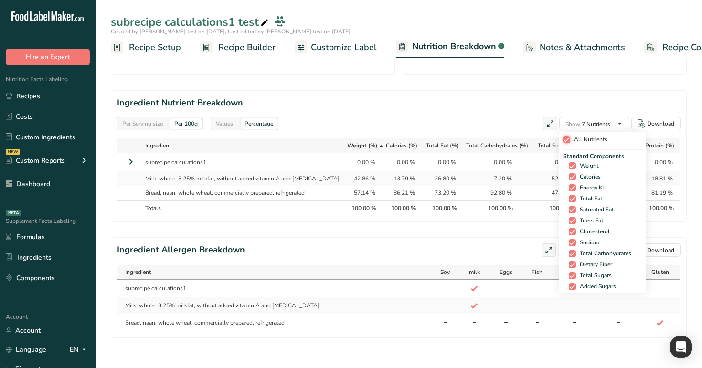
checkbox input "true"
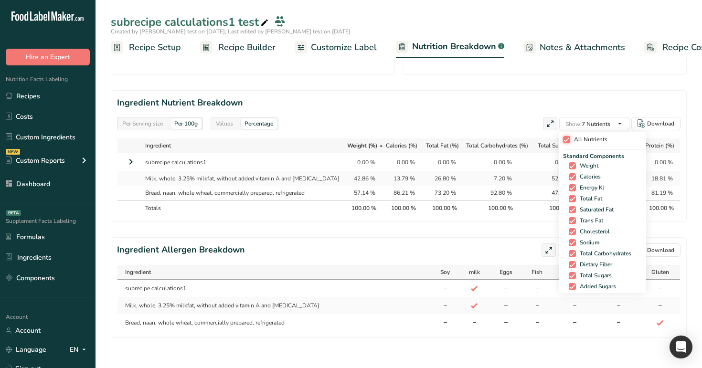
checkbox input "true"
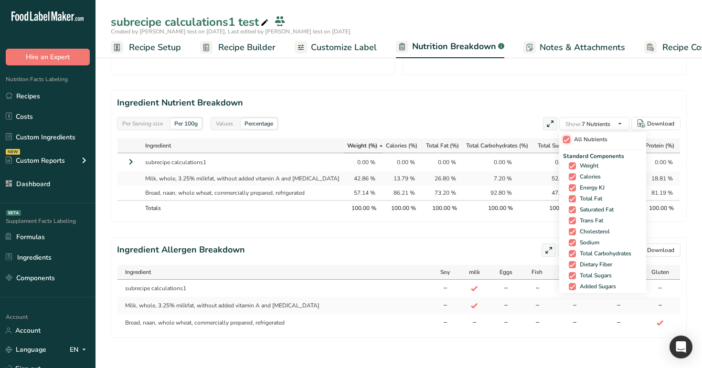
checkbox input "true"
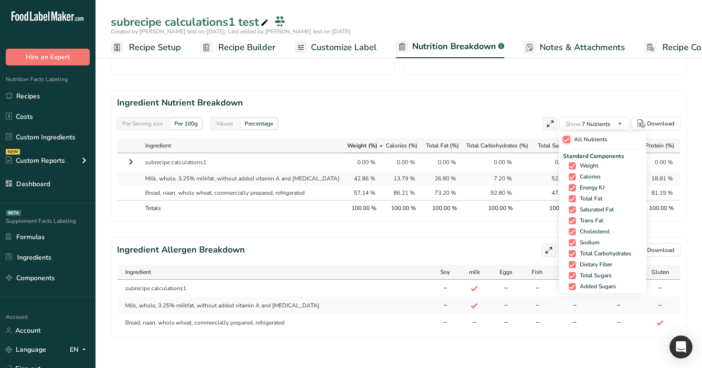
checkbox input "true"
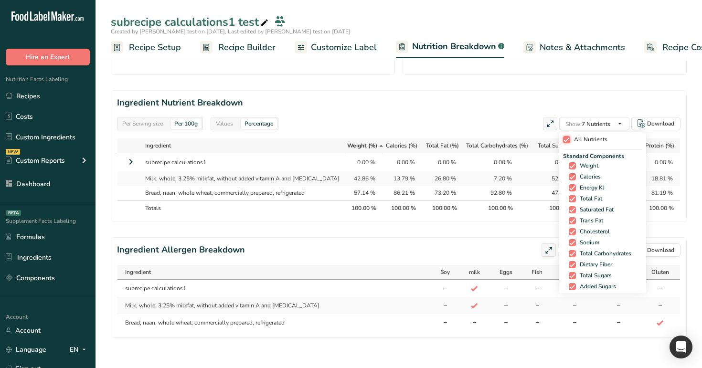
checkbox input "true"
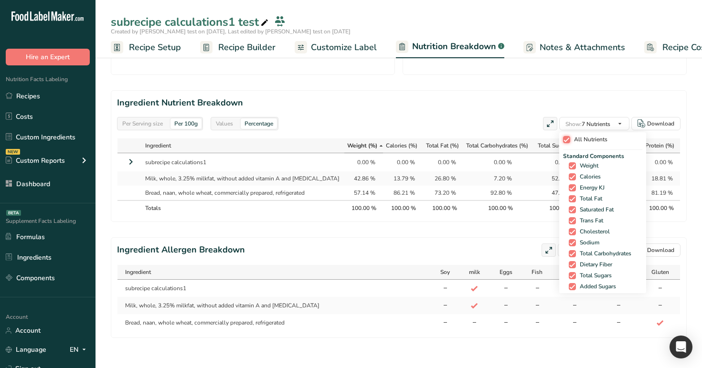
checkbox input "true"
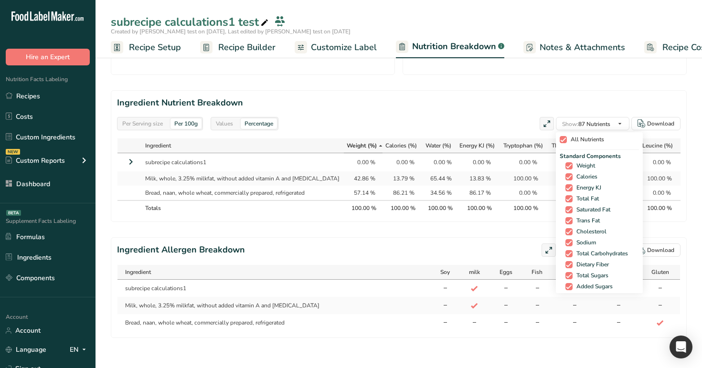
click at [571, 140] on span "All Nutrients" at bounding box center [585, 139] width 37 height 7
click at [566, 140] on input "All Nutrients" at bounding box center [563, 140] width 6 height 6
checkbox input "false"
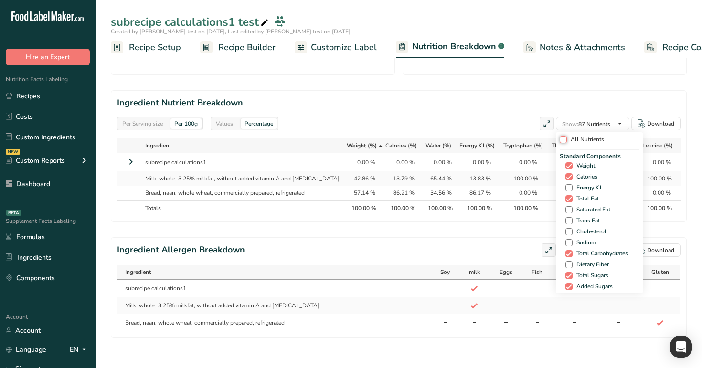
checkbox input "false"
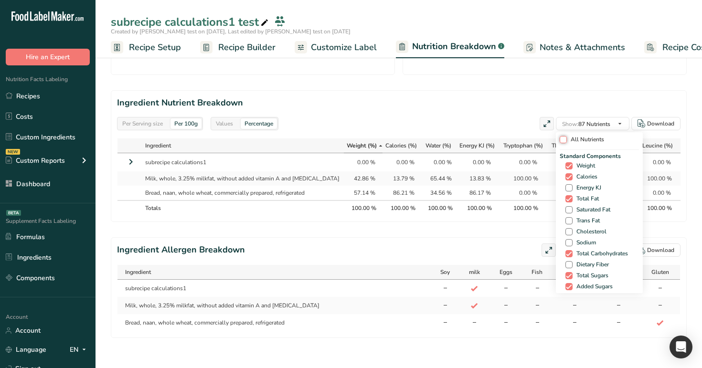
checkbox input "false"
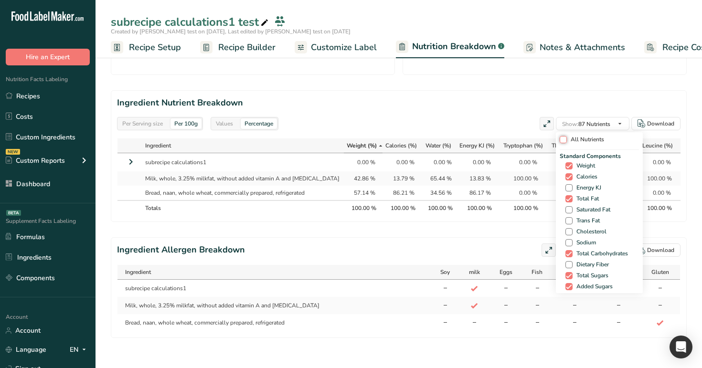
checkbox input "false"
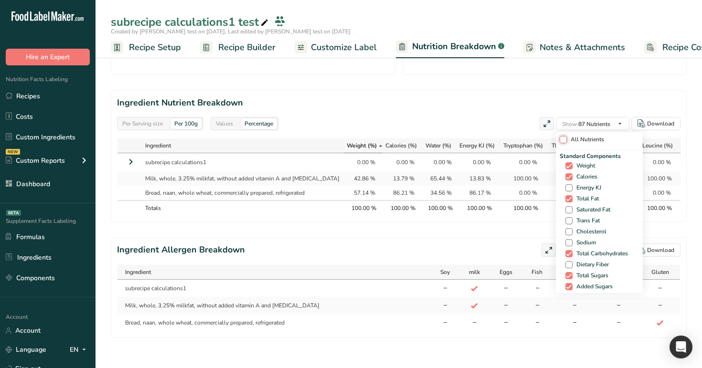
checkbox input "false"
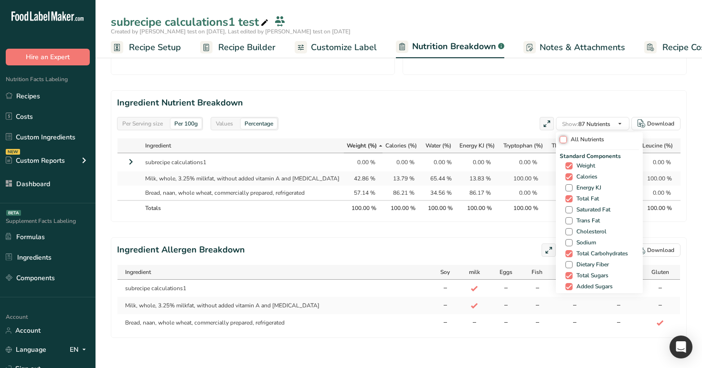
checkbox input "false"
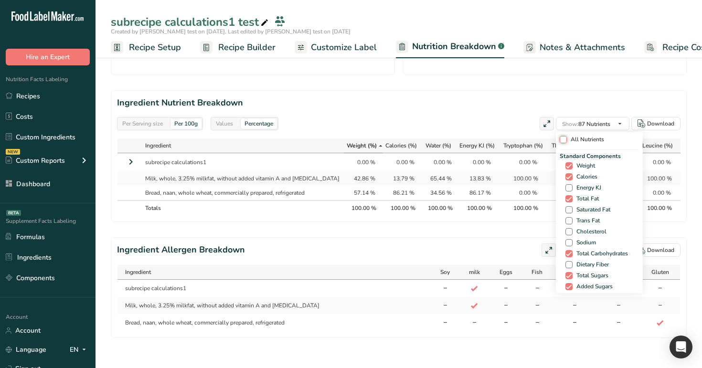
checkbox input "false"
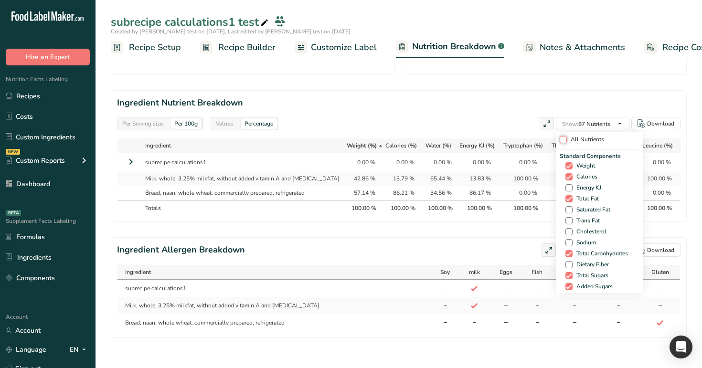
checkbox input "false"
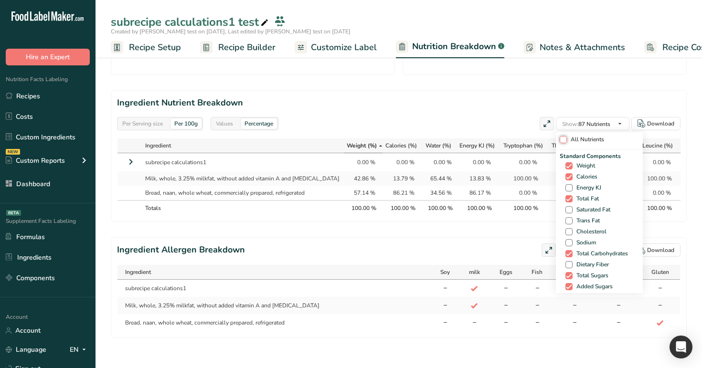
checkbox input "false"
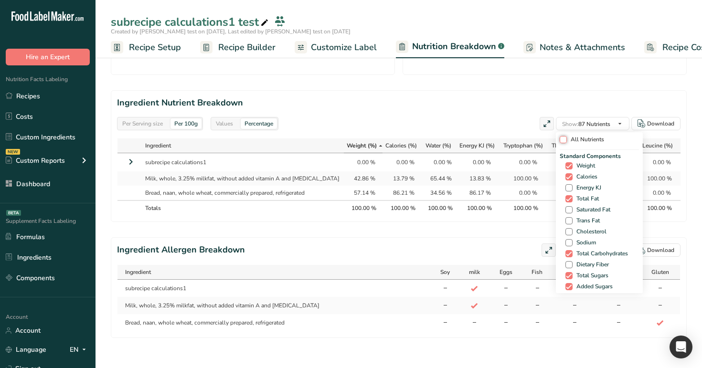
checkbox input "false"
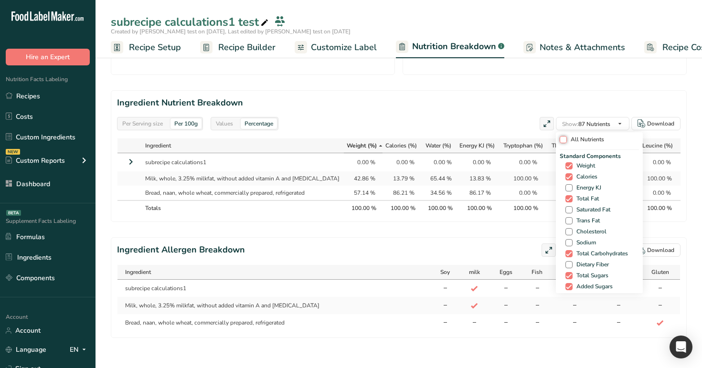
checkbox input "false"
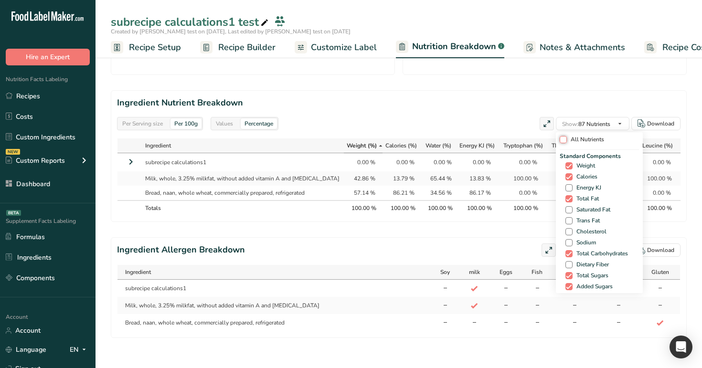
checkbox input "false"
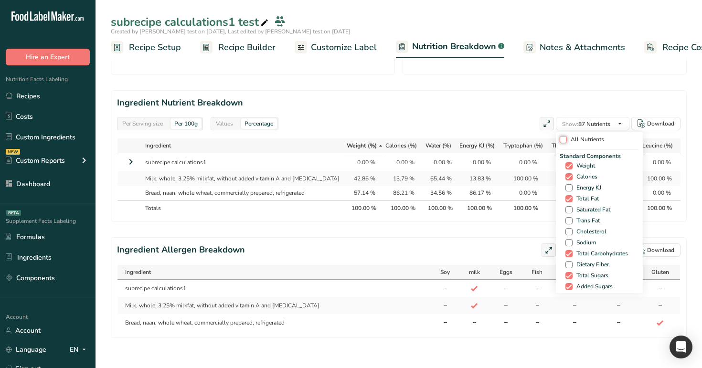
checkbox input "false"
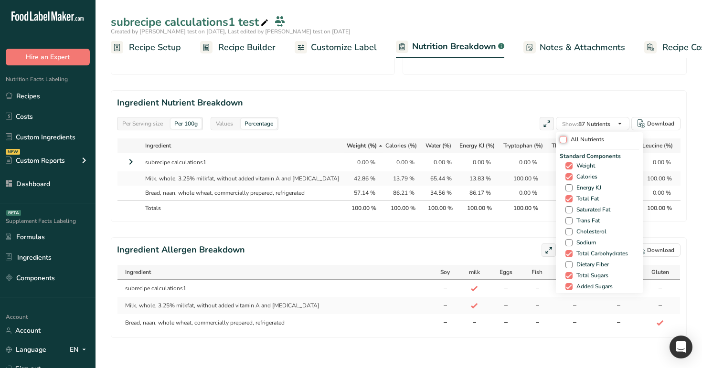
checkbox input "false"
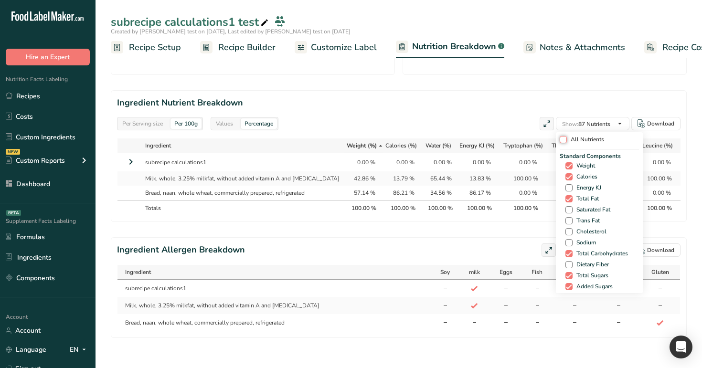
checkbox input "false"
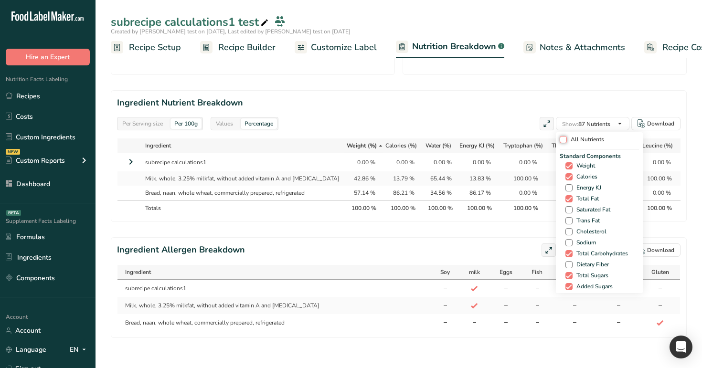
checkbox input "false"
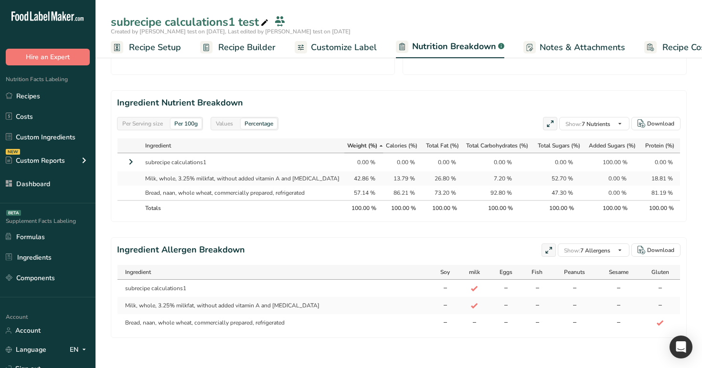
click at [390, 107] on h2 "Ingredient Nutrient Breakdown" at bounding box center [399, 102] width 564 height 13
click at [244, 49] on span "Recipe Builder" at bounding box center [246, 47] width 57 height 13
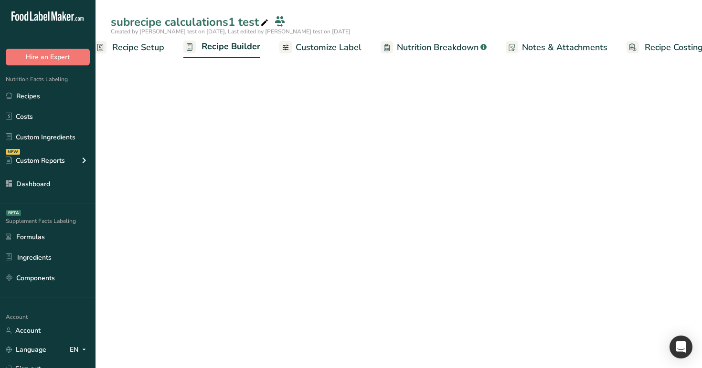
click at [137, 45] on span "Recipe Setup" at bounding box center [138, 47] width 52 height 13
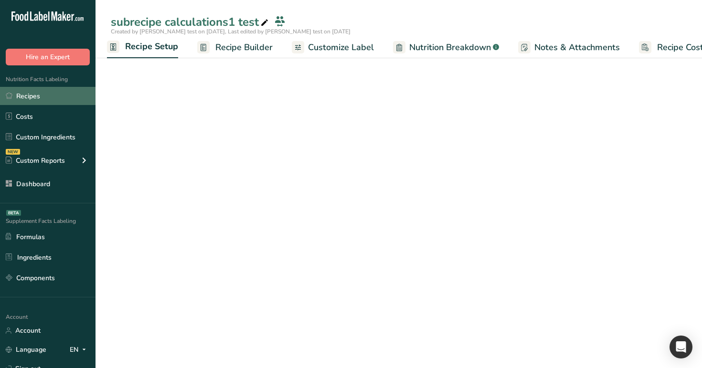
scroll to position [28, 0]
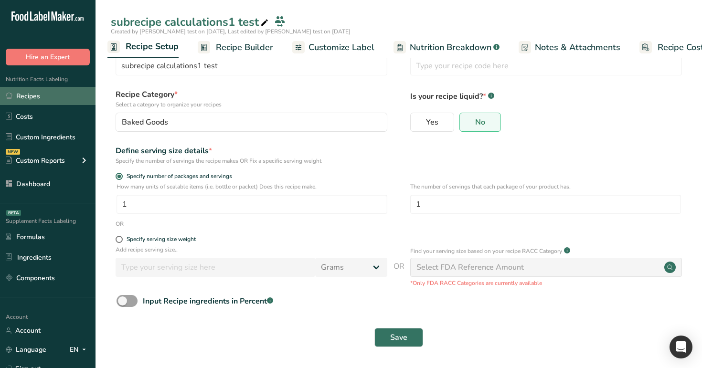
click at [49, 92] on link "Recipes" at bounding box center [48, 96] width 96 height 18
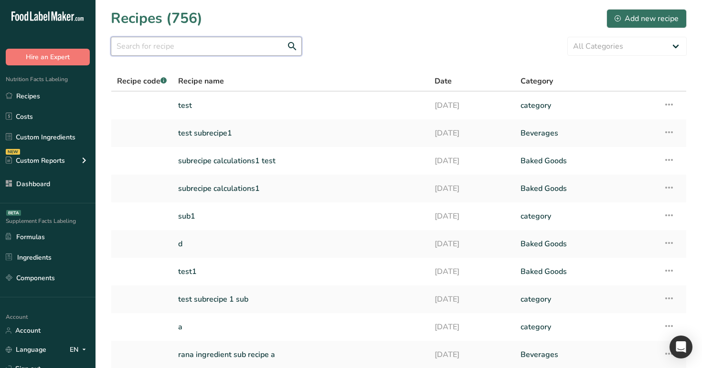
click at [287, 44] on input "text" at bounding box center [206, 46] width 191 height 19
click at [298, 16] on div "Recipes (756) Add new recipe" at bounding box center [399, 18] width 576 height 21
click at [248, 163] on link "subrecipe calculations1 test" at bounding box center [300, 161] width 245 height 20
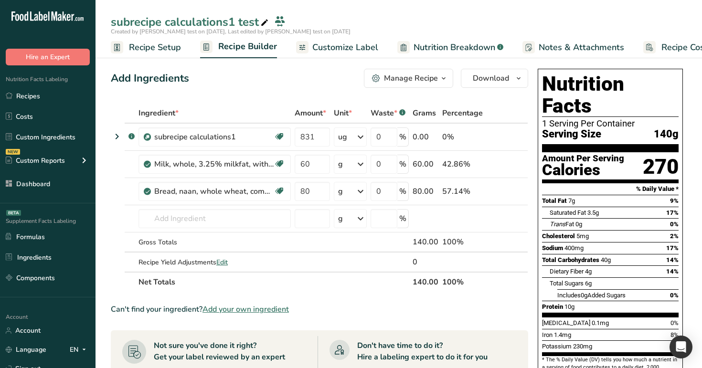
click at [461, 47] on span "Nutrition Breakdown" at bounding box center [455, 47] width 82 height 13
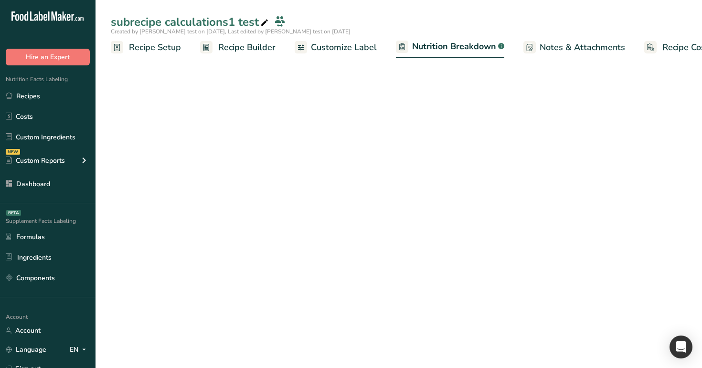
scroll to position [0, 33]
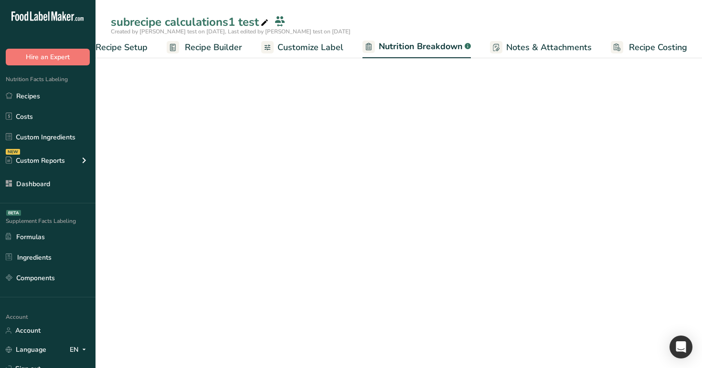
select select "Calories"
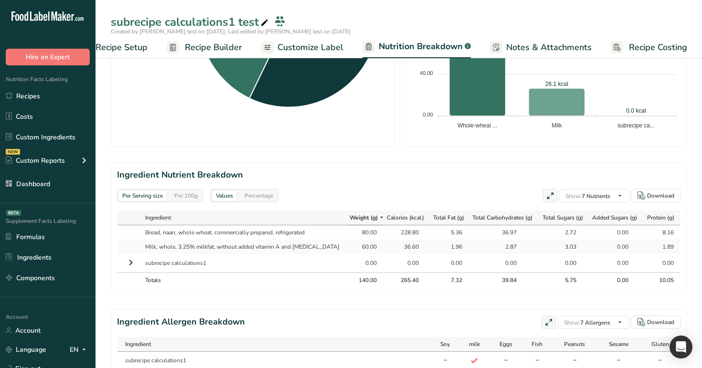
scroll to position [356, 0]
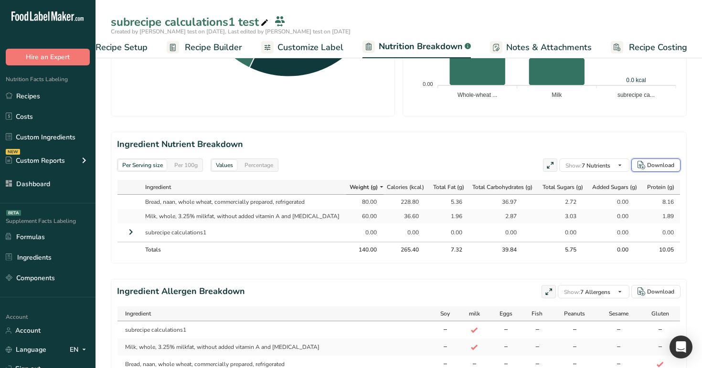
click at [505, 166] on div "Download" at bounding box center [660, 165] width 27 height 9
click at [128, 231] on icon at bounding box center [130, 231] width 11 height 17
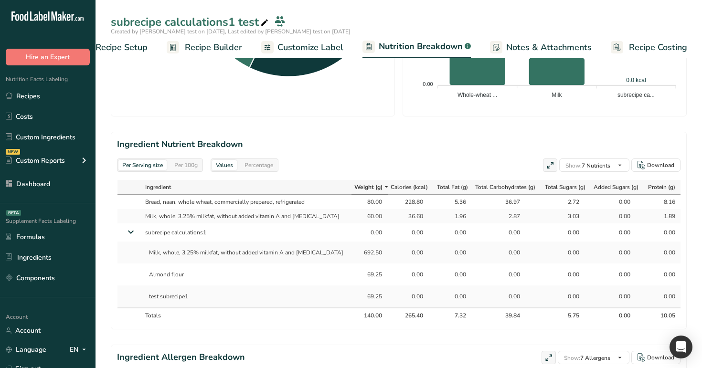
click at [310, 44] on span "Customize Label" at bounding box center [310, 47] width 66 height 13
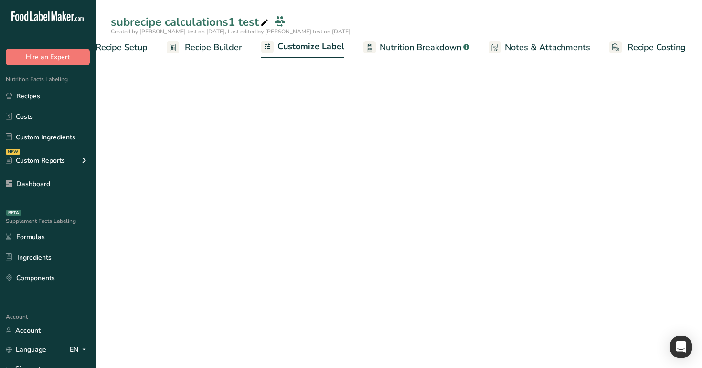
scroll to position [0, 32]
click at [222, 41] on span "Recipe Builder" at bounding box center [214, 47] width 57 height 13
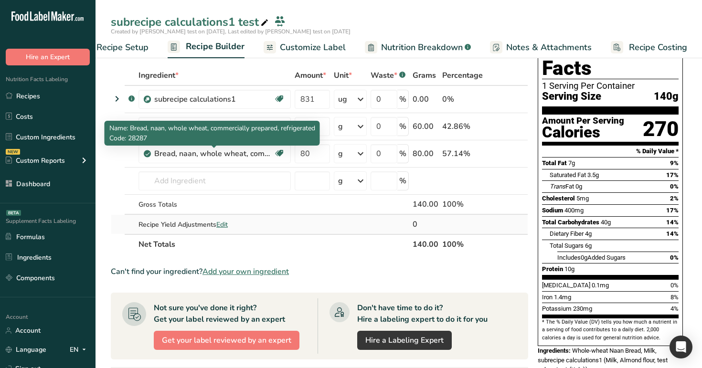
scroll to position [29, 0]
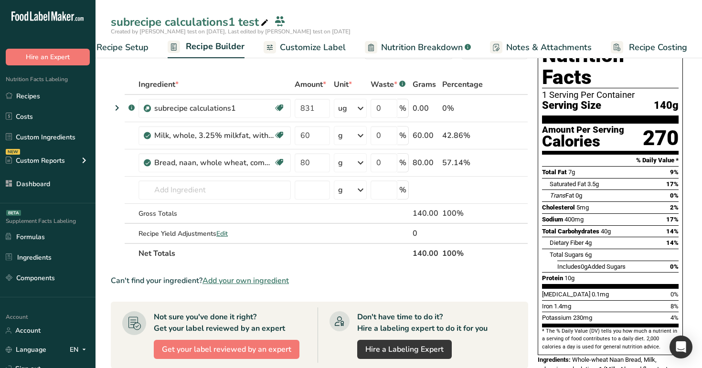
click at [430, 49] on span "Nutrition Breakdown" at bounding box center [422, 47] width 82 height 13
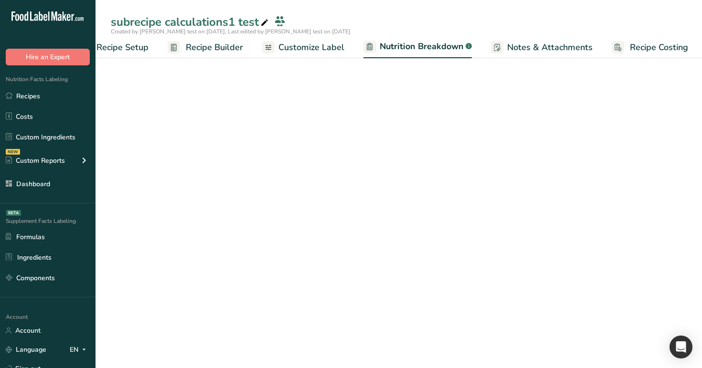
select select "Calories"
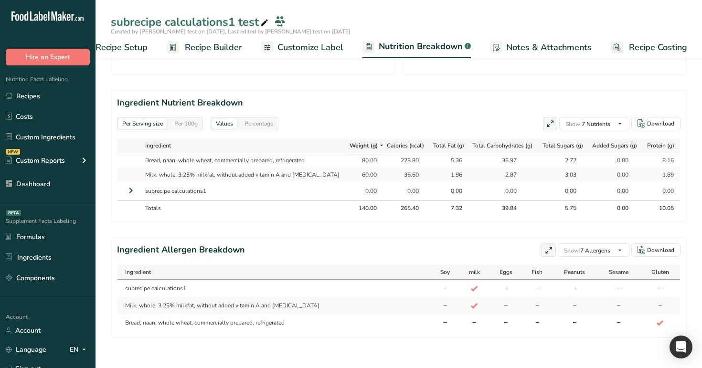
scroll to position [397, 0]
click at [223, 46] on span "Recipe Builder" at bounding box center [213, 47] width 57 height 13
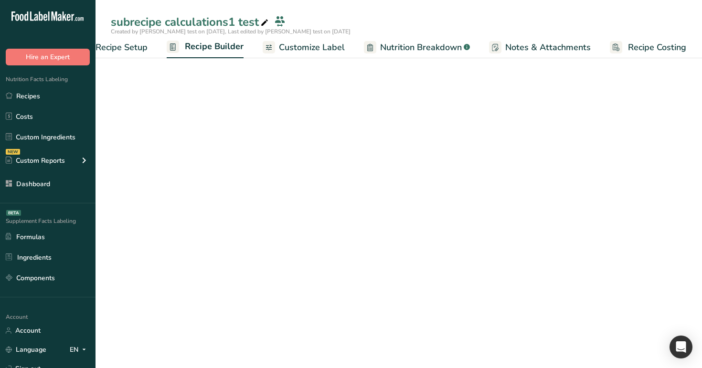
scroll to position [0, 32]
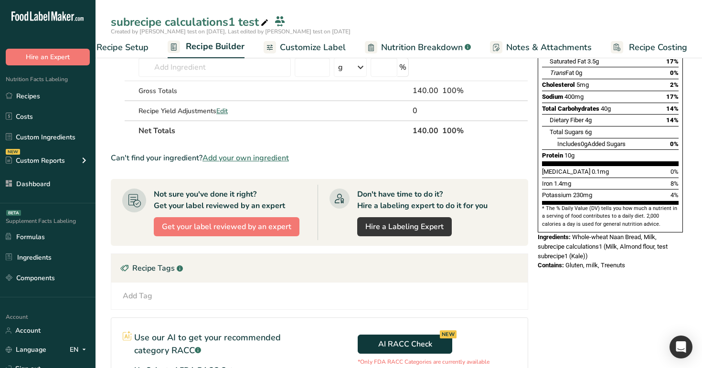
click at [425, 40] on link "Nutrition Breakdown .a-a{fill:#347362;}.b-a{fill:#fff;}" at bounding box center [418, 47] width 106 height 21
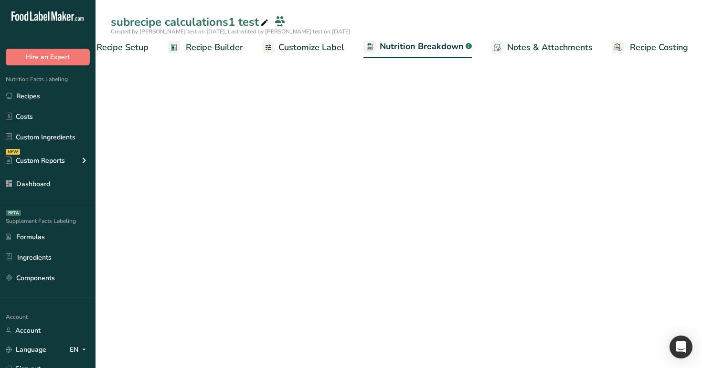
scroll to position [0, 33]
select select "Calories"
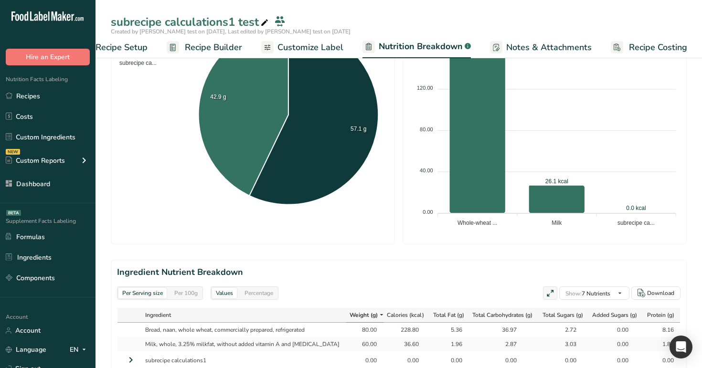
scroll to position [397, 0]
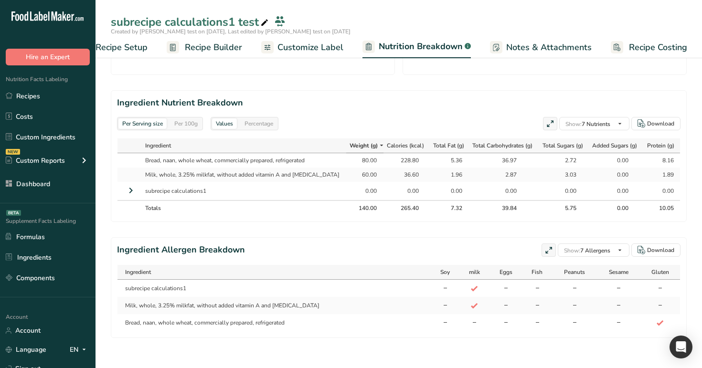
click at [215, 46] on span "Recipe Builder" at bounding box center [213, 47] width 57 height 13
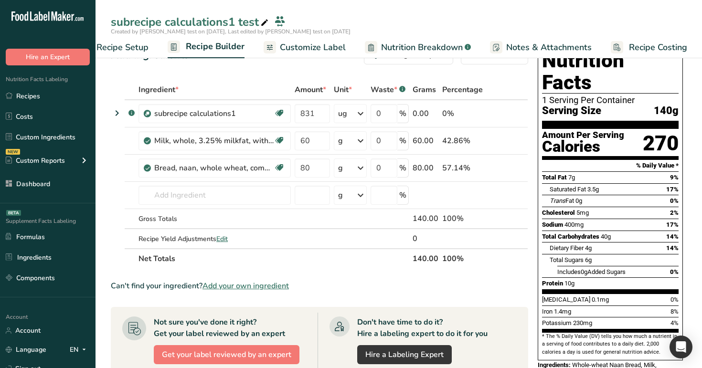
scroll to position [22, 0]
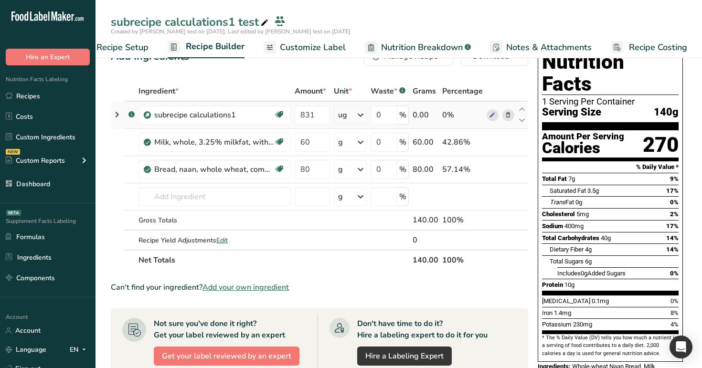
click at [341, 113] on div "ug" at bounding box center [342, 114] width 9 height 11
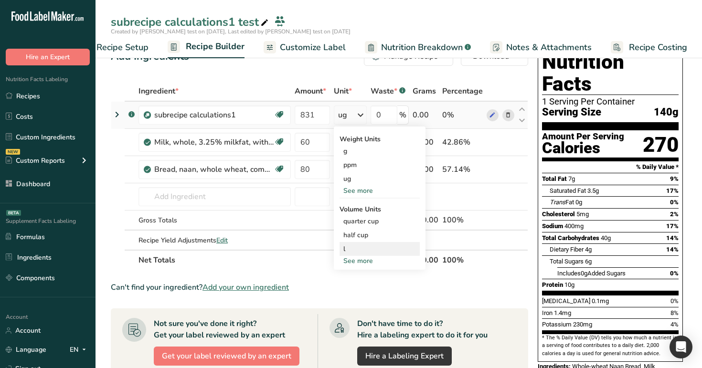
click at [356, 247] on div "l" at bounding box center [379, 249] width 73 height 10
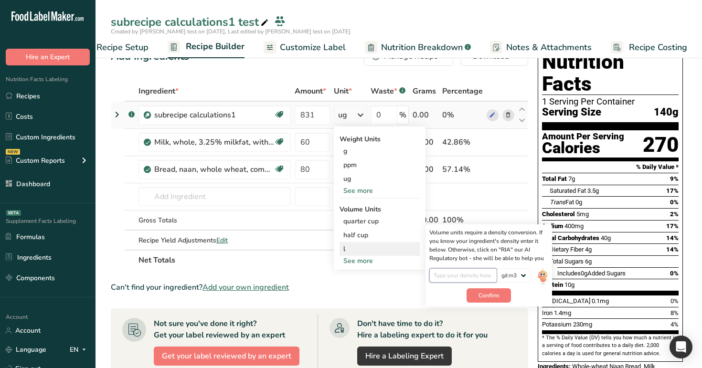
click at [477, 277] on input "number" at bounding box center [463, 275] width 68 height 14
type input "1"
click at [498, 298] on span "Confirm" at bounding box center [488, 295] width 21 height 9
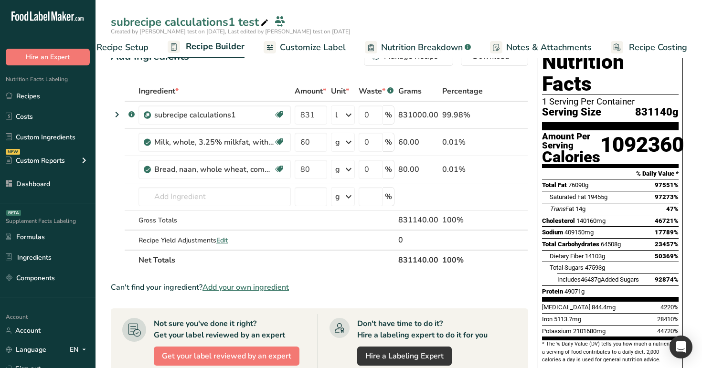
click at [441, 47] on span "Nutrition Breakdown" at bounding box center [422, 47] width 82 height 13
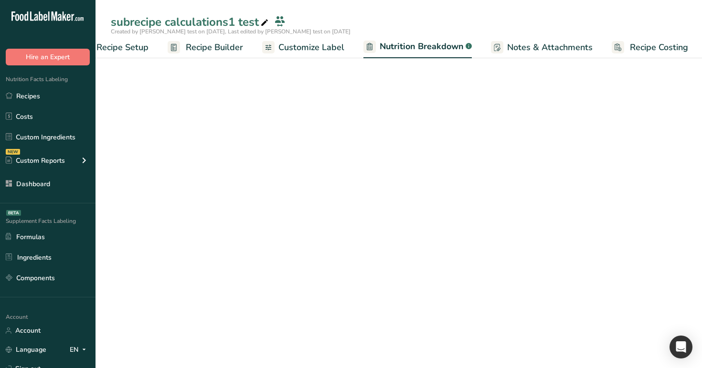
scroll to position [0, 33]
select select "Calories"
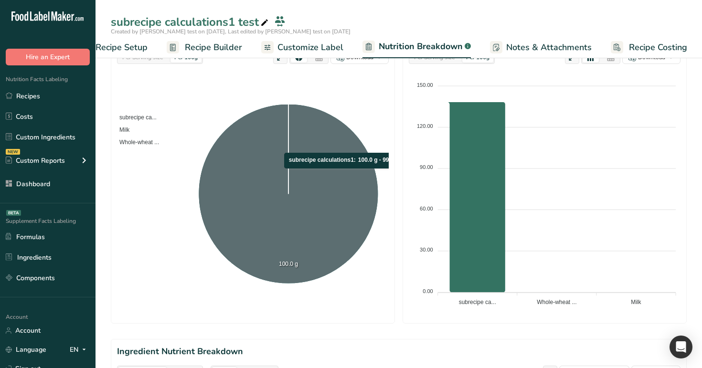
scroll to position [425, 0]
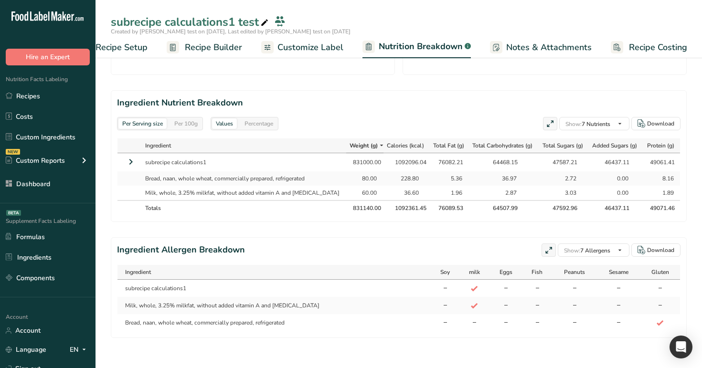
click at [131, 161] on icon at bounding box center [130, 161] width 11 height 17
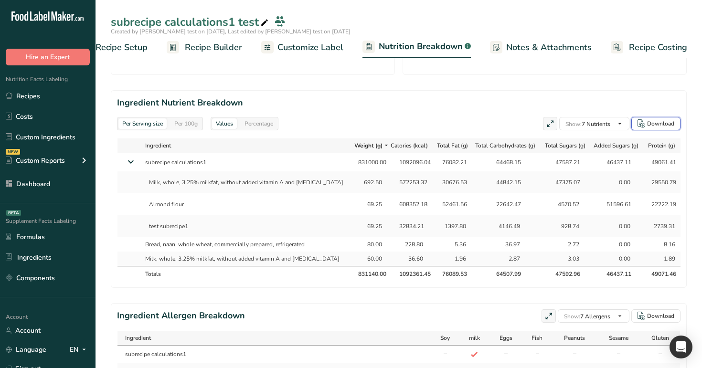
click at [505, 123] on div "Download" at bounding box center [660, 123] width 27 height 9
click at [208, 46] on span "Recipe Builder" at bounding box center [213, 47] width 57 height 13
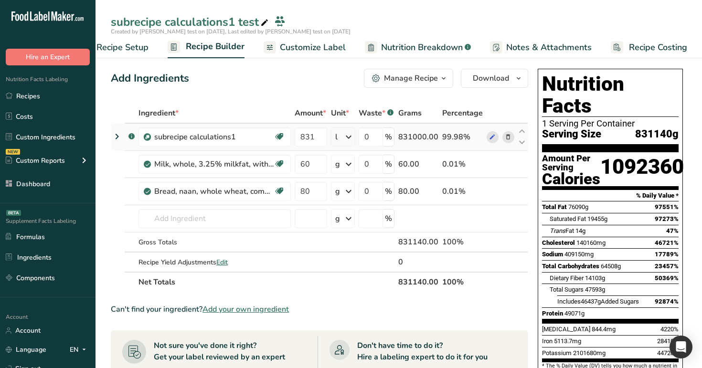
click at [354, 138] on icon at bounding box center [348, 136] width 11 height 17
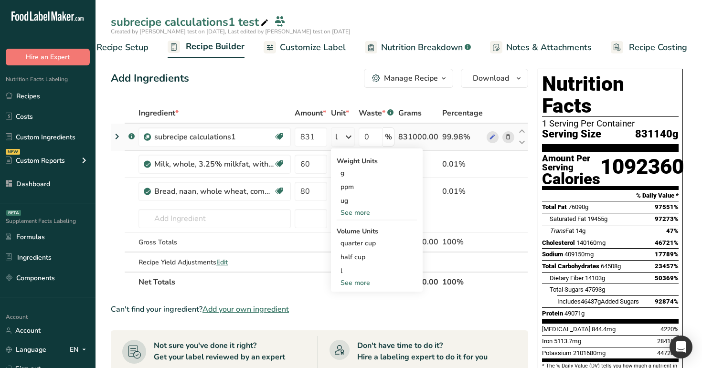
click at [362, 284] on div "See more" at bounding box center [377, 283] width 80 height 10
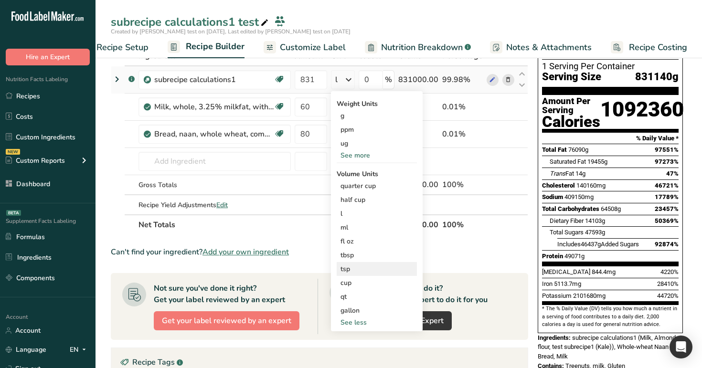
scroll to position [73, 0]
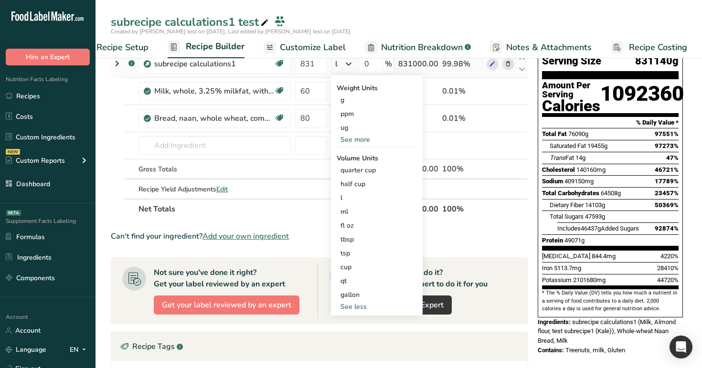
click at [358, 138] on div "See more" at bounding box center [377, 140] width 80 height 10
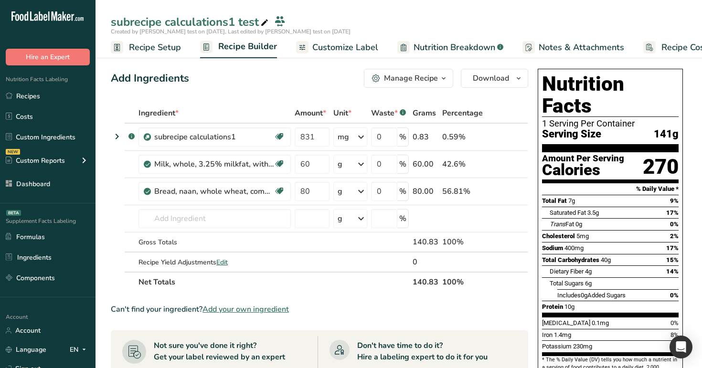
click at [449, 43] on span "Nutrition Breakdown" at bounding box center [455, 47] width 82 height 13
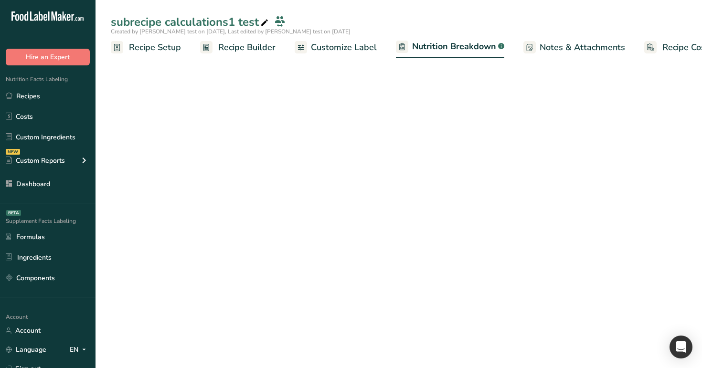
scroll to position [0, 22]
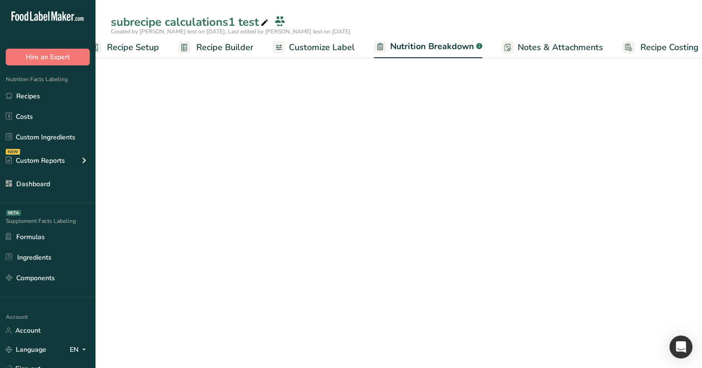
select select "Calories"
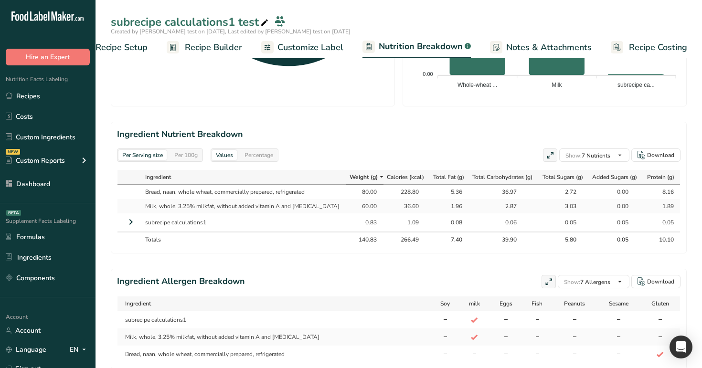
scroll to position [397, 0]
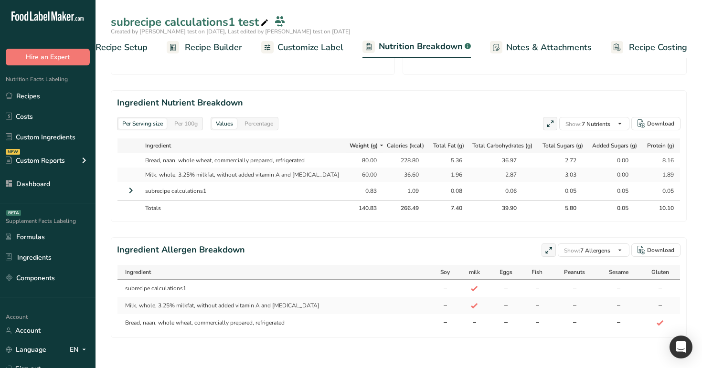
click at [128, 191] on icon at bounding box center [130, 190] width 11 height 17
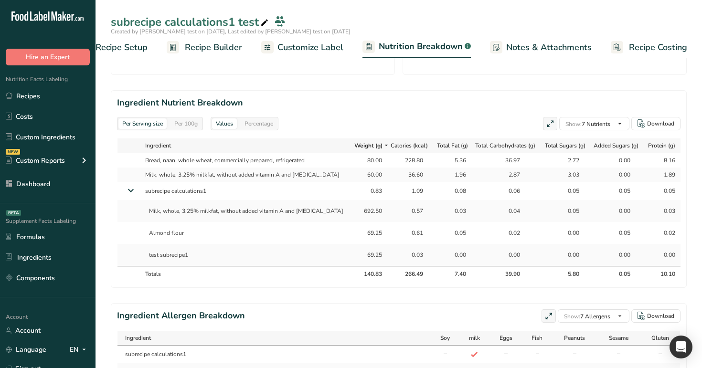
click at [215, 50] on span "Recipe Builder" at bounding box center [213, 47] width 57 height 13
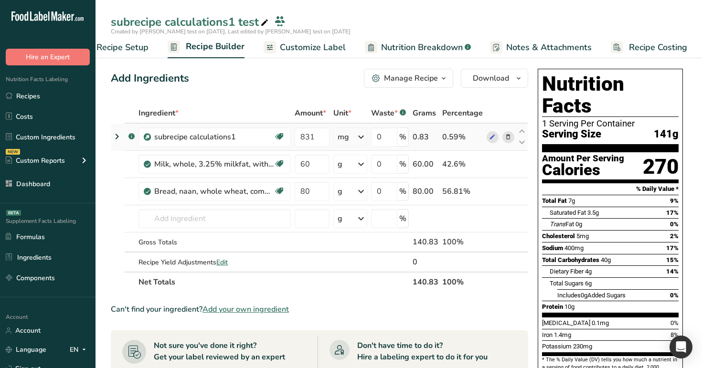
click at [116, 134] on icon at bounding box center [116, 136] width 11 height 17
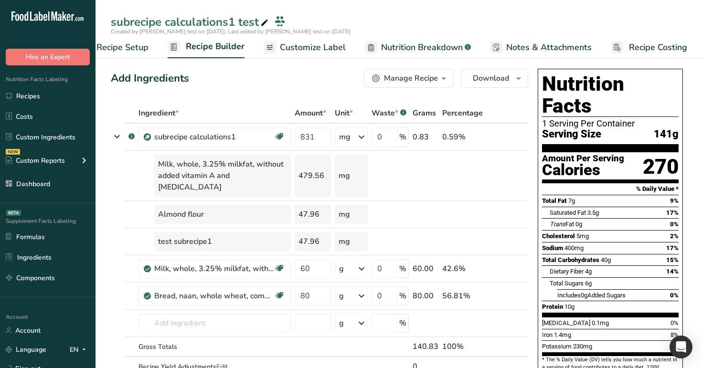
click at [395, 46] on span "Nutrition Breakdown" at bounding box center [422, 47] width 82 height 13
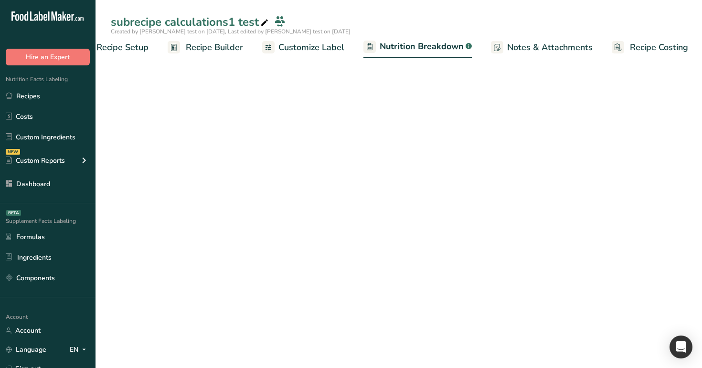
scroll to position [0, 33]
select select "Calories"
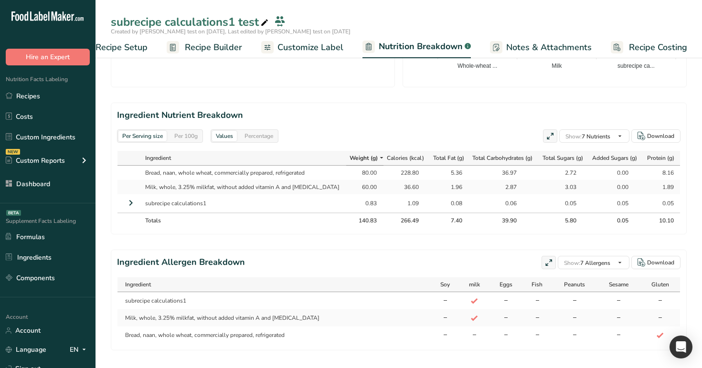
scroll to position [396, 0]
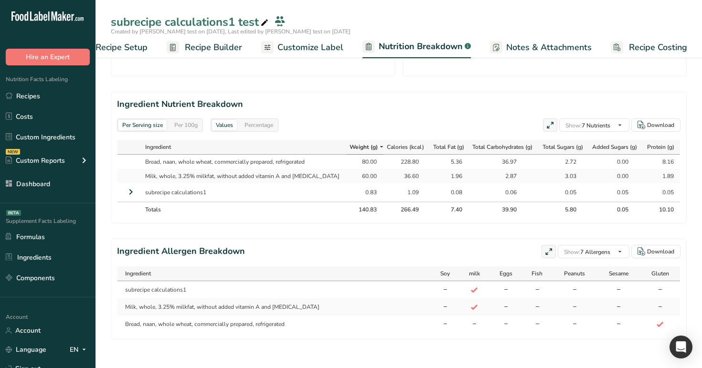
click at [130, 194] on icon at bounding box center [130, 191] width 11 height 17
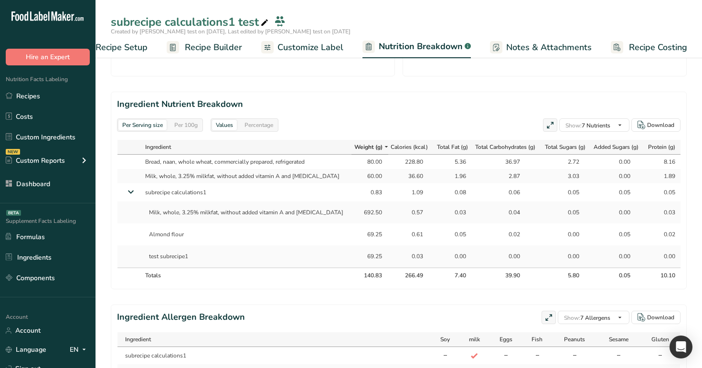
click at [227, 49] on span "Recipe Builder" at bounding box center [213, 47] width 57 height 13
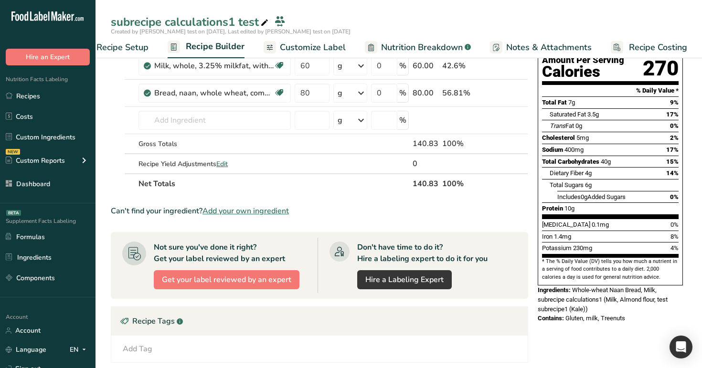
scroll to position [34, 0]
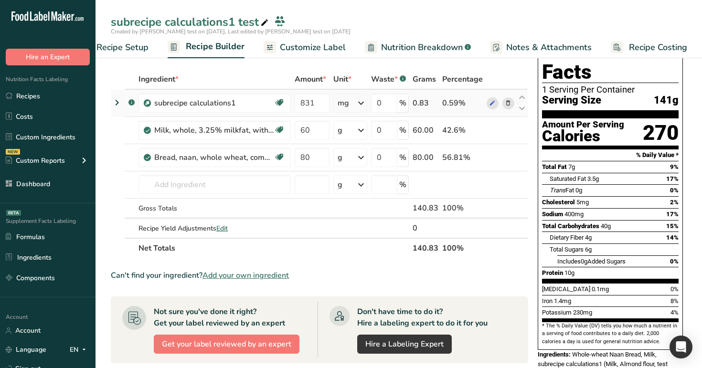
click at [119, 101] on icon at bounding box center [116, 102] width 11 height 17
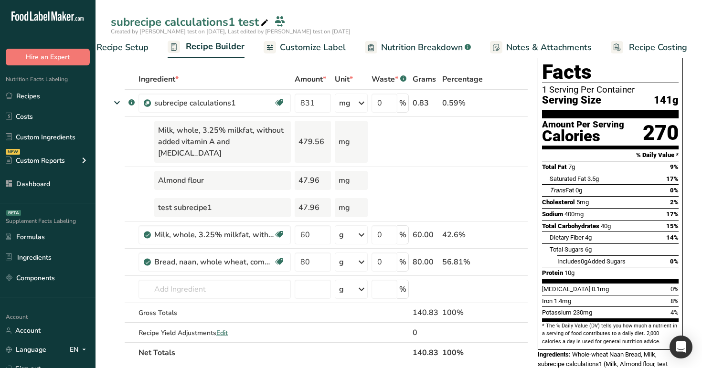
click at [423, 54] on link "Nutrition Breakdown .a-a{fill:#347362;}.b-a{fill:#fff;}" at bounding box center [418, 47] width 106 height 21
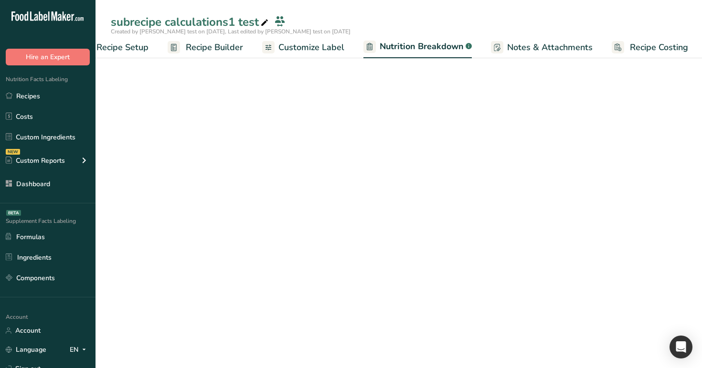
scroll to position [0, 33]
select select "Calories"
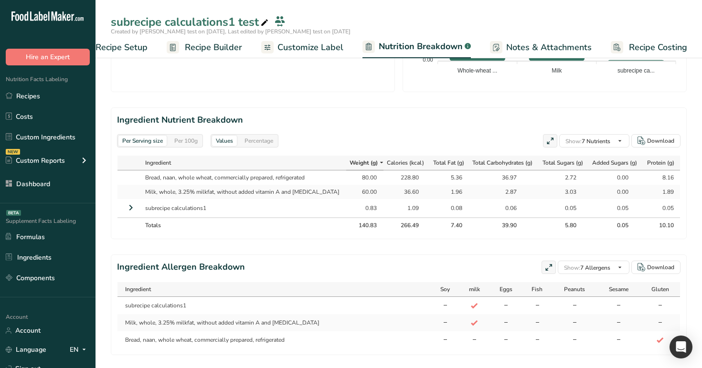
scroll to position [397, 0]
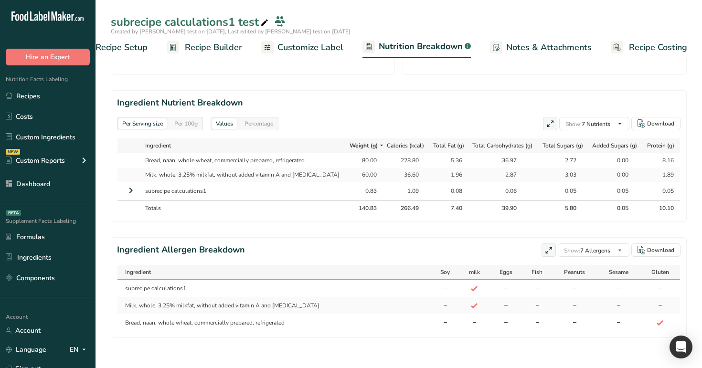
click at [127, 191] on icon at bounding box center [130, 190] width 11 height 17
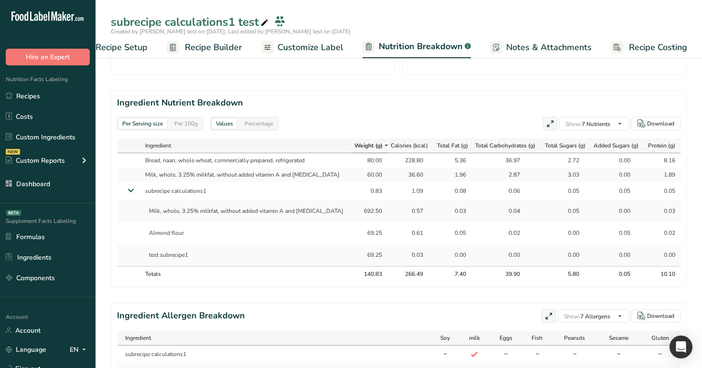
drag, startPoint x: 345, startPoint y: 183, endPoint x: 366, endPoint y: 256, distance: 75.6
click at [366, 256] on tbody "Bread, naan, whole wheat, commercially prepared, refrigerated 80.00 228.80 5.36…" at bounding box center [399, 209] width 564 height 113
click at [366, 256] on div "69.25" at bounding box center [370, 255] width 28 height 9
click at [211, 43] on span "Recipe Builder" at bounding box center [213, 47] width 57 height 13
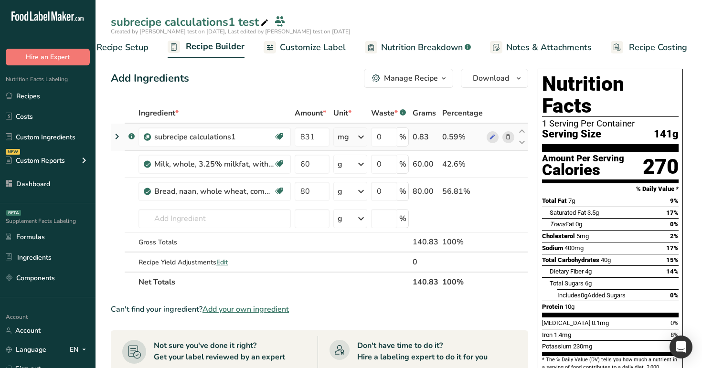
click at [114, 136] on icon at bounding box center [116, 136] width 11 height 17
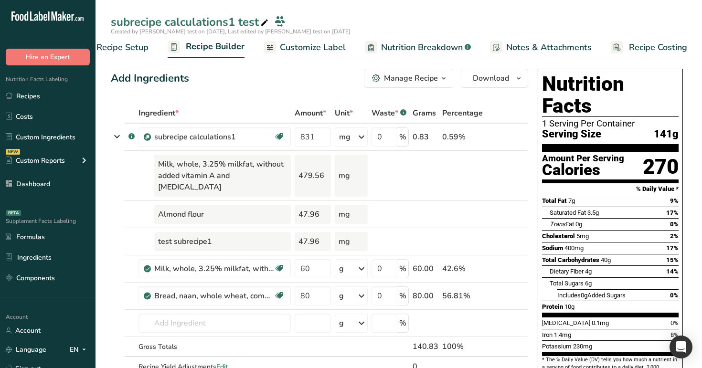
click at [399, 48] on span "Nutrition Breakdown" at bounding box center [422, 47] width 82 height 13
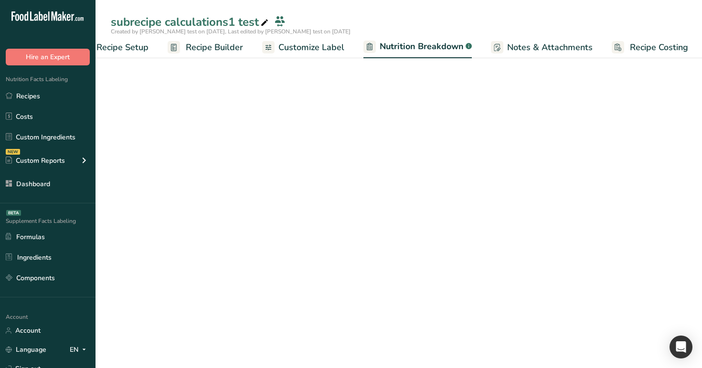
scroll to position [0, 33]
select select "Calories"
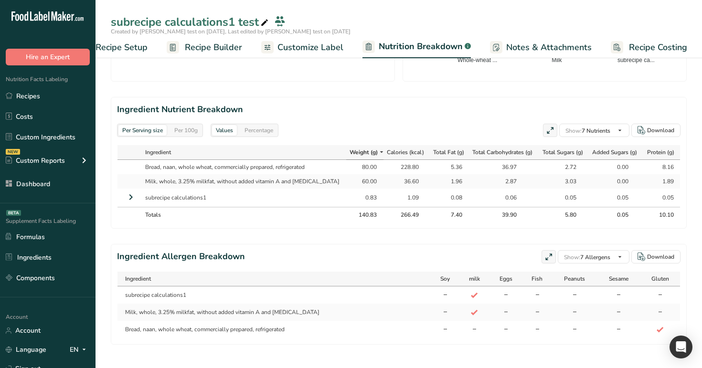
scroll to position [394, 0]
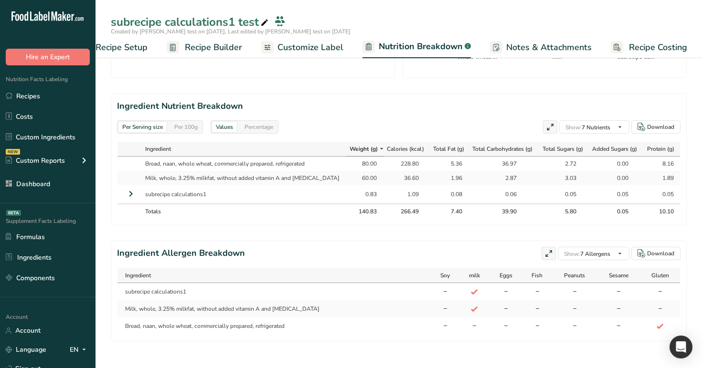
click at [131, 192] on icon at bounding box center [130, 193] width 11 height 17
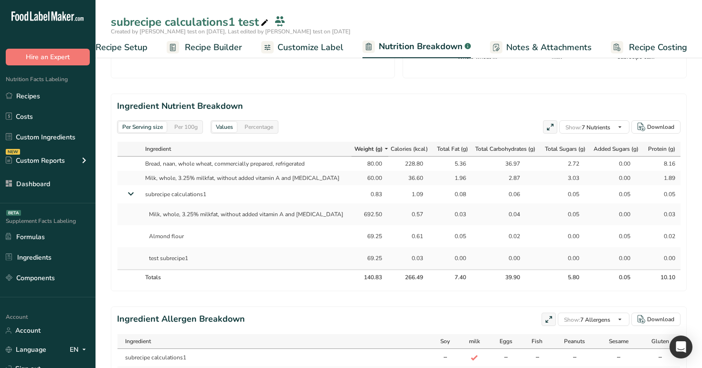
click at [216, 43] on span "Recipe Builder" at bounding box center [213, 47] width 57 height 13
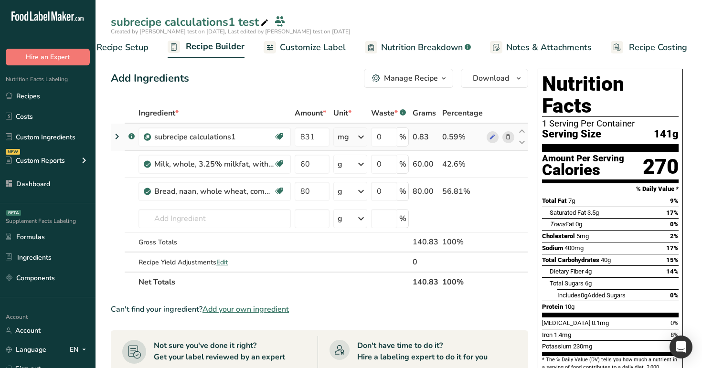
click at [345, 137] on div "mg" at bounding box center [343, 136] width 11 height 11
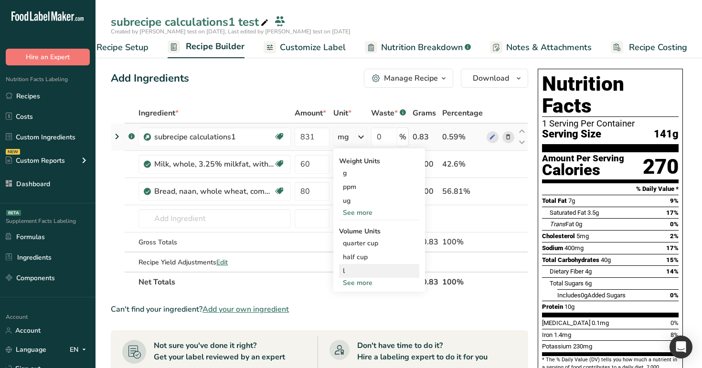
click at [355, 272] on div "l" at bounding box center [379, 271] width 73 height 10
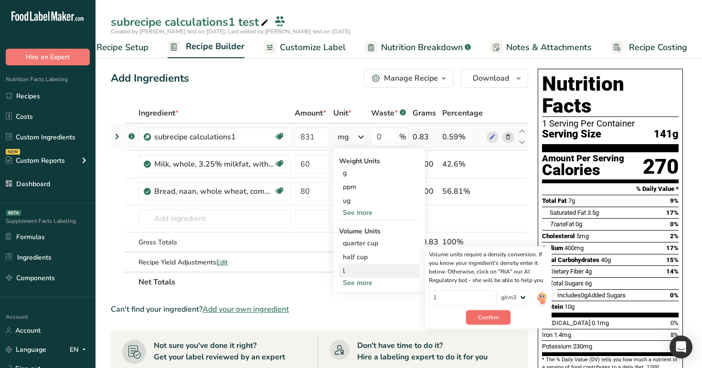
click at [486, 320] on span "Confirm" at bounding box center [488, 317] width 21 height 9
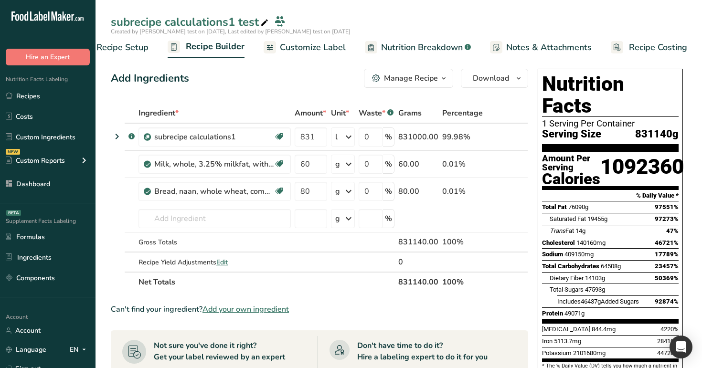
click at [383, 48] on span "Nutrition Breakdown" at bounding box center [422, 47] width 82 height 13
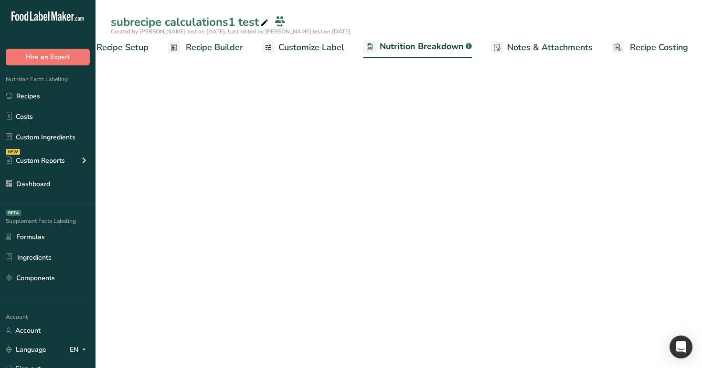
scroll to position [0, 33]
select select "Calories"
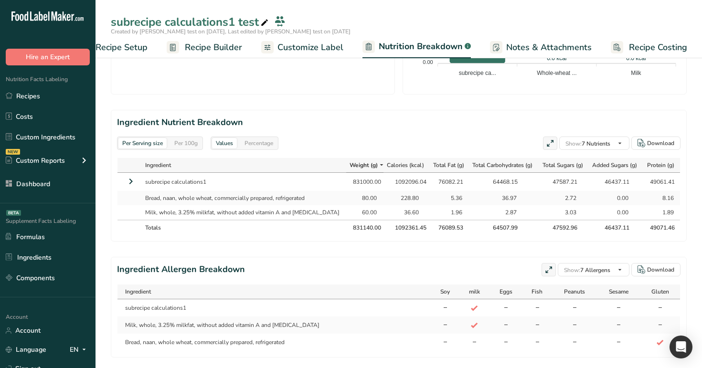
scroll to position [394, 0]
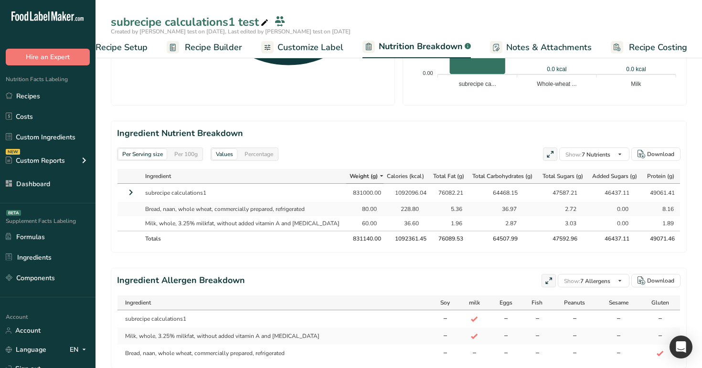
click at [220, 51] on span "Recipe Builder" at bounding box center [213, 47] width 57 height 13
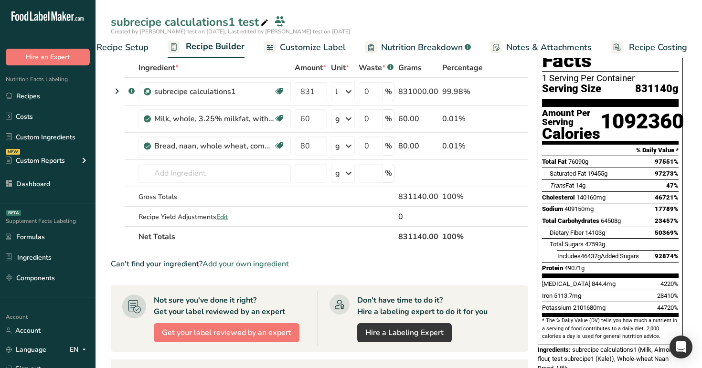
scroll to position [35, 0]
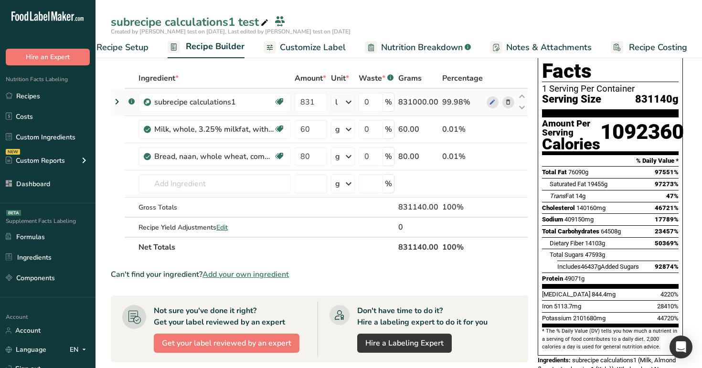
click at [348, 102] on icon at bounding box center [348, 102] width 11 height 17
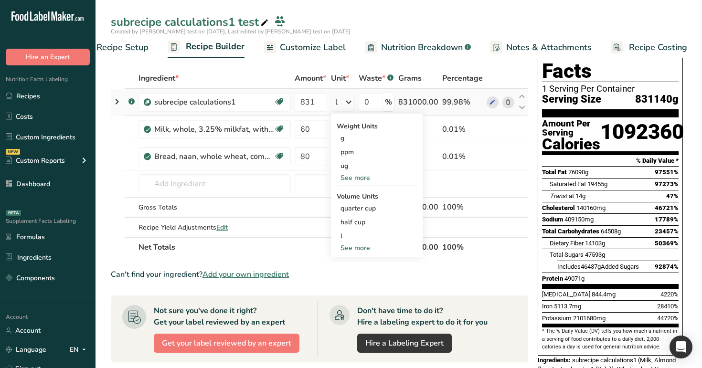
click at [353, 177] on div "See more" at bounding box center [377, 178] width 80 height 10
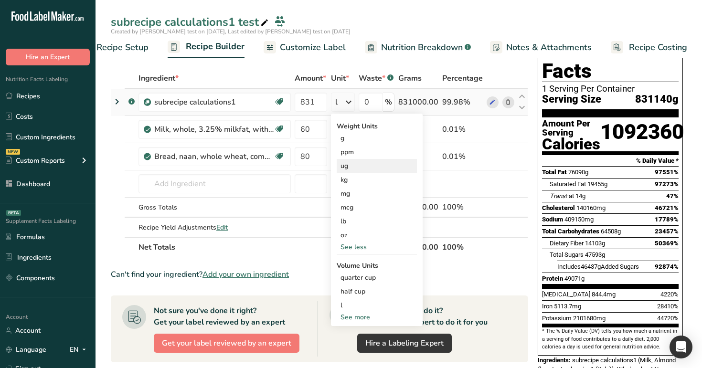
click at [348, 167] on div "ug" at bounding box center [377, 166] width 80 height 14
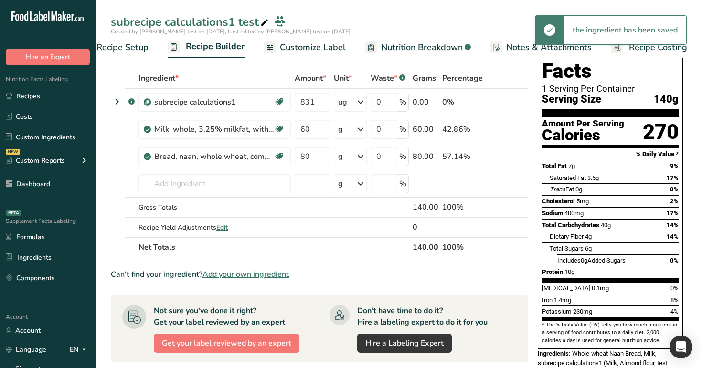
click at [438, 50] on span "Nutrition Breakdown" at bounding box center [422, 47] width 82 height 13
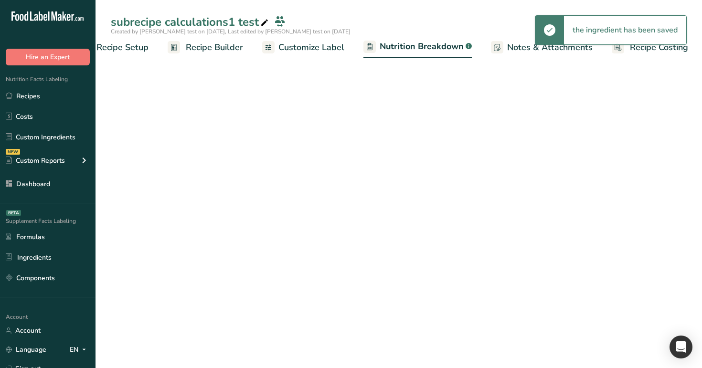
scroll to position [0, 33]
select select "Calories"
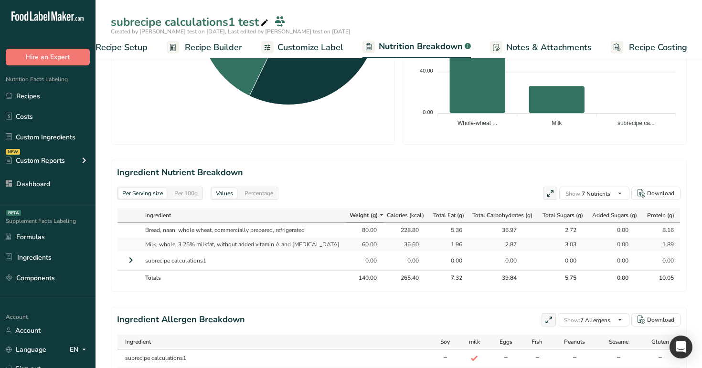
scroll to position [397, 0]
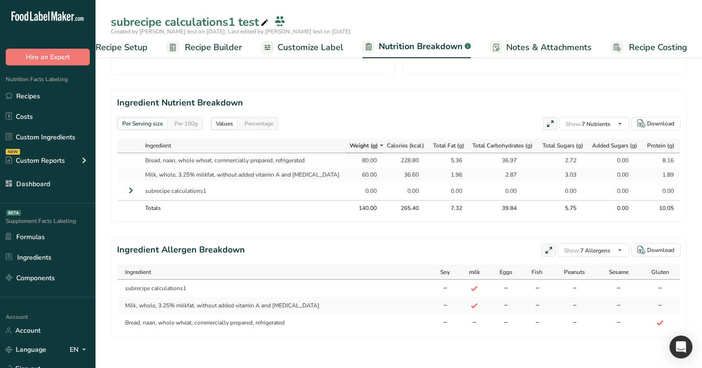
click at [131, 188] on icon at bounding box center [130, 190] width 11 height 17
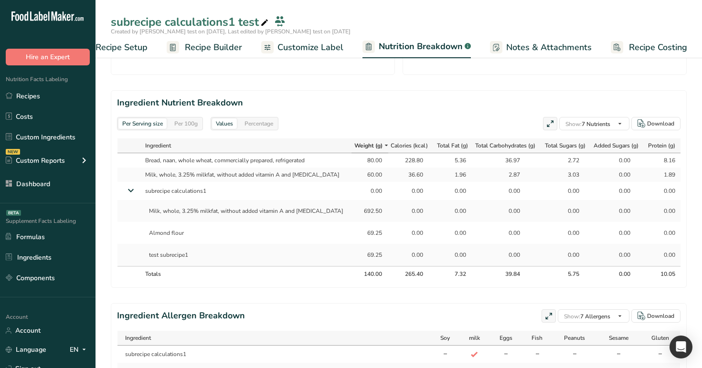
click at [224, 53] on link "Recipe Builder" at bounding box center [204, 47] width 75 height 21
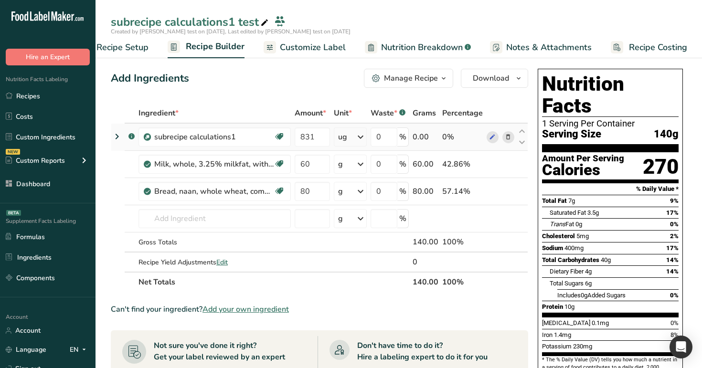
click at [351, 145] on div "ug" at bounding box center [350, 137] width 33 height 19
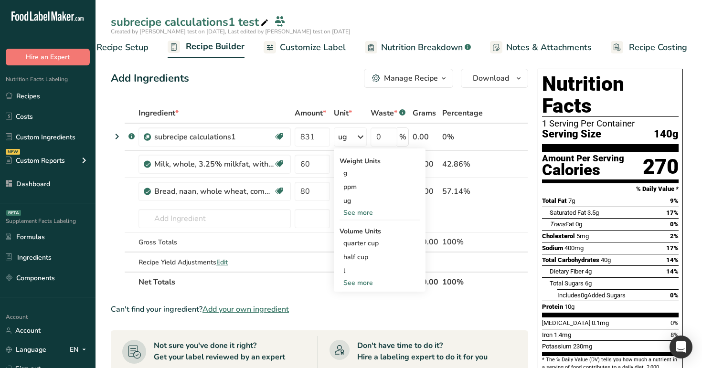
click at [308, 101] on div "Add Ingredients Manage Recipe Delete Recipe Duplicate Recipe Scale Recipe Save …" at bounding box center [322, 373] width 423 height 616
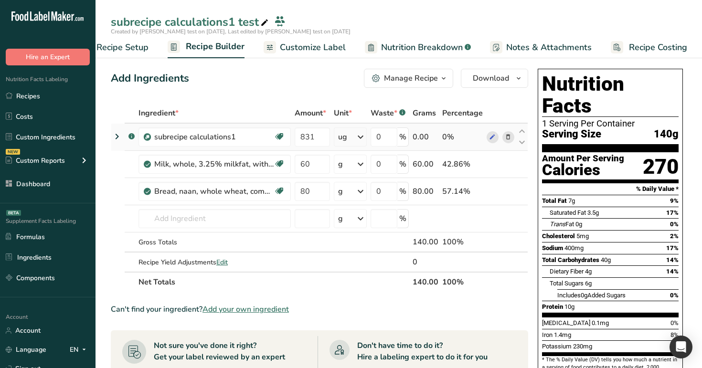
drag, startPoint x: 431, startPoint y: 137, endPoint x: 412, endPoint y: 138, distance: 19.1
click at [412, 138] on td "0.00" at bounding box center [426, 137] width 30 height 27
click at [423, 47] on span "Nutrition Breakdown" at bounding box center [422, 47] width 82 height 13
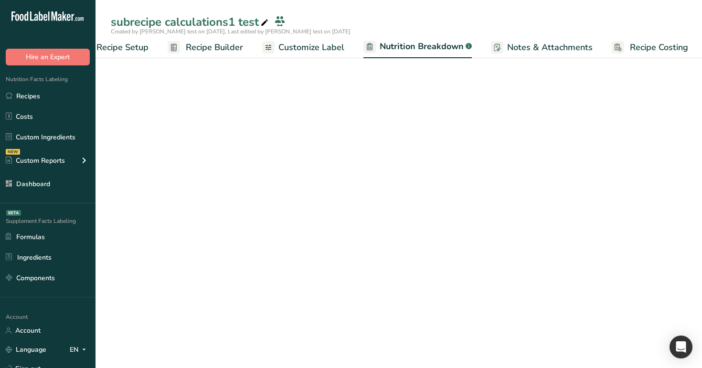
scroll to position [0, 33]
select select "Calories"
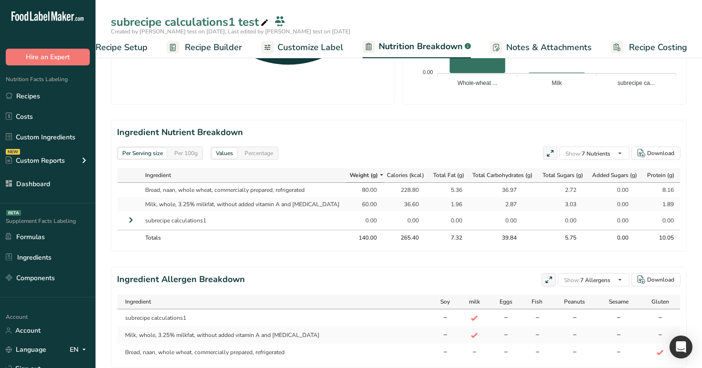
scroll to position [369, 0]
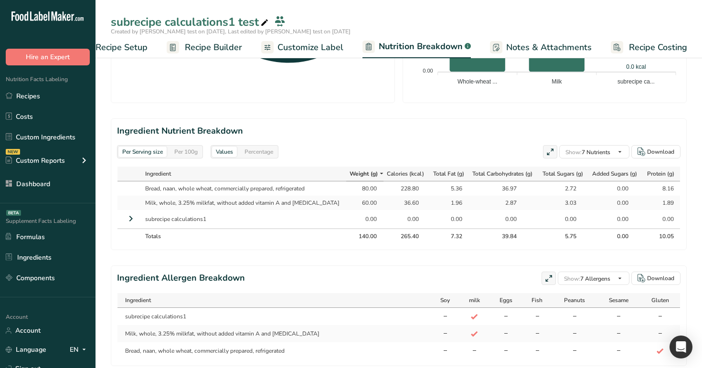
click at [128, 219] on icon at bounding box center [130, 218] width 11 height 17
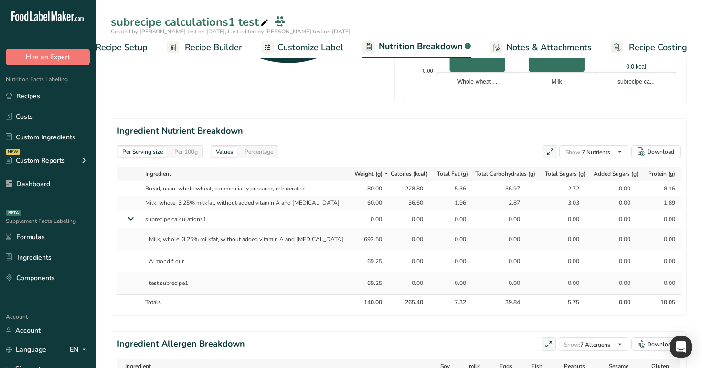
drag, startPoint x: 350, startPoint y: 217, endPoint x: 368, endPoint y: 217, distance: 18.1
click at [368, 217] on div "0.00" at bounding box center [370, 219] width 28 height 9
drag, startPoint x: 343, startPoint y: 240, endPoint x: 365, endPoint y: 287, distance: 51.9
click at [364, 287] on tbody "Bread, naan, whole wheat, commercially prepared, refrigerated 80.00 228.80 5.36…" at bounding box center [399, 237] width 564 height 113
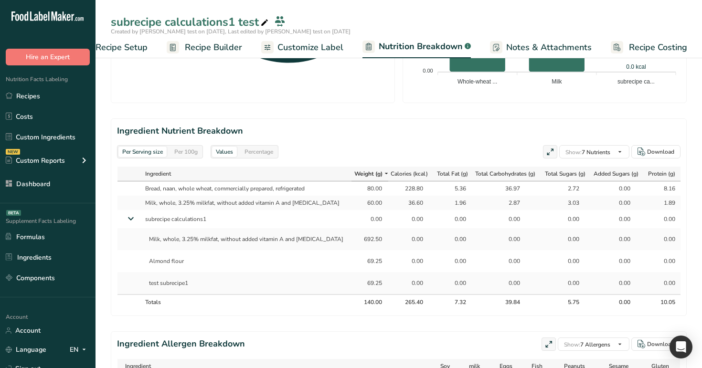
click at [210, 43] on span "Recipe Builder" at bounding box center [213, 47] width 57 height 13
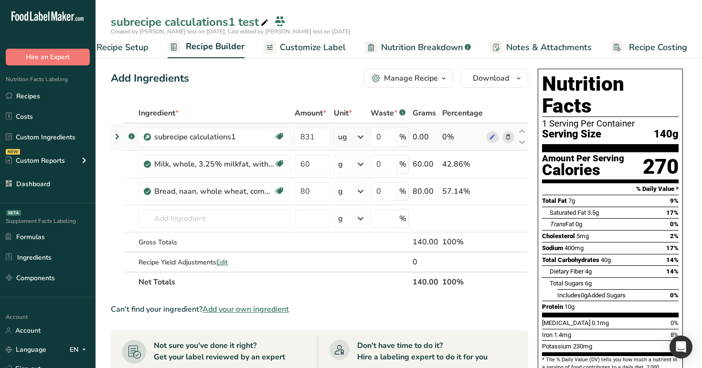
click at [362, 137] on icon at bounding box center [360, 136] width 11 height 17
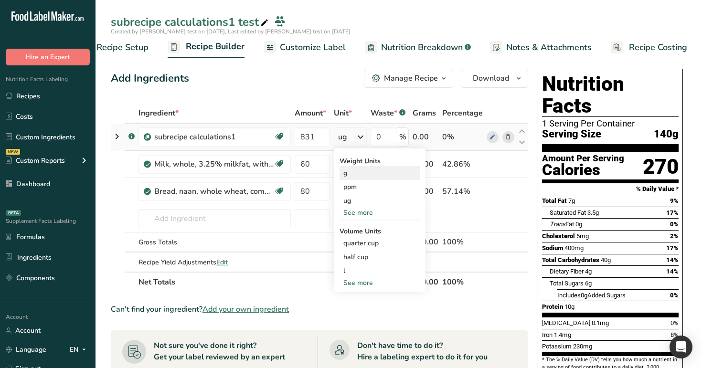
click at [358, 172] on div "g" at bounding box center [380, 173] width 80 height 14
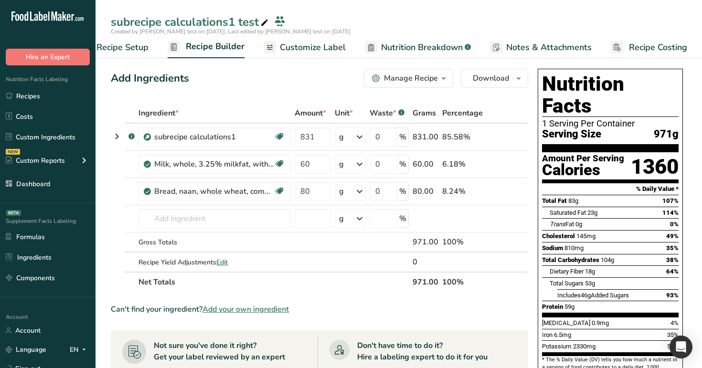
click at [427, 46] on span "Nutrition Breakdown" at bounding box center [422, 47] width 82 height 13
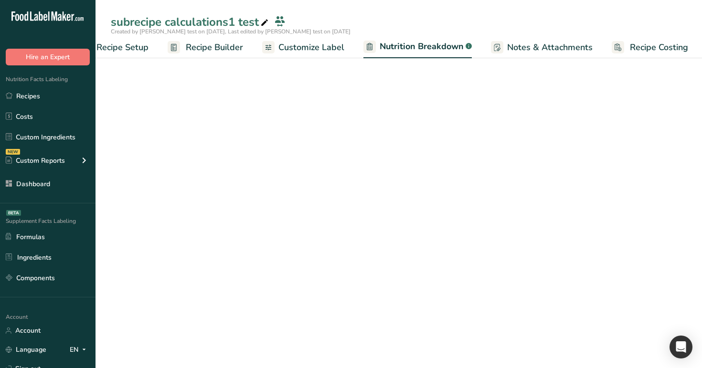
scroll to position [0, 33]
select select "Calories"
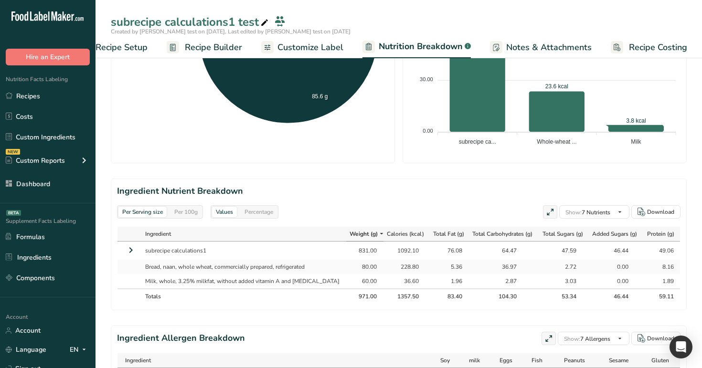
scroll to position [397, 0]
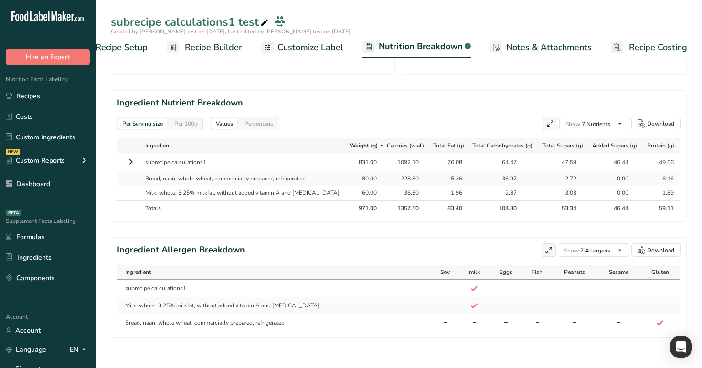
click at [129, 159] on icon at bounding box center [130, 161] width 11 height 17
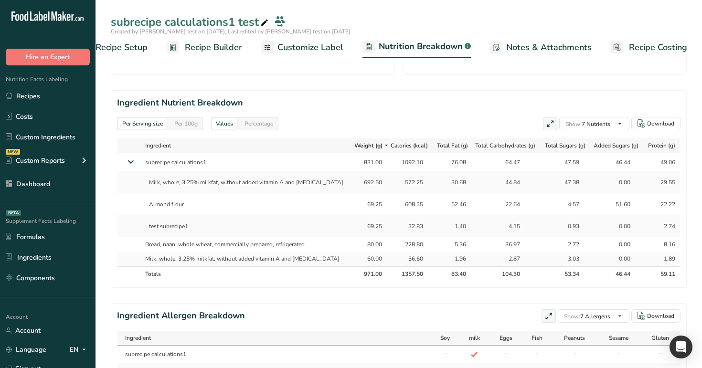
click at [196, 45] on span "Recipe Builder" at bounding box center [213, 47] width 57 height 13
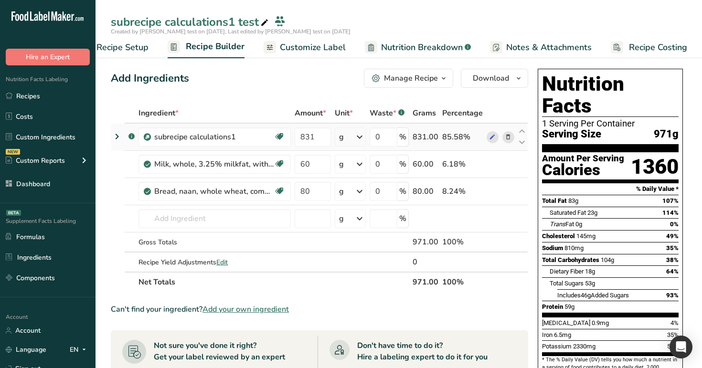
click at [350, 141] on div "g" at bounding box center [350, 137] width 31 height 19
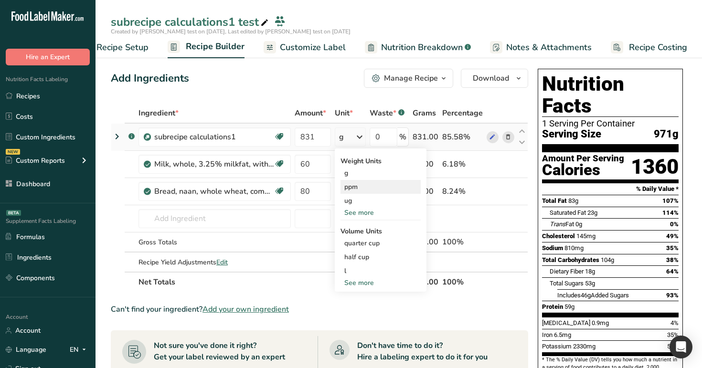
click at [363, 191] on div "ppm" at bounding box center [380, 187] width 80 height 14
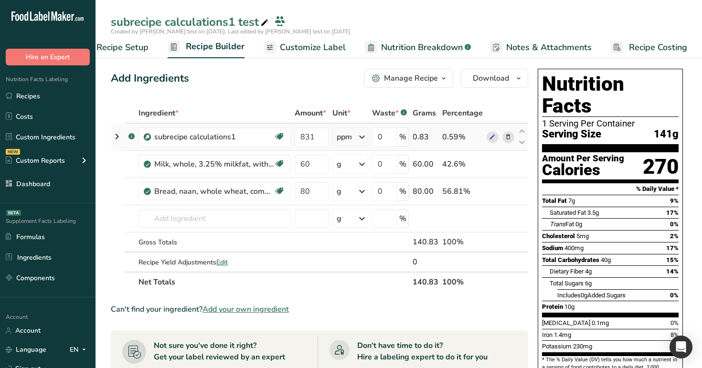
click at [412, 136] on td "0.83" at bounding box center [426, 137] width 30 height 27
click at [413, 39] on link "Nutrition Breakdown .a-a{fill:#347362;}.b-a{fill:#fff;}" at bounding box center [418, 47] width 106 height 21
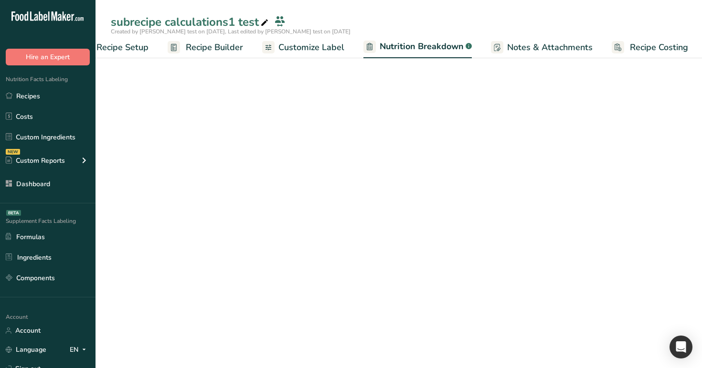
scroll to position [0, 33]
select select "Calories"
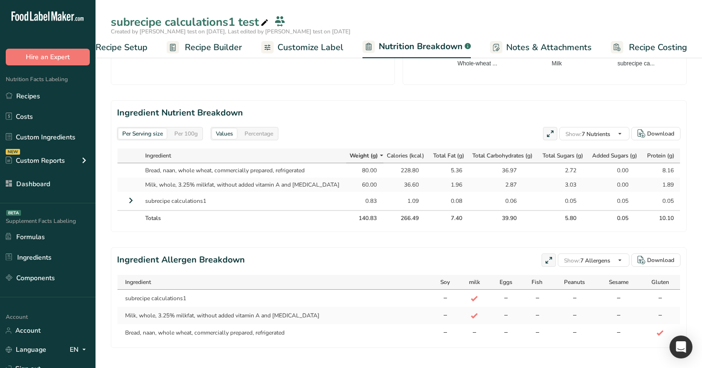
scroll to position [397, 0]
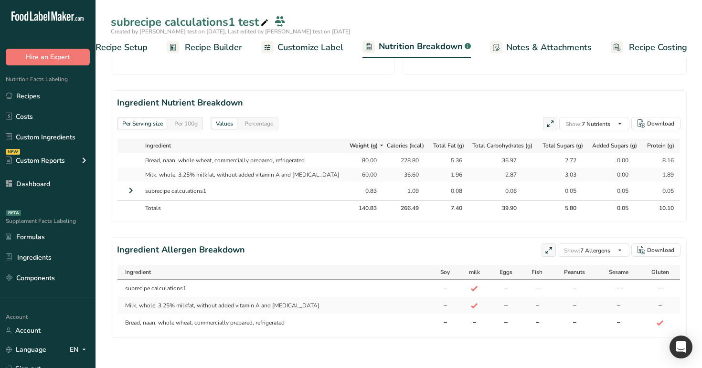
click at [129, 190] on icon at bounding box center [130, 190] width 11 height 17
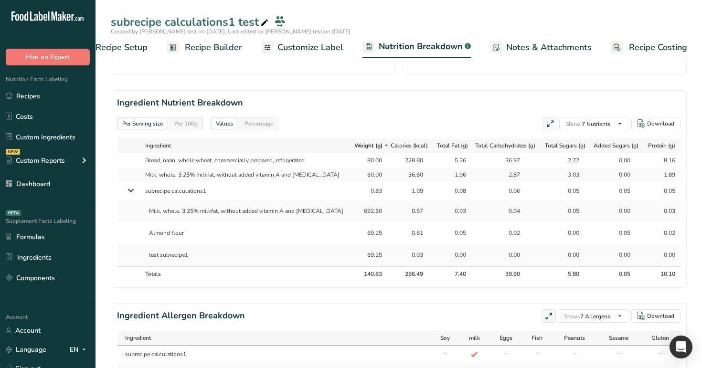
click at [209, 45] on span "Recipe Builder" at bounding box center [213, 47] width 57 height 13
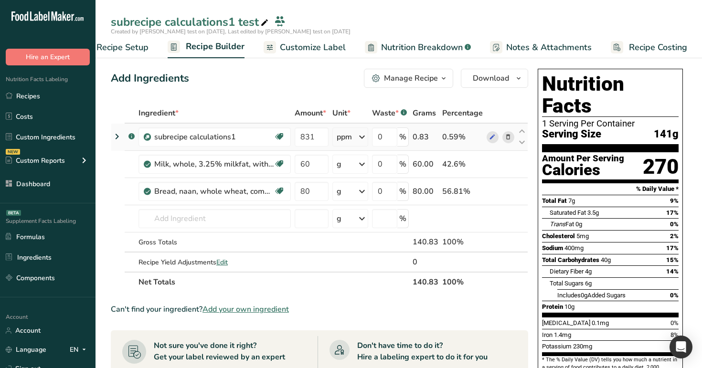
click at [357, 129] on div "ppm" at bounding box center [350, 137] width 36 height 19
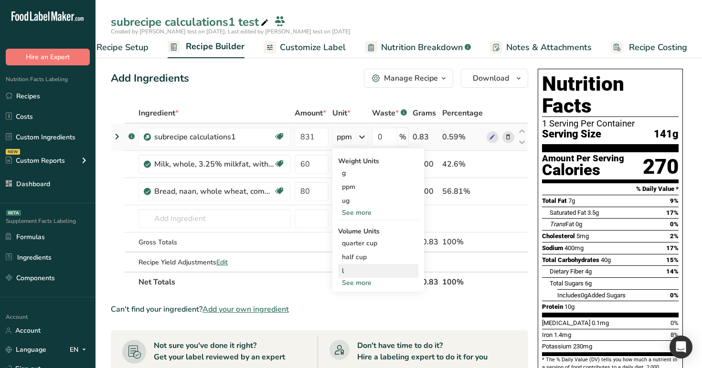
click at [355, 272] on div "l" at bounding box center [378, 271] width 73 height 10
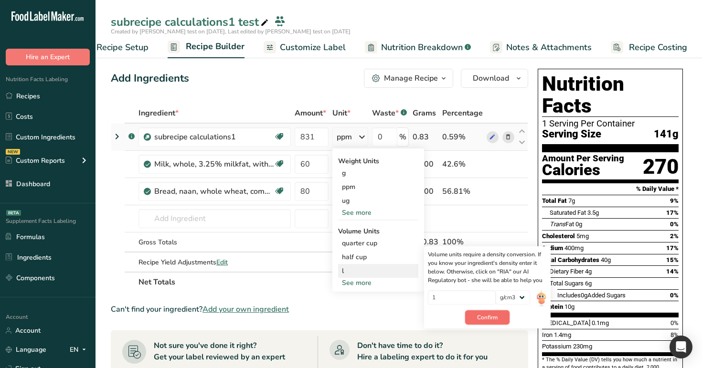
click at [490, 311] on button "Confirm" at bounding box center [487, 317] width 44 height 14
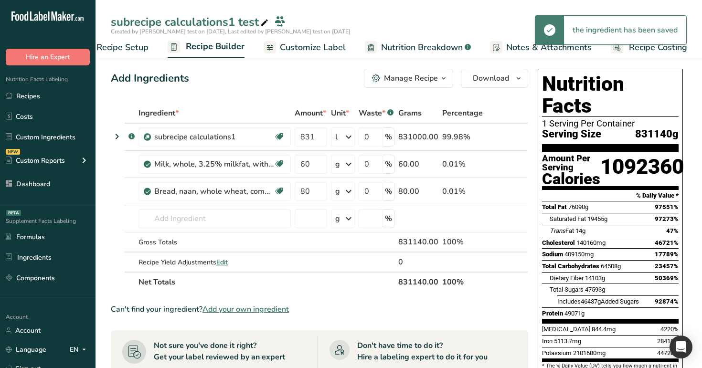
click at [414, 51] on span "Nutrition Breakdown" at bounding box center [422, 47] width 82 height 13
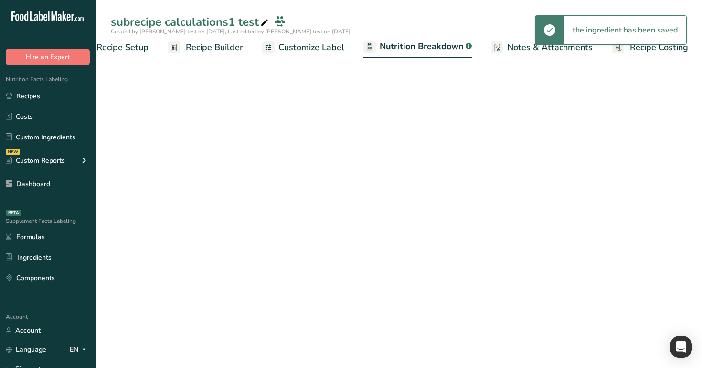
scroll to position [0, 33]
select select "Calories"
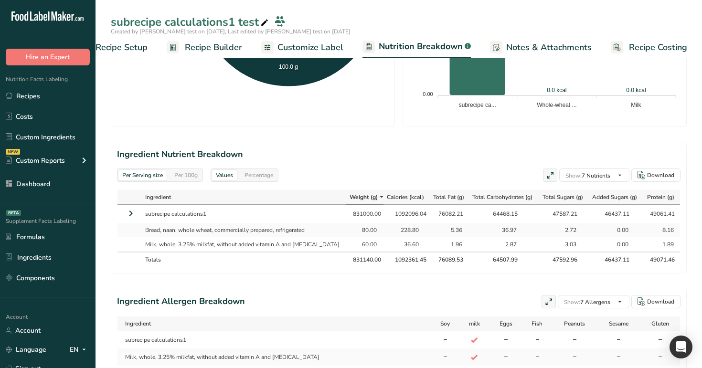
scroll to position [394, 0]
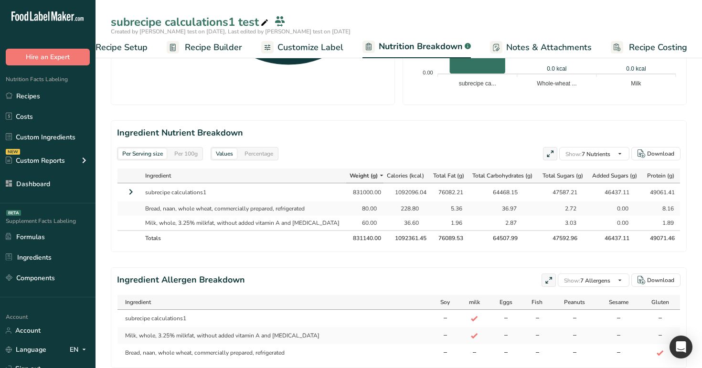
click at [128, 192] on icon at bounding box center [130, 191] width 11 height 17
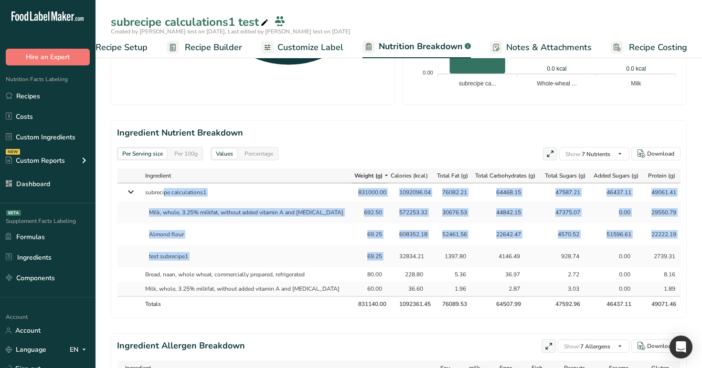
drag, startPoint x: 145, startPoint y: 191, endPoint x: 382, endPoint y: 259, distance: 246.2
click at [382, 259] on tbody "subrecipe calculations1 831000.00 1092096.04 76082.21 64468.15 47587.21 46437.1…" at bounding box center [399, 239] width 564 height 113
click at [393, 259] on div "32834.21" at bounding box center [411, 256] width 37 height 9
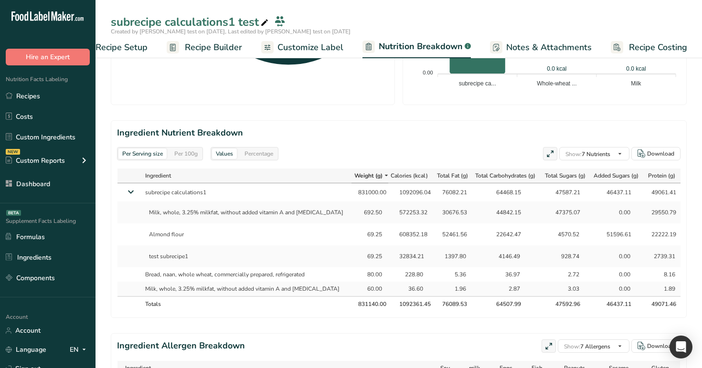
drag, startPoint x: 381, startPoint y: 259, endPoint x: 334, endPoint y: 201, distance: 74.7
click at [334, 201] on tbody "subrecipe calculations1 831000.00 1092096.04 76082.21 64468.15 47587.21 46437.1…" at bounding box center [399, 239] width 564 height 113
click at [351, 211] on td "692.50" at bounding box center [369, 213] width 37 height 22
drag, startPoint x: 344, startPoint y: 210, endPoint x: 371, endPoint y: 254, distance: 51.7
click at [371, 254] on tbody "subrecipe calculations1 831000.00 1092096.04 76082.21 64468.15 47587.21 46437.1…" at bounding box center [399, 239] width 564 height 113
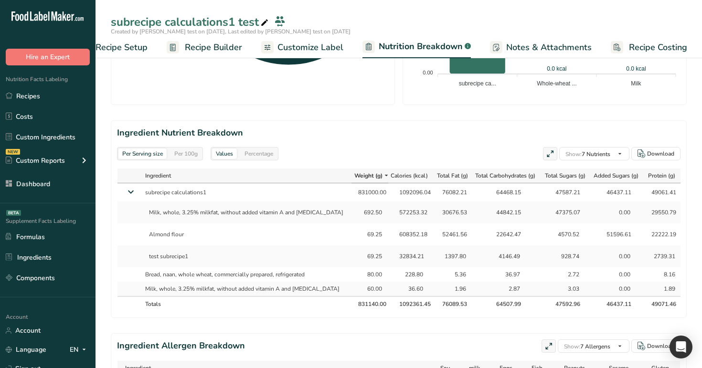
click at [371, 254] on td "69.25" at bounding box center [369, 256] width 37 height 22
click at [42, 97] on link "Recipes" at bounding box center [48, 96] width 96 height 18
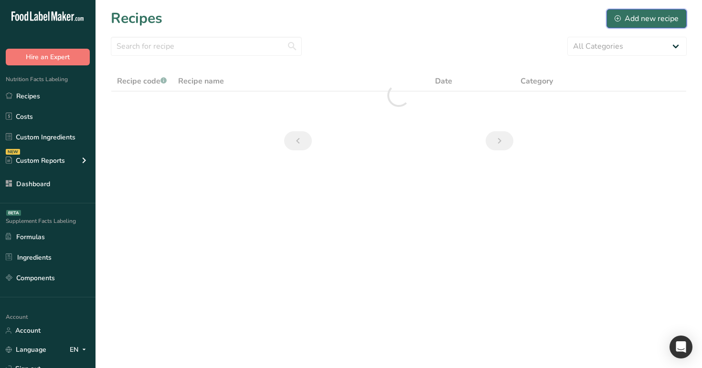
click at [635, 14] on div "Add new recipe" at bounding box center [647, 18] width 64 height 11
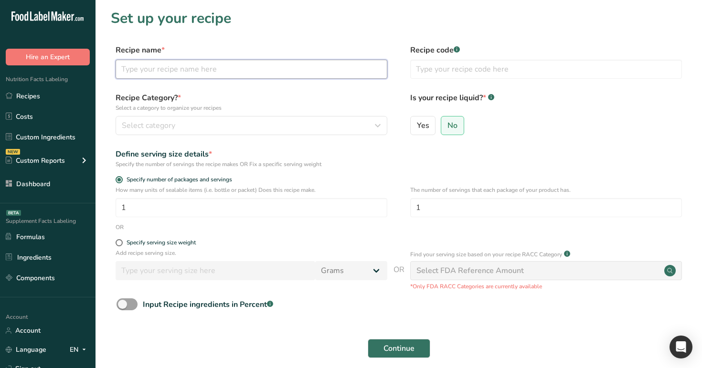
click at [293, 75] on input "text" at bounding box center [252, 69] width 272 height 19
type input "test1"
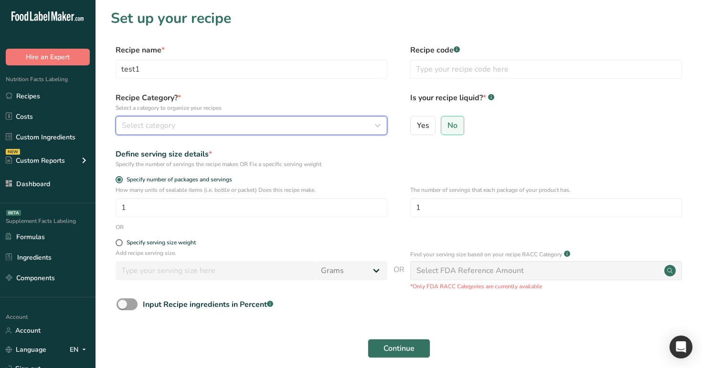
click at [305, 131] on div "Select category" at bounding box center [249, 125] width 254 height 11
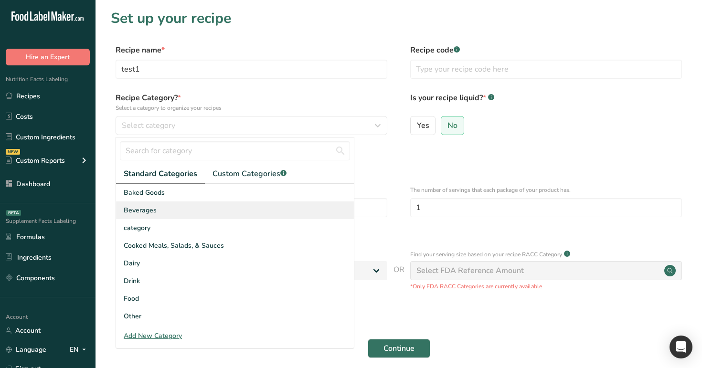
click at [255, 215] on div "Beverages" at bounding box center [235, 211] width 238 height 18
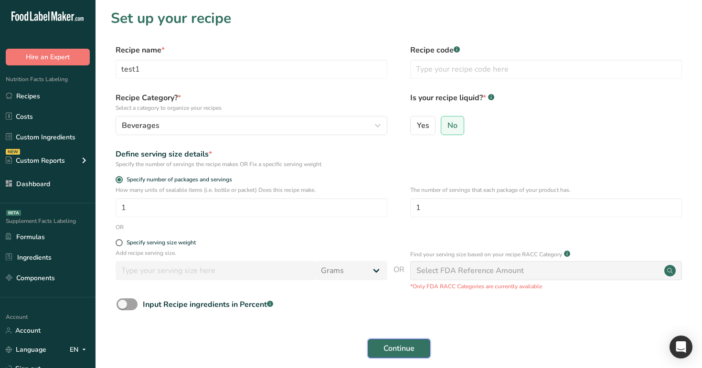
click at [412, 353] on span "Continue" at bounding box center [398, 348] width 31 height 11
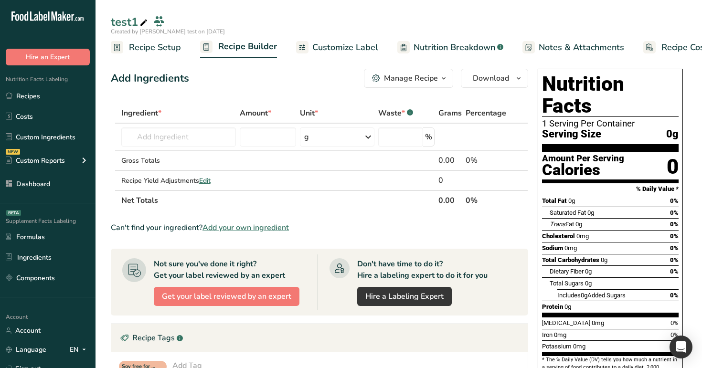
click at [423, 51] on span "Nutrition Breakdown" at bounding box center [455, 47] width 82 height 13
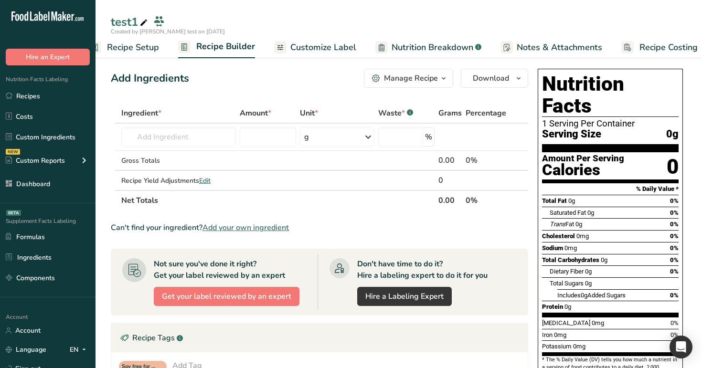
select select "Calories"
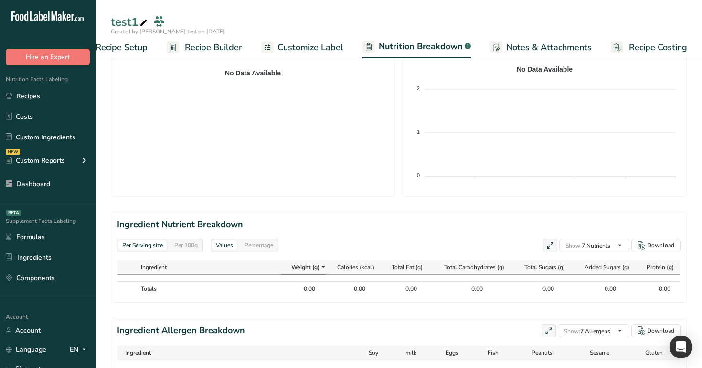
scroll to position [310, 0]
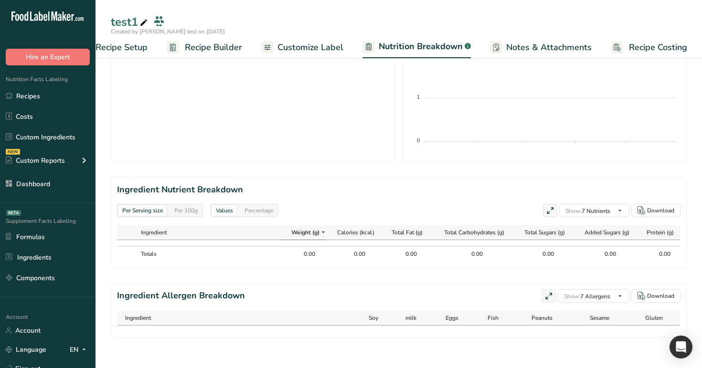
click at [219, 47] on span "Recipe Builder" at bounding box center [213, 47] width 57 height 13
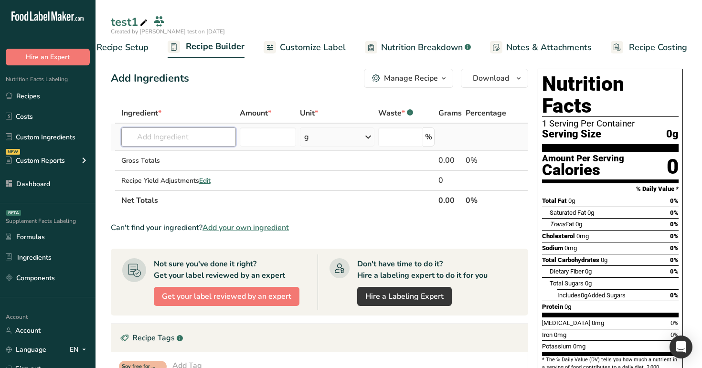
click at [193, 135] on input "text" at bounding box center [178, 137] width 115 height 19
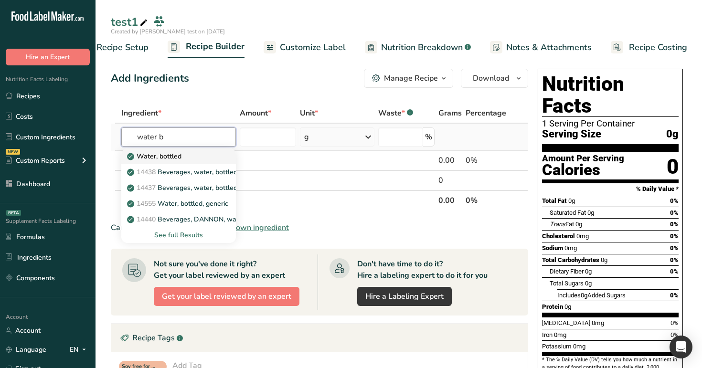
type input "water b"
click at [198, 152] on div "Water, bottled" at bounding box center [171, 156] width 85 height 10
type input "Water, bottled"
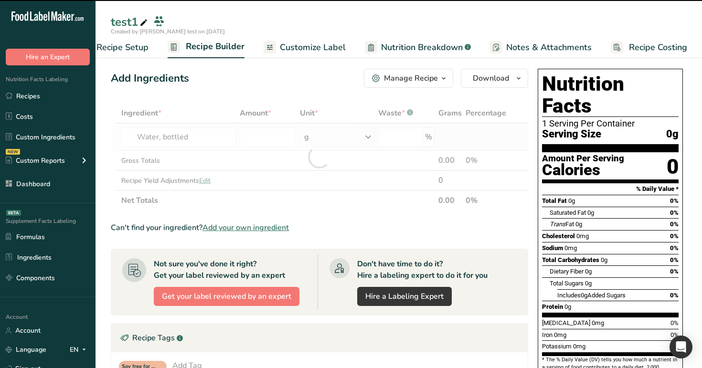
type input "0"
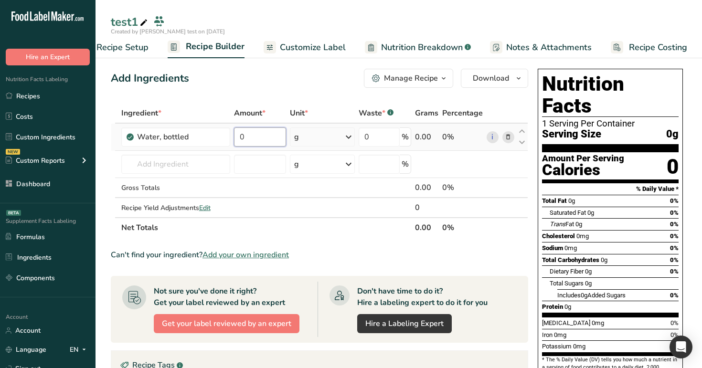
click at [252, 136] on input "0" at bounding box center [260, 137] width 52 height 19
type input "12"
click at [284, 94] on div "Add Ingredients Manage Recipe Delete Recipe Duplicate Recipe Scale Recipe Save …" at bounding box center [322, 326] width 423 height 522
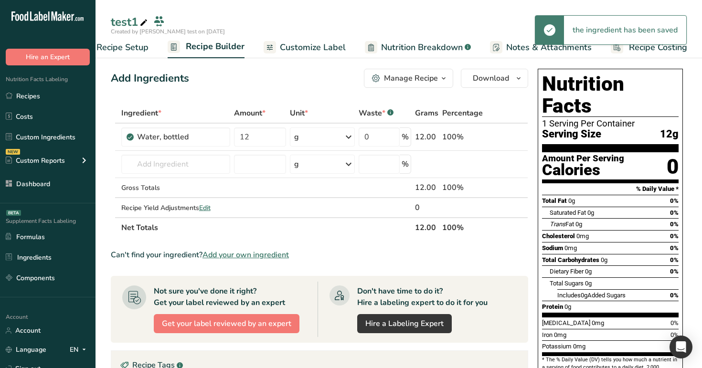
click at [328, 45] on span "Customize Label" at bounding box center [313, 47] width 66 height 13
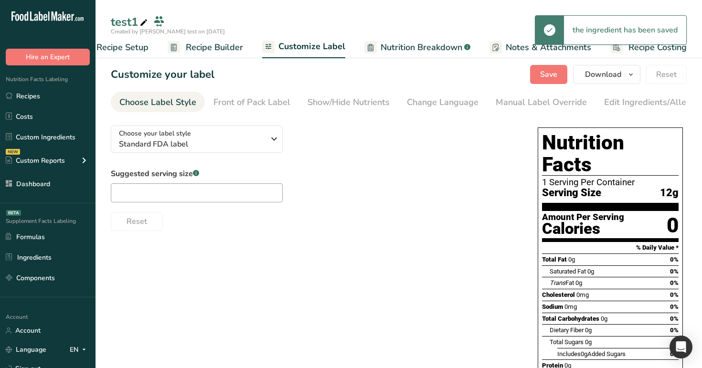
click at [390, 49] on span "Nutrition Breakdown" at bounding box center [422, 47] width 82 height 13
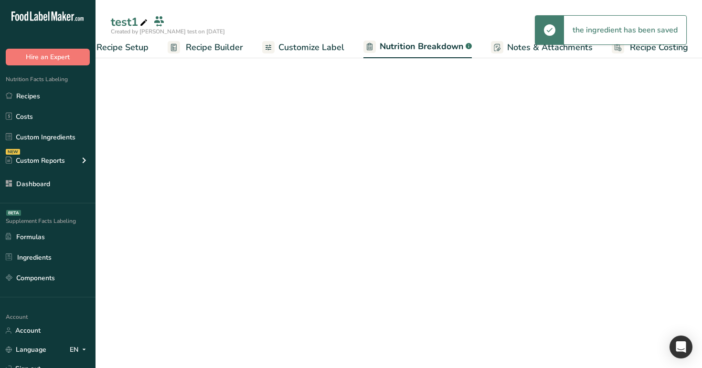
scroll to position [0, 33]
select select "Calories"
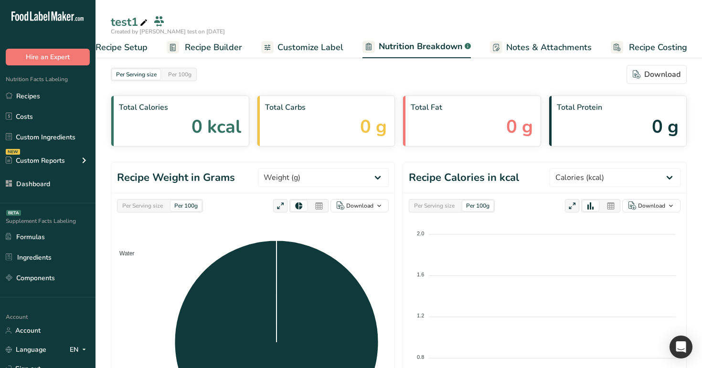
click at [225, 52] on span "Recipe Builder" at bounding box center [213, 47] width 57 height 13
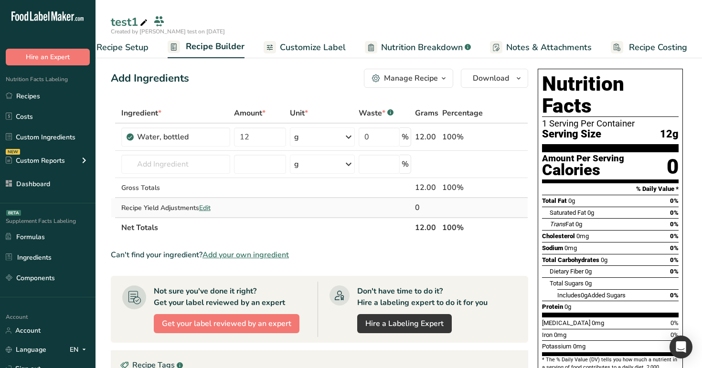
click at [207, 210] on span "Edit" at bounding box center [204, 207] width 11 height 9
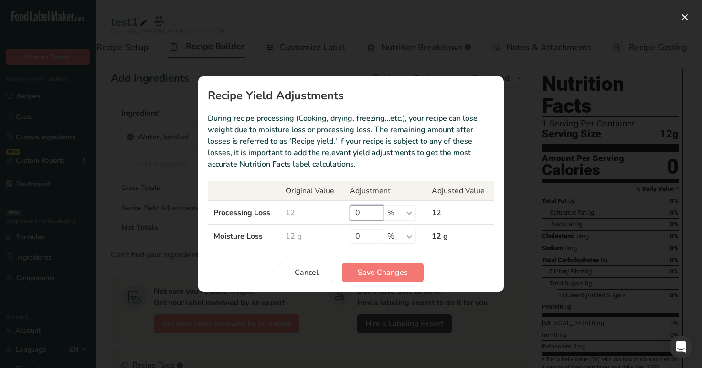
click at [354, 213] on input "0" at bounding box center [366, 212] width 33 height 15
type input "100"
click at [376, 272] on span "Save Changes" at bounding box center [383, 272] width 50 height 11
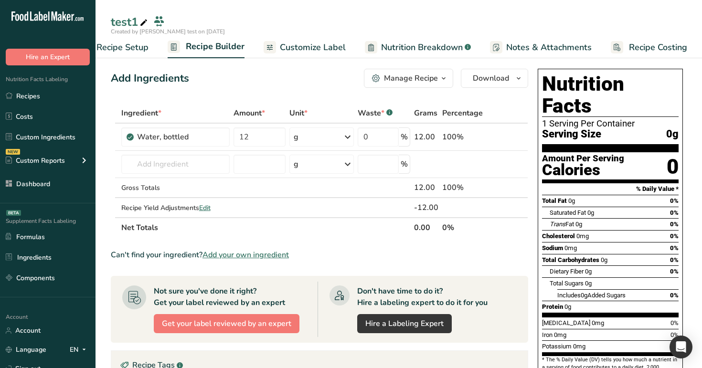
click at [425, 52] on span "Nutrition Breakdown" at bounding box center [422, 47] width 82 height 13
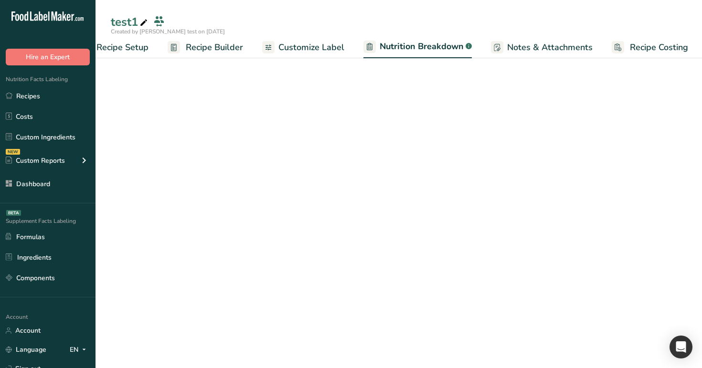
scroll to position [0, 33]
select select "Calories"
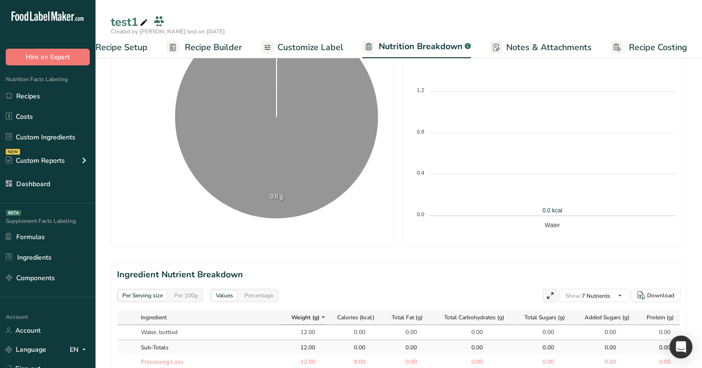
scroll to position [0, 0]
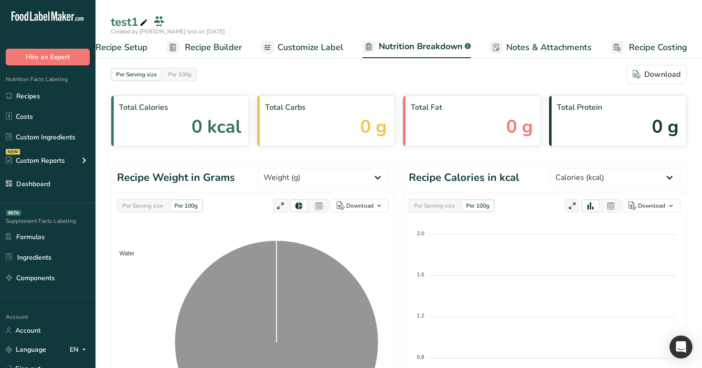
click at [205, 45] on span "Recipe Builder" at bounding box center [213, 47] width 57 height 13
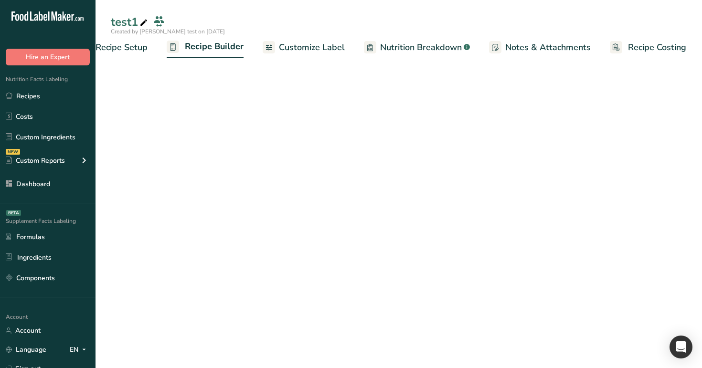
scroll to position [0, 32]
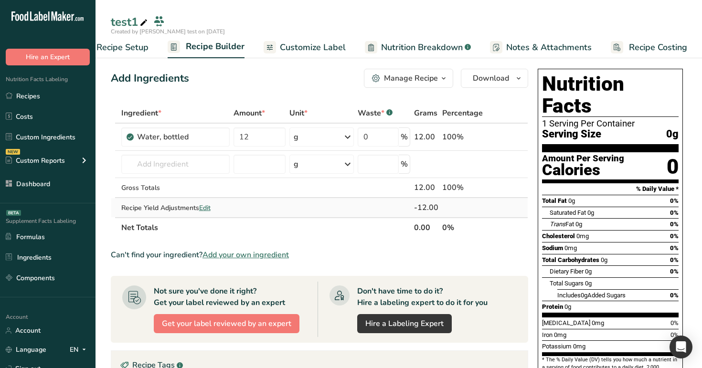
click at [209, 205] on span "Edit" at bounding box center [204, 207] width 11 height 9
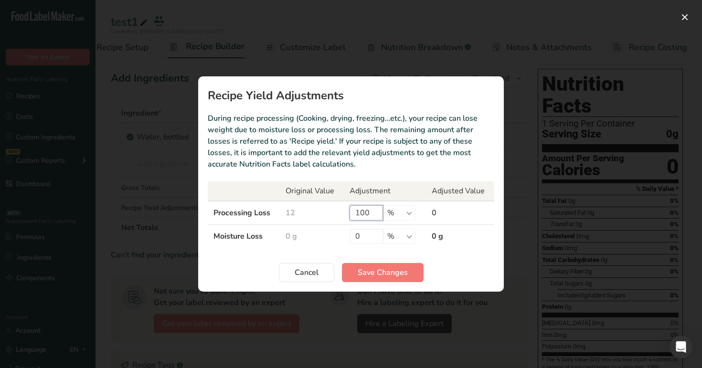
click at [373, 214] on input "100" at bounding box center [366, 212] width 33 height 15
type input "1"
click at [368, 239] on input "0" at bounding box center [366, 236] width 33 height 15
type input "100"
click at [373, 278] on span "Save Changes" at bounding box center [383, 272] width 50 height 11
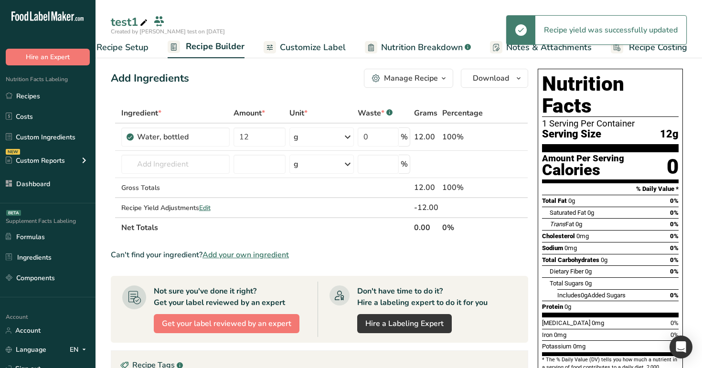
click at [414, 44] on span "Nutrition Breakdown" at bounding box center [422, 47] width 82 height 13
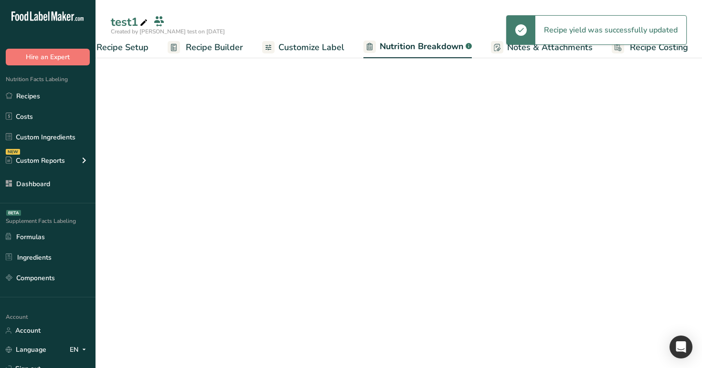
scroll to position [0, 33]
select select "Calories"
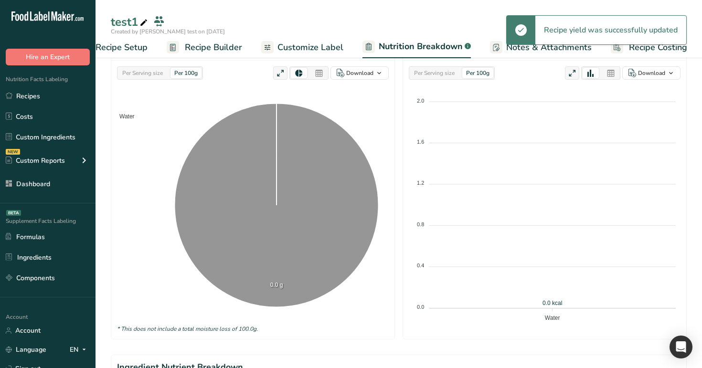
scroll to position [372, 0]
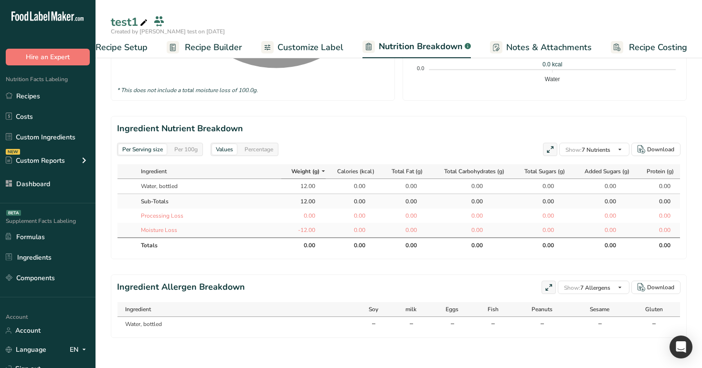
click at [216, 42] on span "Recipe Builder" at bounding box center [213, 47] width 57 height 13
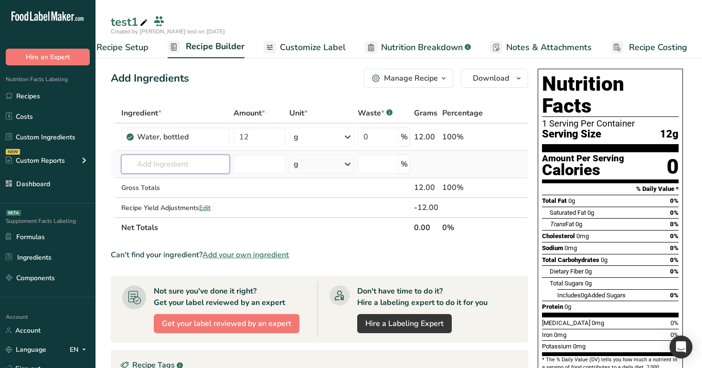
click at [160, 162] on input "text" at bounding box center [175, 164] width 109 height 19
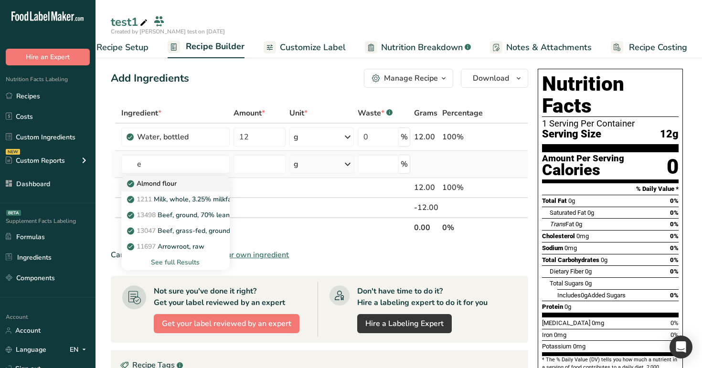
click at [166, 182] on p "Almond flour" at bounding box center [153, 184] width 48 height 10
type input "Almond flour"
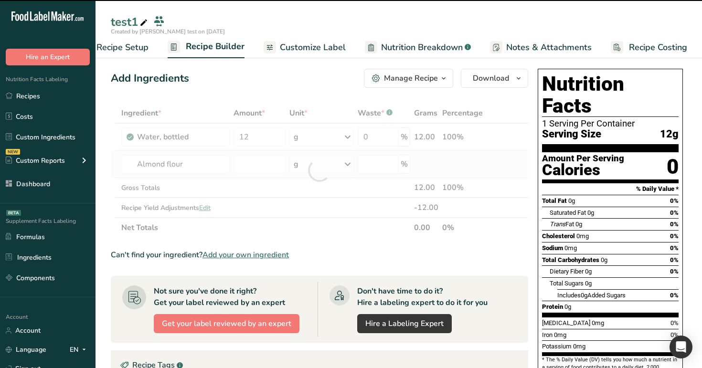
type input "0"
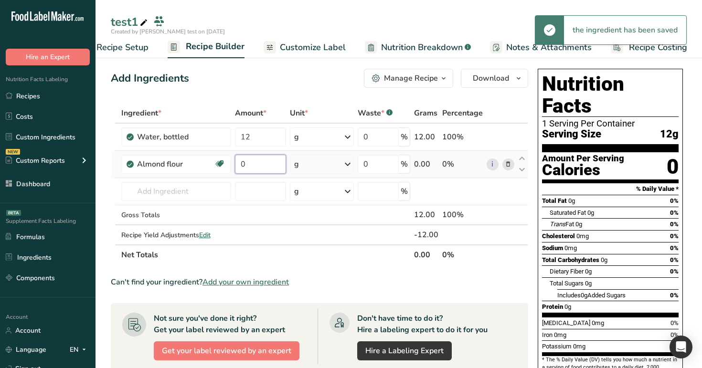
click at [255, 169] on input "0" at bounding box center [261, 164] width 52 height 19
type input "10"
click at [300, 77] on div "Add Ingredients Manage Recipe Delete Recipe Duplicate Recipe Scale Recipe Save …" at bounding box center [319, 78] width 417 height 19
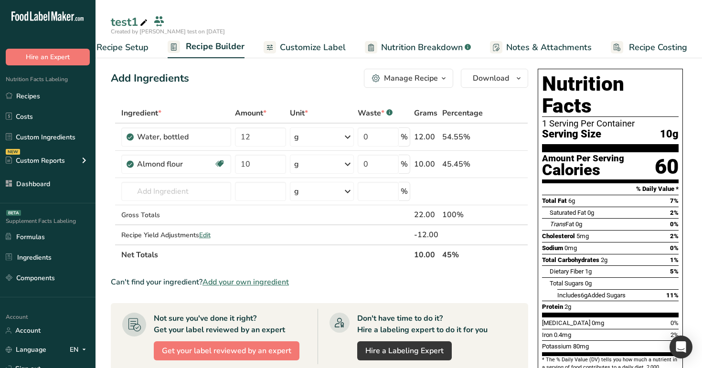
click at [404, 52] on span "Nutrition Breakdown" at bounding box center [422, 47] width 82 height 13
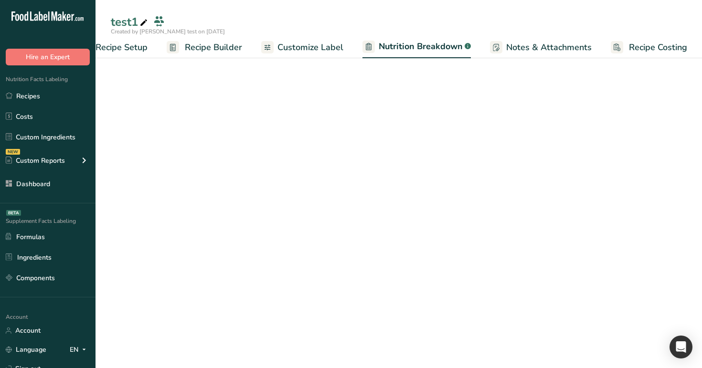
select select "Calories"
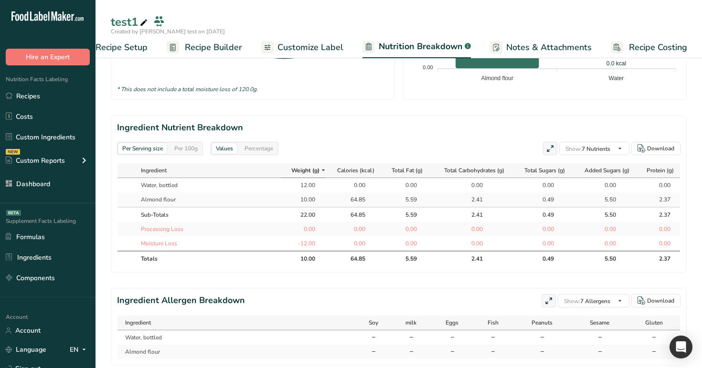
scroll to position [400, 0]
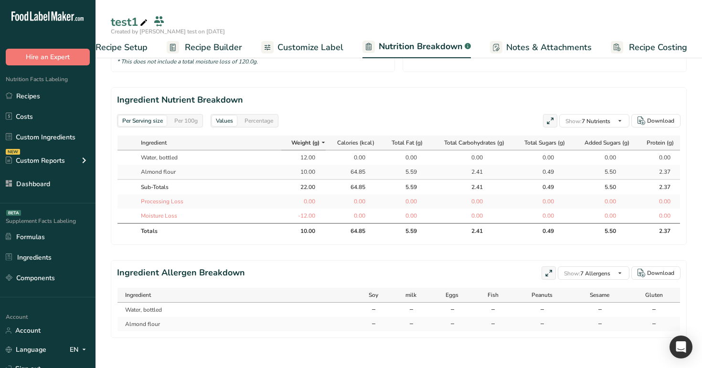
click at [212, 41] on span "Recipe Builder" at bounding box center [213, 47] width 57 height 13
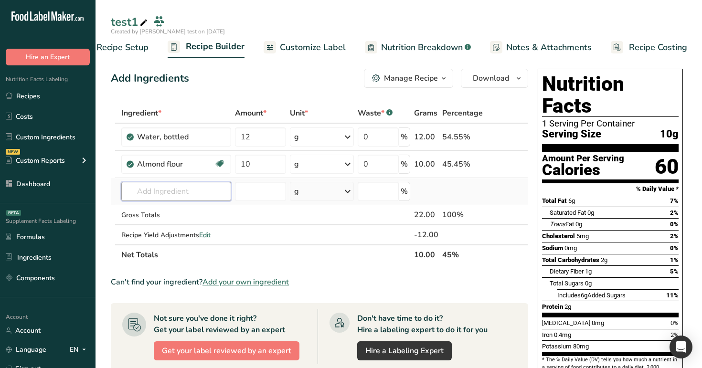
click at [194, 190] on input "text" at bounding box center [176, 191] width 110 height 19
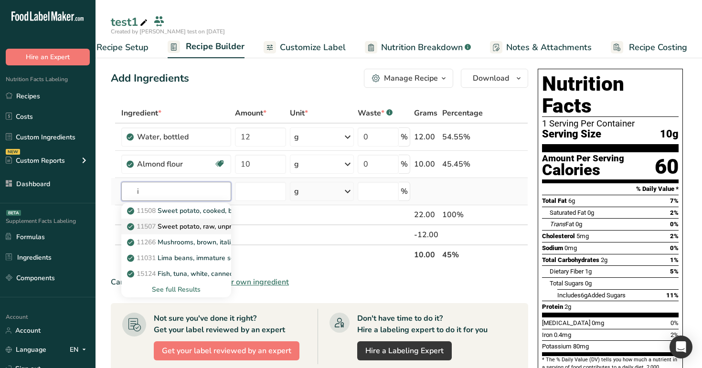
type input "i"
click at [191, 232] on link "11507 Sweet potato, raw, unprepared (Includes foods for USDA's Food Distributio…" at bounding box center [176, 227] width 110 height 16
type input "Sweet potato, raw, unprepared (Includes foods for USDA's Food Distribution Prog…"
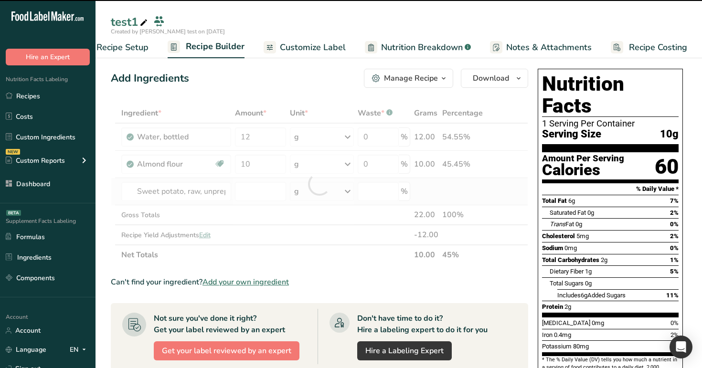
type input "0"
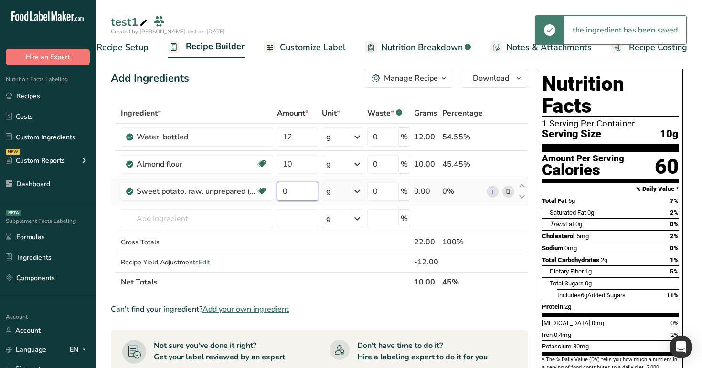
click at [301, 198] on input "0" at bounding box center [297, 191] width 41 height 19
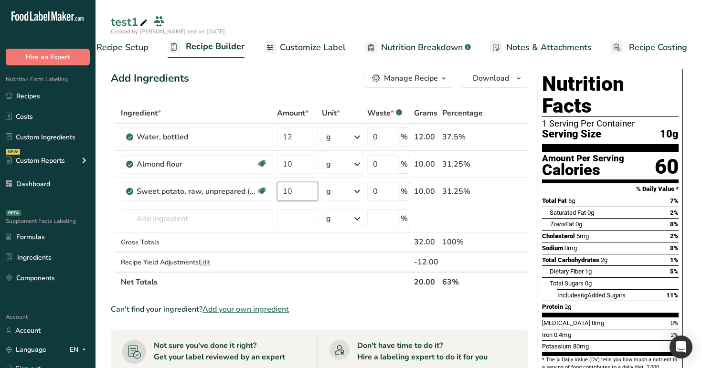
type input "10"
click at [315, 110] on div "Ingredient * Amount * Unit * Waste * .a-a{fill:#347362;}.b-a{fill:#fff;} Grams …" at bounding box center [319, 197] width 417 height 189
click at [507, 162] on icon at bounding box center [508, 164] width 7 height 10
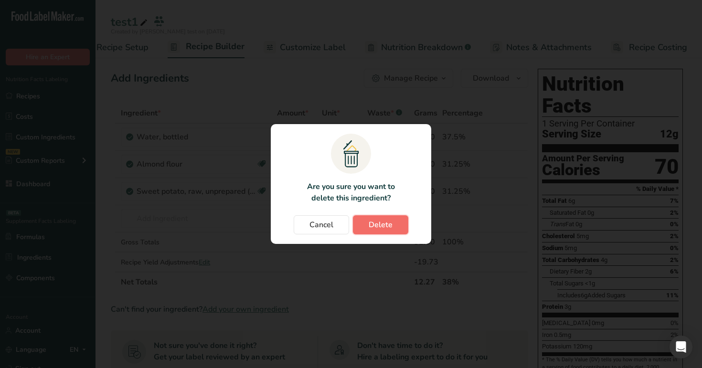
click at [389, 219] on span "Delete" at bounding box center [381, 224] width 24 height 11
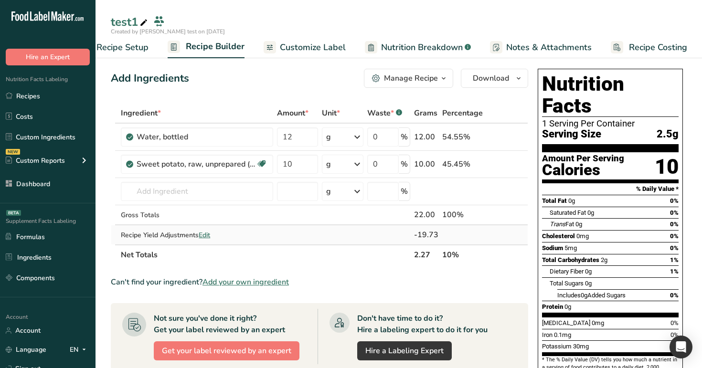
click at [210, 237] on span "Edit" at bounding box center [204, 235] width 11 height 9
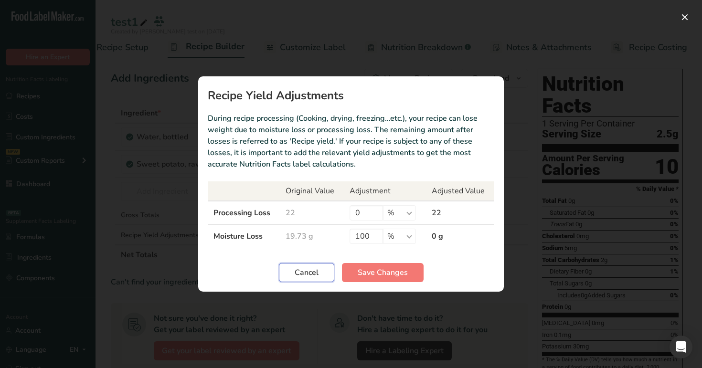
click at [318, 270] on span "Cancel" at bounding box center [307, 272] width 24 height 11
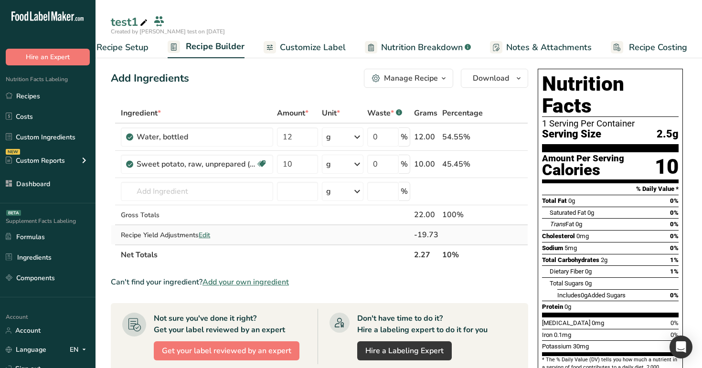
click at [204, 232] on span "Edit" at bounding box center [204, 235] width 11 height 9
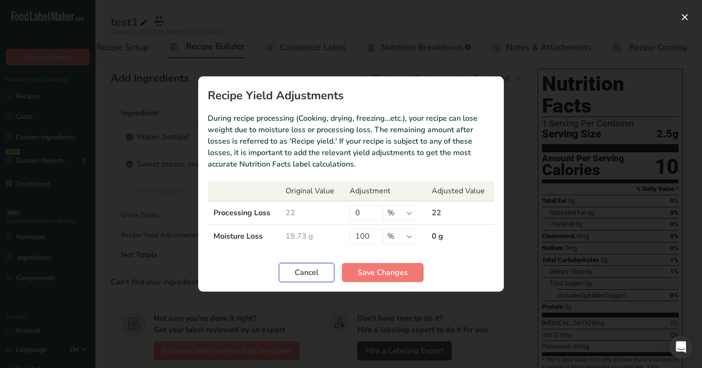
click at [307, 279] on button "Cancel" at bounding box center [306, 272] width 55 height 19
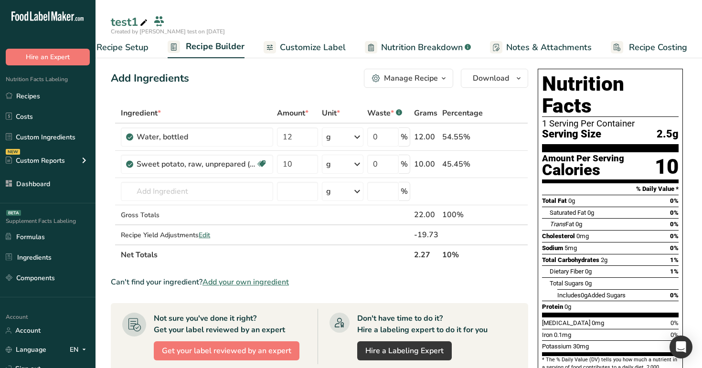
click at [415, 47] on span "Nutrition Breakdown" at bounding box center [422, 47] width 82 height 13
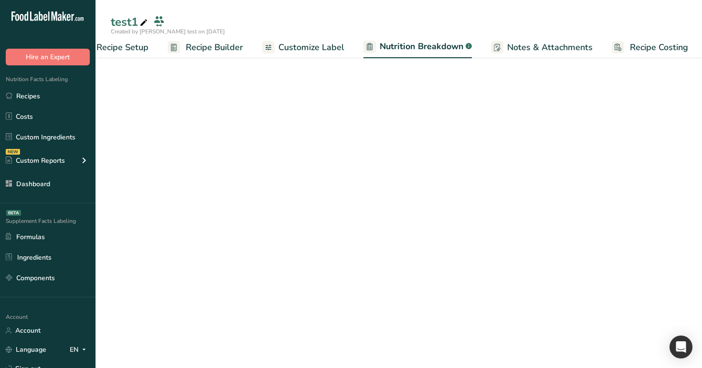
scroll to position [0, 33]
select select "Calories"
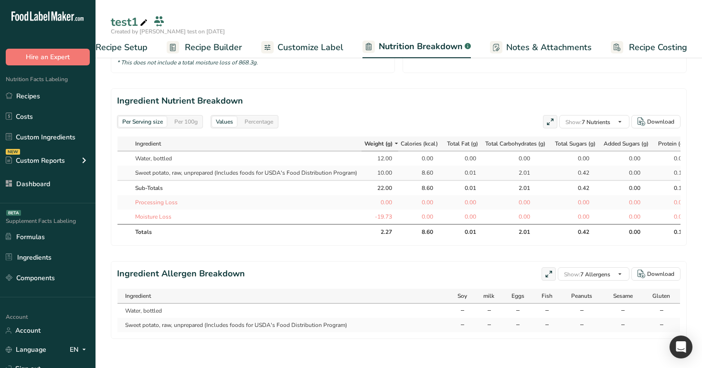
scroll to position [400, 0]
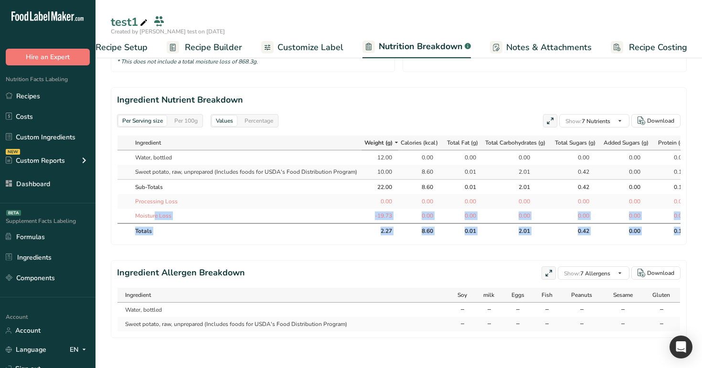
drag, startPoint x: 288, startPoint y: 257, endPoint x: 217, endPoint y: 210, distance: 85.6
click at [217, 210] on div "Per Serving size Per 100g Download Total Calories 8.6 kcal Total Carbs 2 g Tota…" at bounding box center [399, 1] width 576 height 673
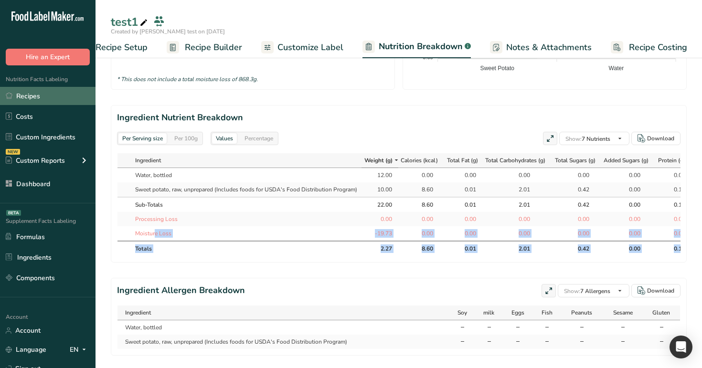
scroll to position [381, 0]
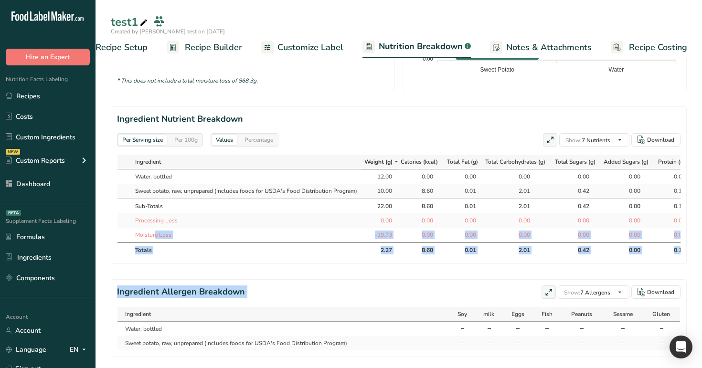
click at [338, 108] on section "Ingredient Nutrient Breakdown Per Serving size Per 100g Values Percentage Show:…" at bounding box center [399, 185] width 576 height 158
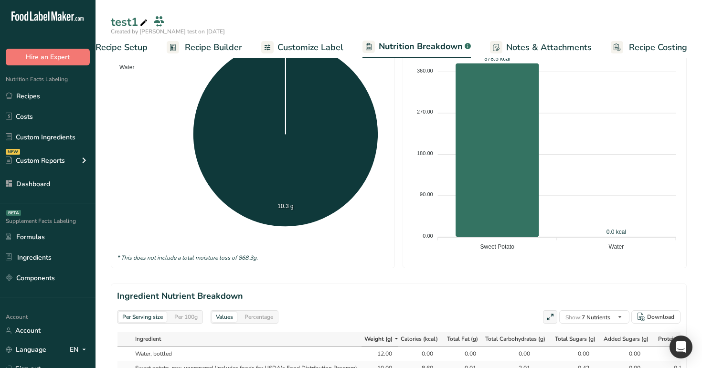
scroll to position [0, 0]
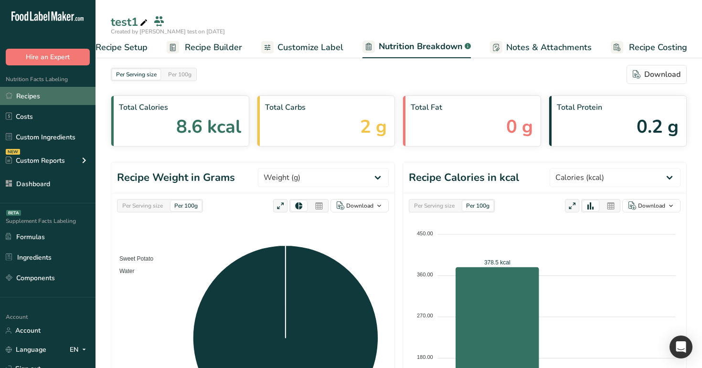
click at [60, 94] on link "Recipes" at bounding box center [48, 96] width 96 height 18
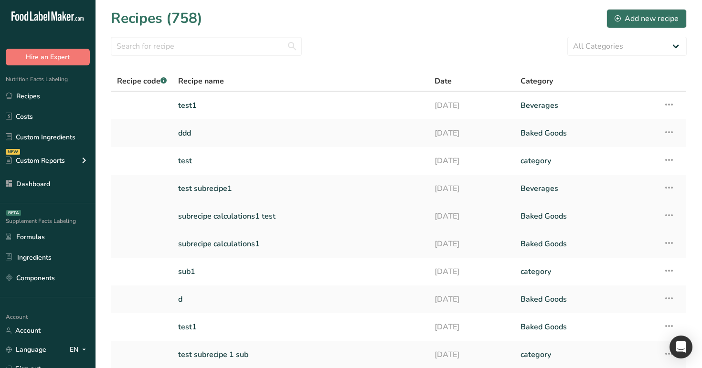
click at [237, 213] on link "subrecipe calculations1 test" at bounding box center [300, 216] width 245 height 20
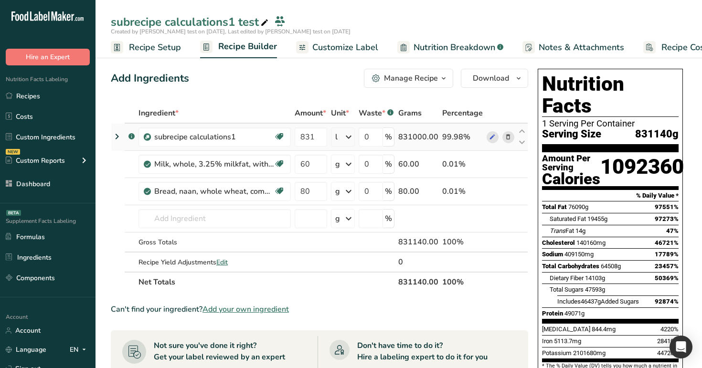
click at [119, 135] on icon at bounding box center [116, 136] width 11 height 17
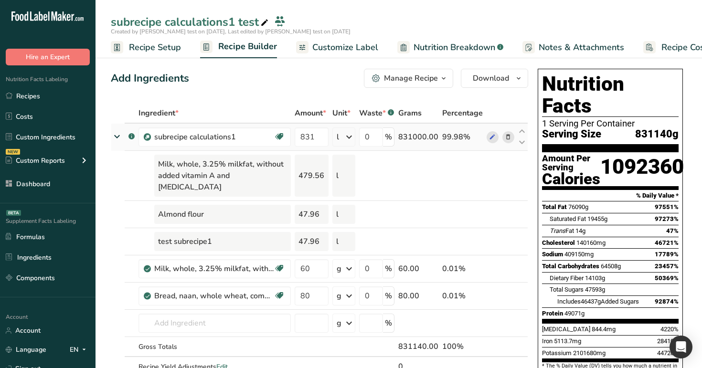
click at [119, 135] on icon at bounding box center [116, 136] width 17 height 11
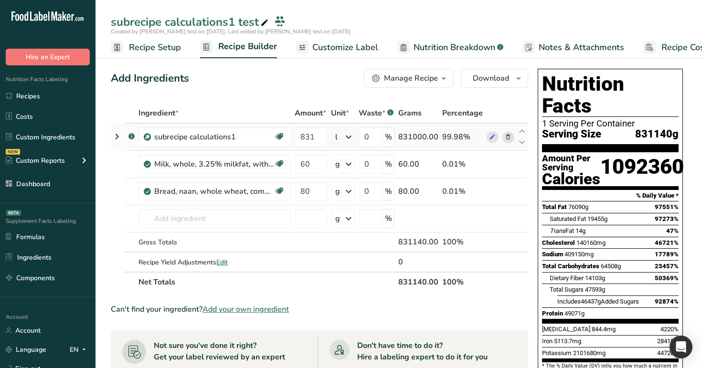
click at [348, 136] on icon at bounding box center [348, 136] width 11 height 17
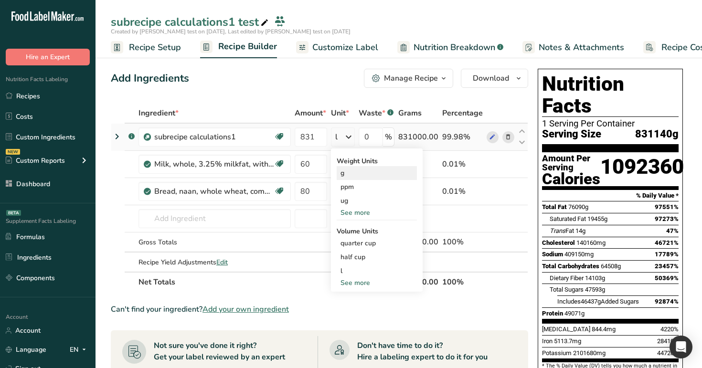
click at [360, 179] on div "g" at bounding box center [377, 173] width 80 height 14
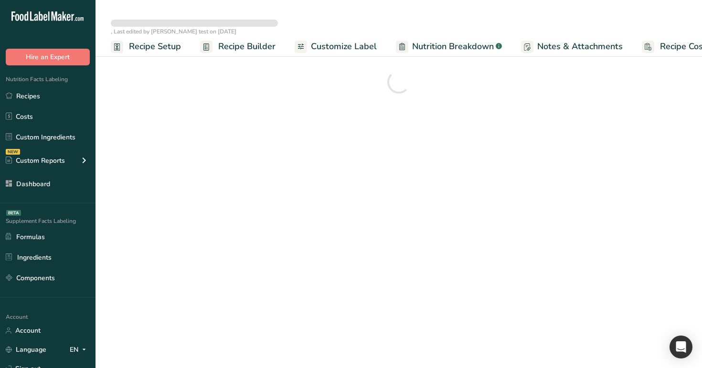
click at [430, 50] on span "Nutrition Breakdown" at bounding box center [453, 46] width 82 height 13
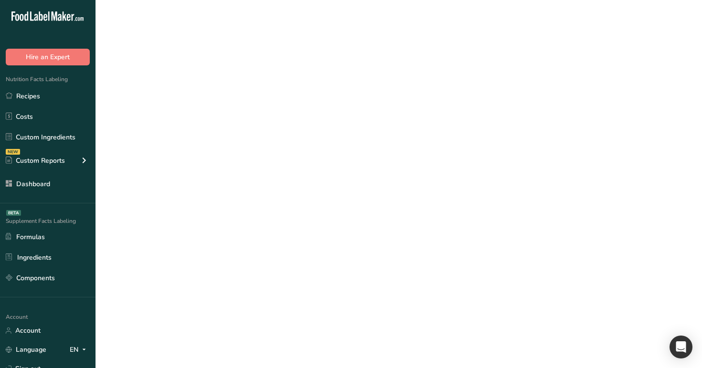
scroll to position [0, 21]
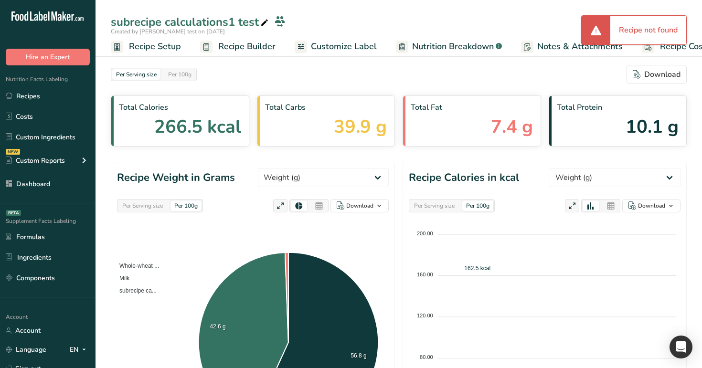
select select "Calories"
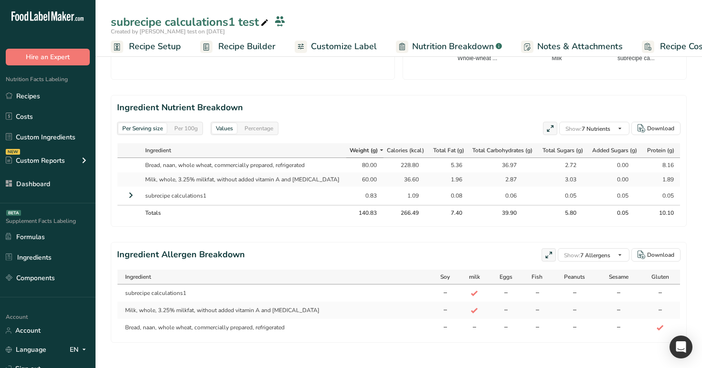
scroll to position [397, 0]
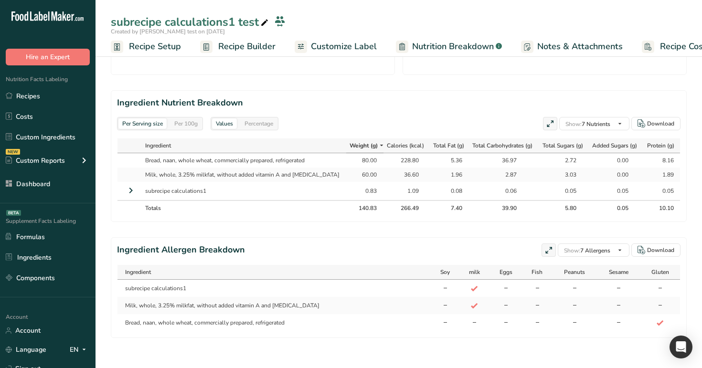
click at [128, 189] on icon at bounding box center [130, 190] width 11 height 17
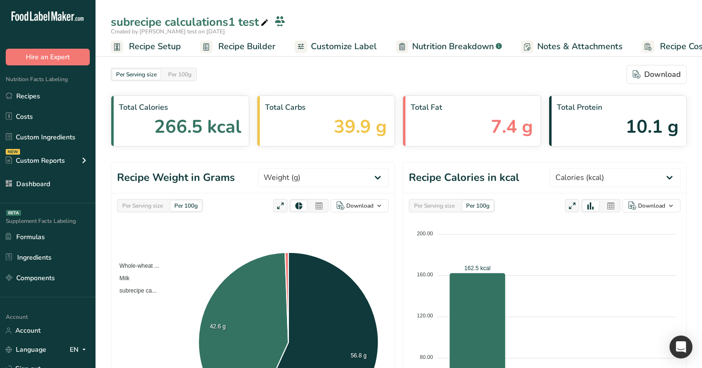
select select "Calories"
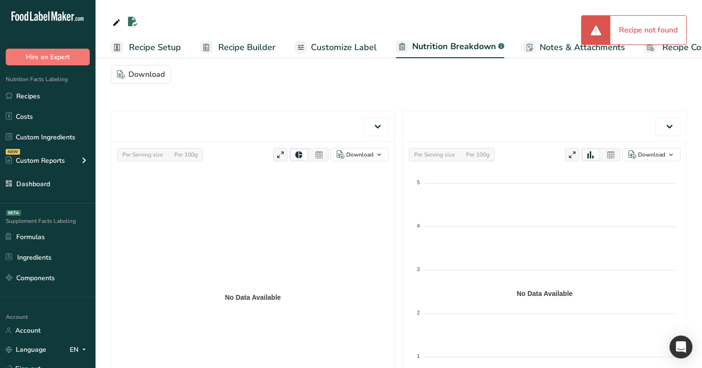
click at [248, 48] on span "Recipe Builder" at bounding box center [246, 47] width 57 height 13
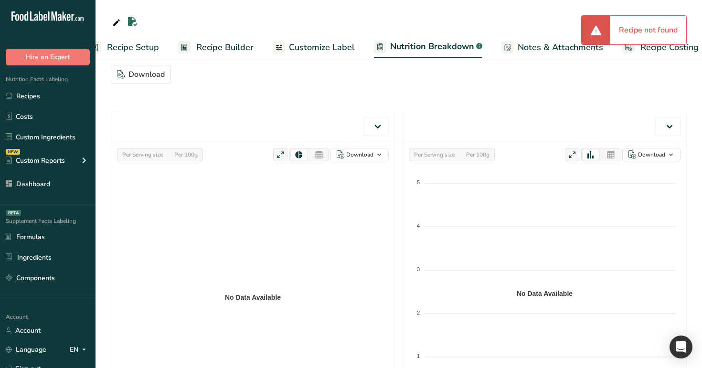
scroll to position [0, 33]
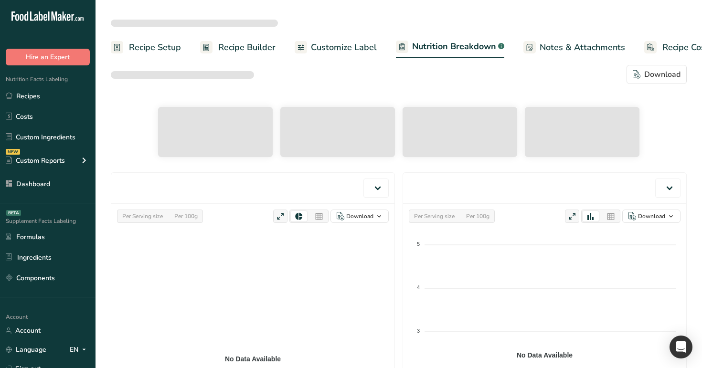
click at [219, 51] on span "Recipe Builder" at bounding box center [246, 47] width 57 height 13
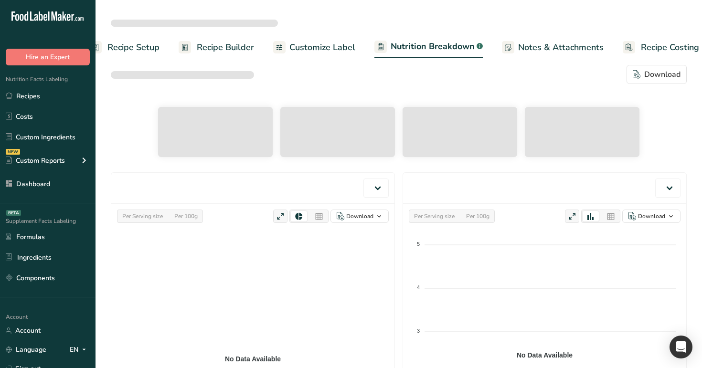
scroll to position [0, 33]
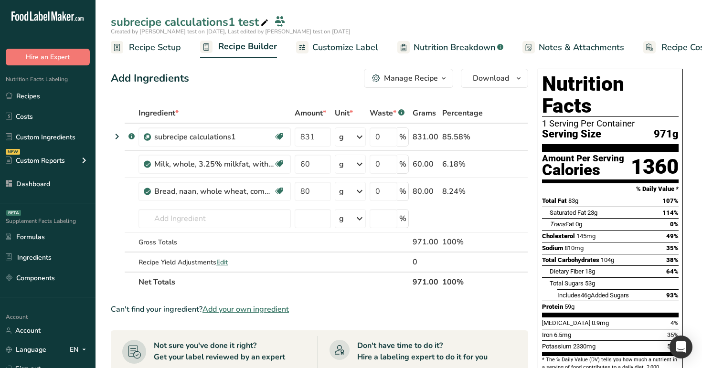
click at [409, 51] on link "Nutrition Breakdown .a-a{fill:#347362;}.b-a{fill:#fff;}" at bounding box center [450, 47] width 106 height 21
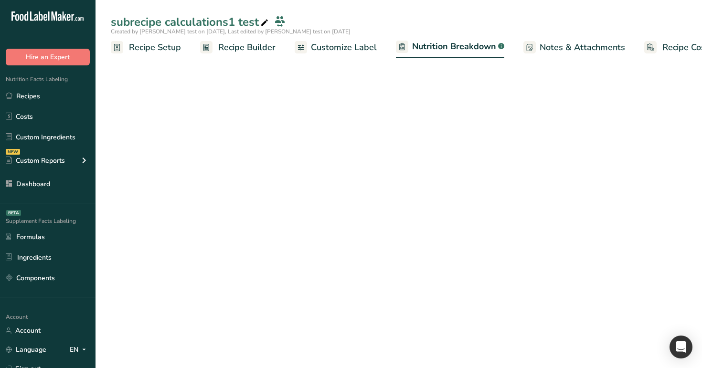
scroll to position [0, 22]
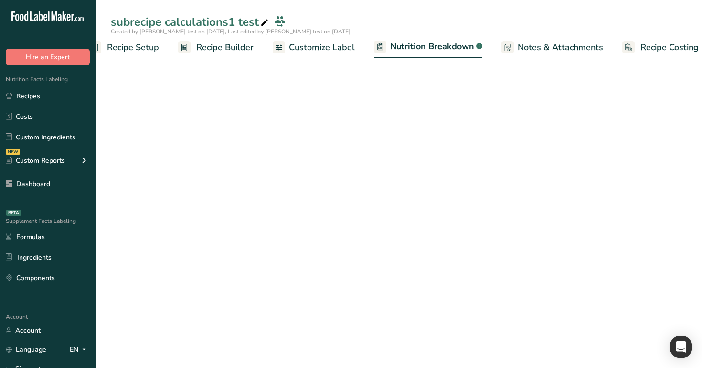
select select "Calories"
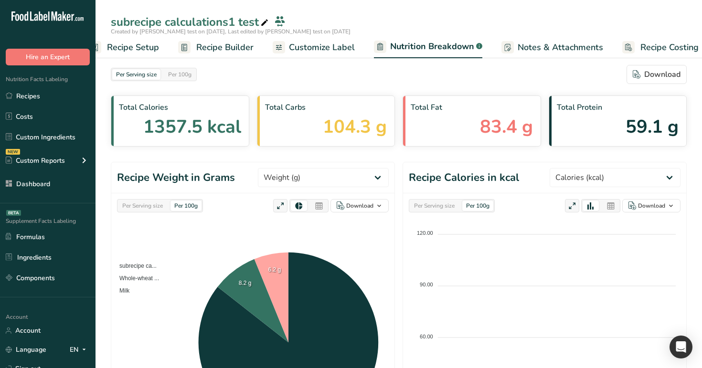
scroll to position [0, 33]
